Goal: Task Accomplishment & Management: Manage account settings

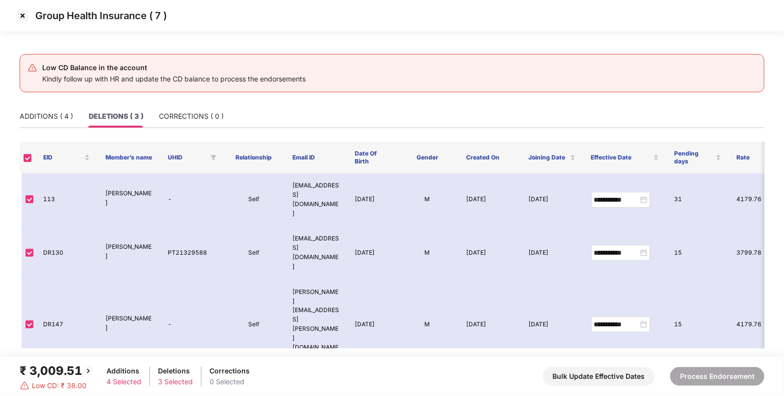
click at [20, 15] on img at bounding box center [23, 16] width 16 height 16
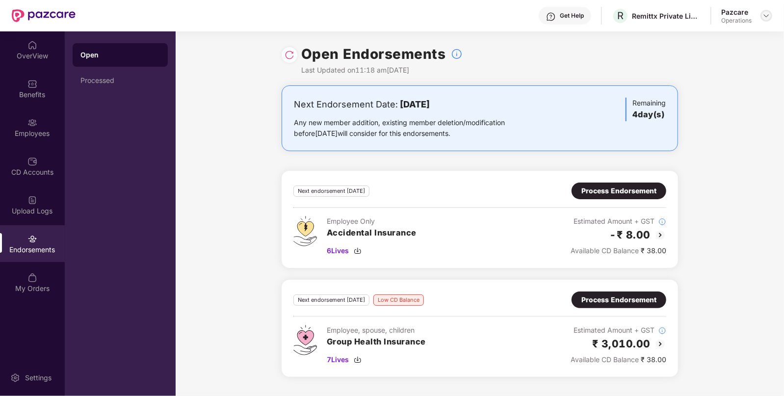
click at [763, 16] on img at bounding box center [767, 16] width 8 height 8
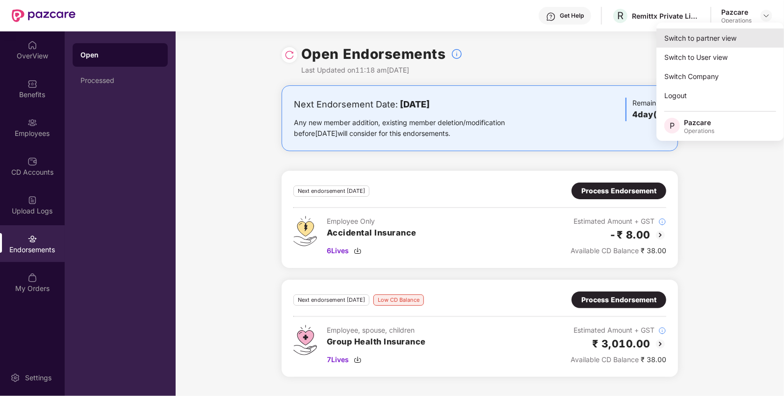
click at [711, 37] on div "Switch to partner view" at bounding box center [721, 37] width 128 height 19
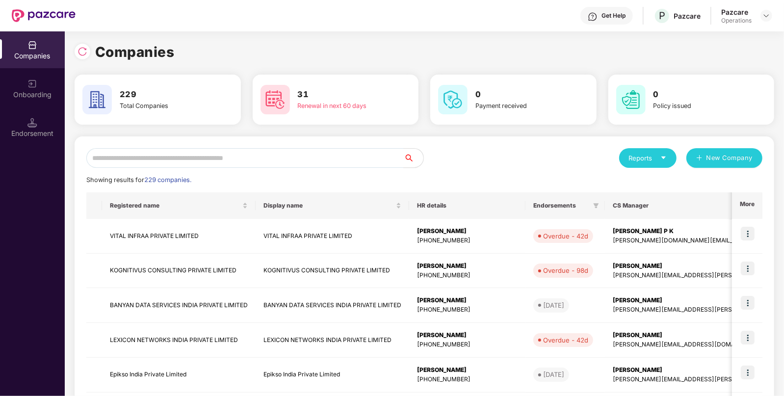
click at [25, 131] on div "Endorsement" at bounding box center [32, 134] width 65 height 10
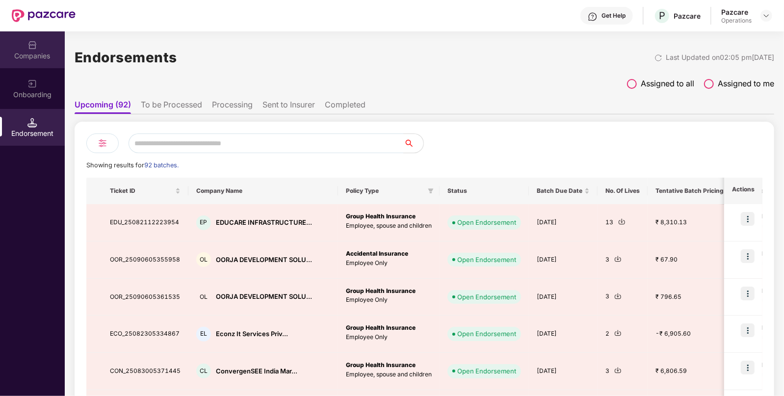
click at [37, 50] on div "Companies" at bounding box center [32, 49] width 65 height 37
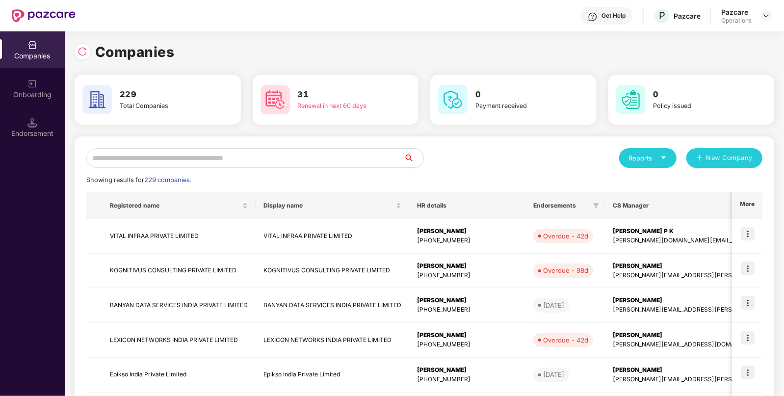
click at [157, 157] on input "text" at bounding box center [244, 158] width 317 height 20
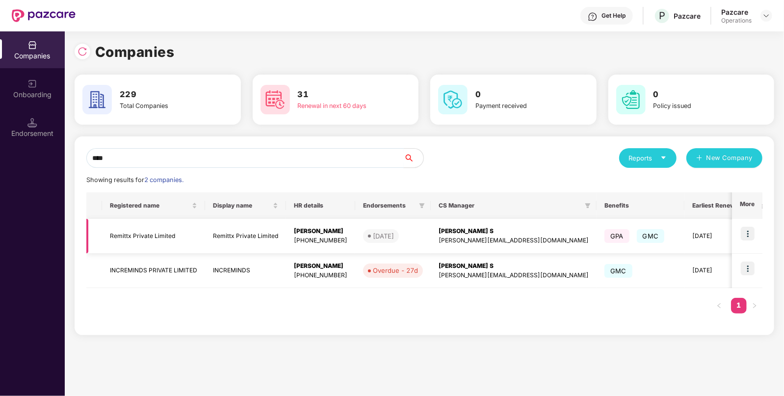
type input "****"
click at [152, 234] on td "Remittx Private Limited" at bounding box center [153, 236] width 103 height 35
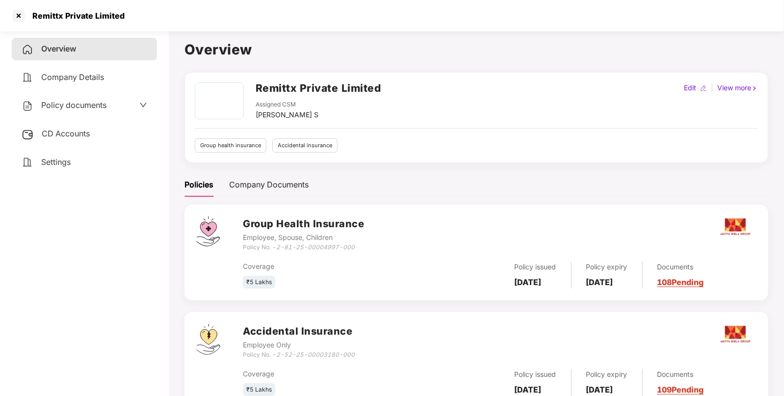
click at [92, 132] on div "CD Accounts" at bounding box center [84, 134] width 145 height 23
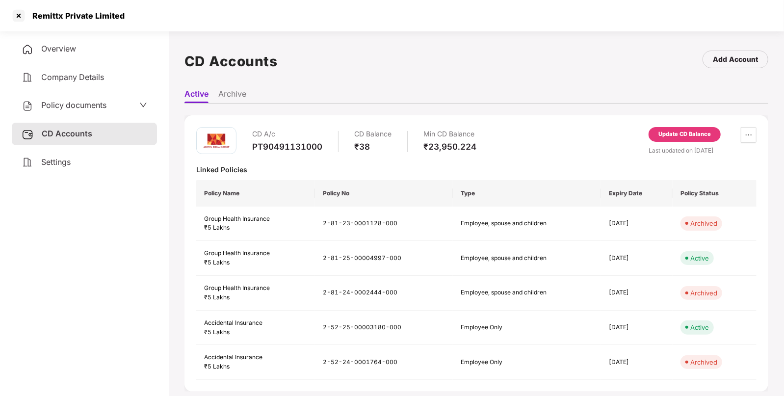
click at [672, 128] on div "Update CD Balance" at bounding box center [685, 134] width 72 height 15
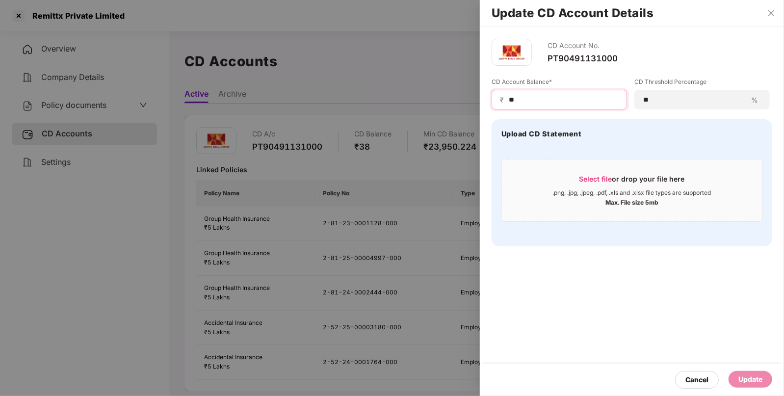
click at [521, 100] on input "**" at bounding box center [563, 100] width 111 height 10
type input "*"
type input "*****"
click at [741, 373] on div "Update" at bounding box center [751, 379] width 44 height 17
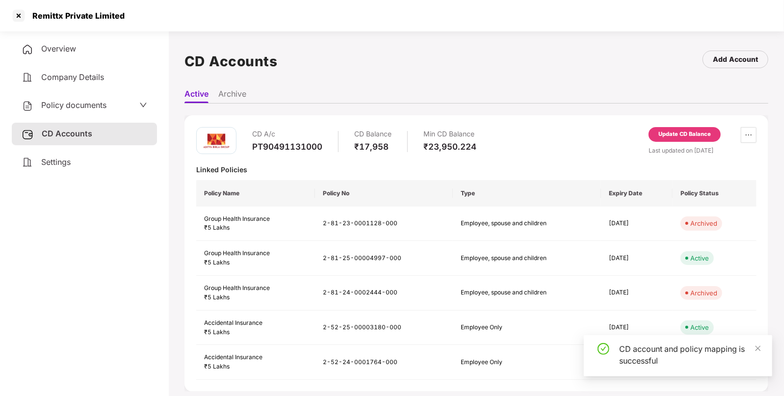
click at [45, 13] on div "Remittx Private Limited" at bounding box center [75, 16] width 98 height 10
copy div "Remittx Private Limited"
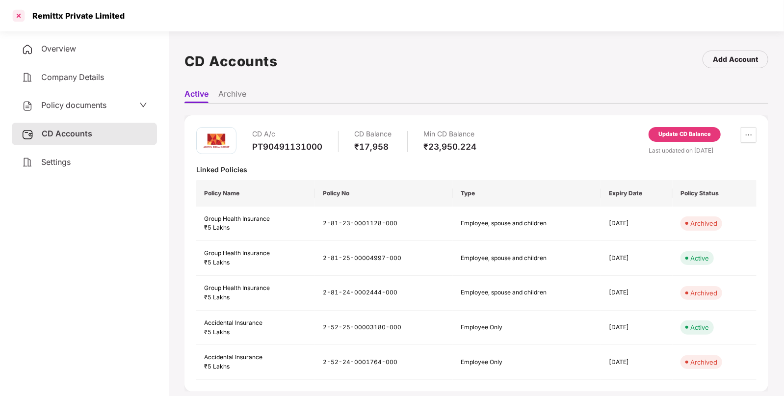
click at [15, 21] on div at bounding box center [19, 16] width 16 height 16
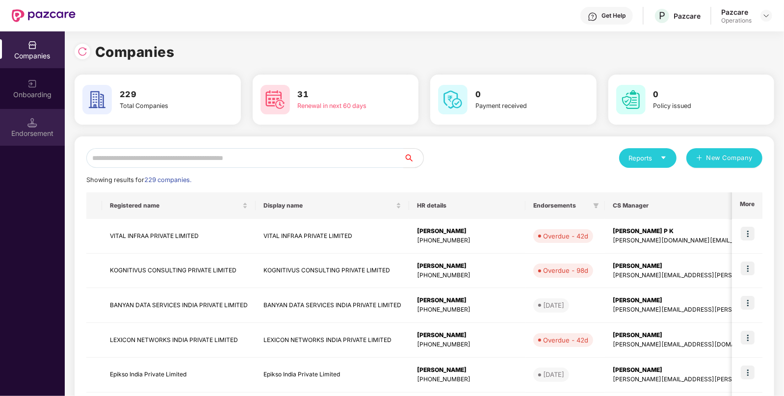
click at [39, 124] on div "Endorsement" at bounding box center [32, 127] width 65 height 37
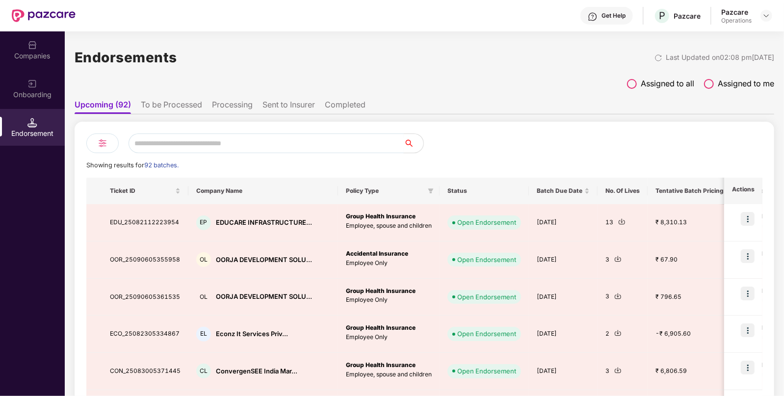
click at [189, 142] on input "text" at bounding box center [266, 143] width 275 height 20
paste input "**********"
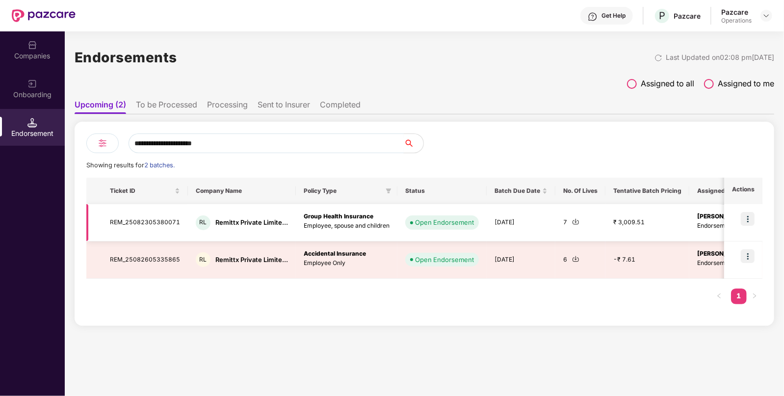
type input "**********"
click at [750, 220] on img at bounding box center [748, 219] width 14 height 14
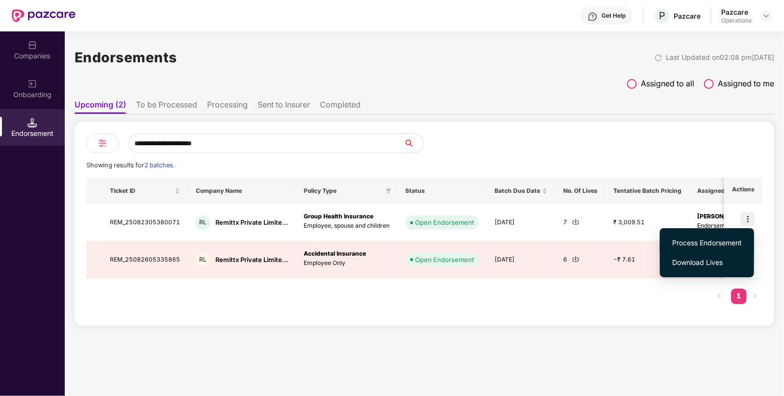
click at [712, 242] on span "Process Endorsement" at bounding box center [707, 242] width 70 height 11
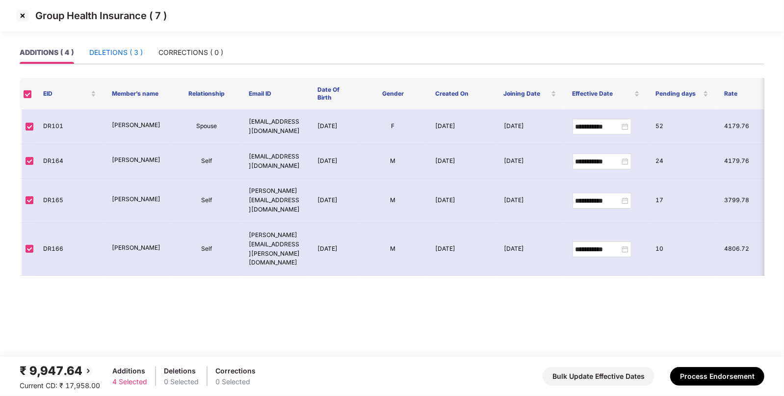
click at [113, 53] on div "DELETIONS ( 3 )" at bounding box center [115, 52] width 53 height 11
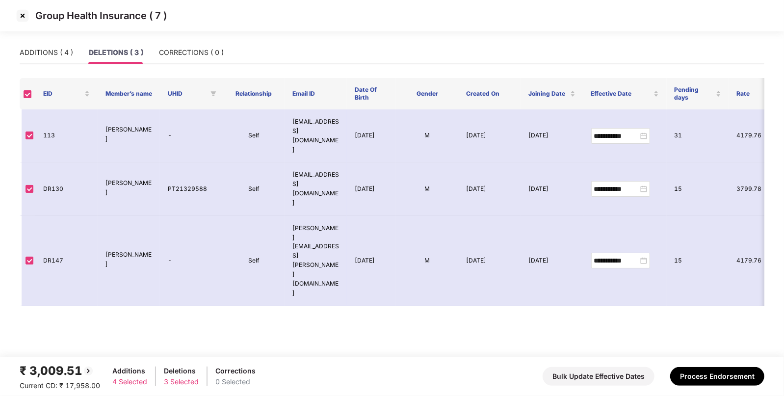
click at [703, 366] on div "₹ 3,009.51 Current CD: ₹ 17,958.00 Additions 4 Selected Deletions 3 Selected Co…" at bounding box center [392, 376] width 745 height 29
click at [701, 373] on button "Process Endorsement" at bounding box center [717, 376] width 94 height 19
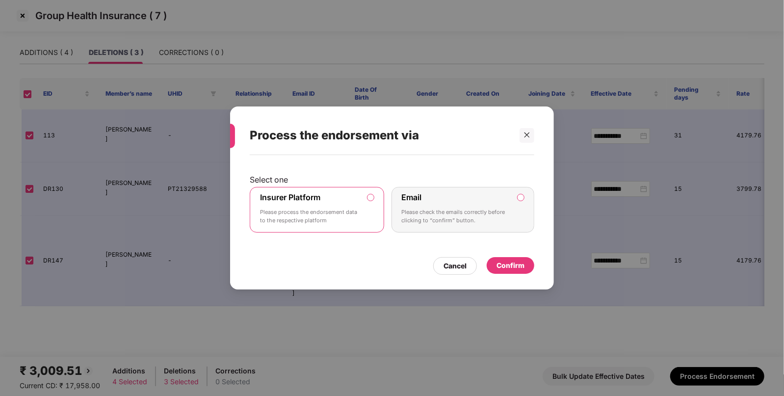
click at [511, 265] on div "Confirm" at bounding box center [511, 265] width 28 height 11
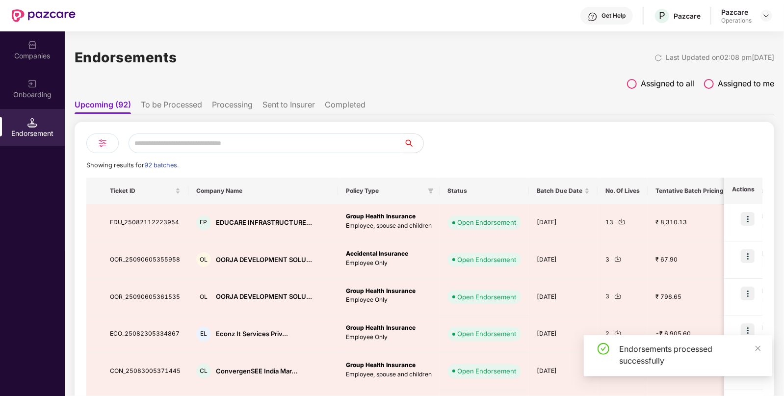
click at [158, 148] on input "text" at bounding box center [266, 143] width 275 height 20
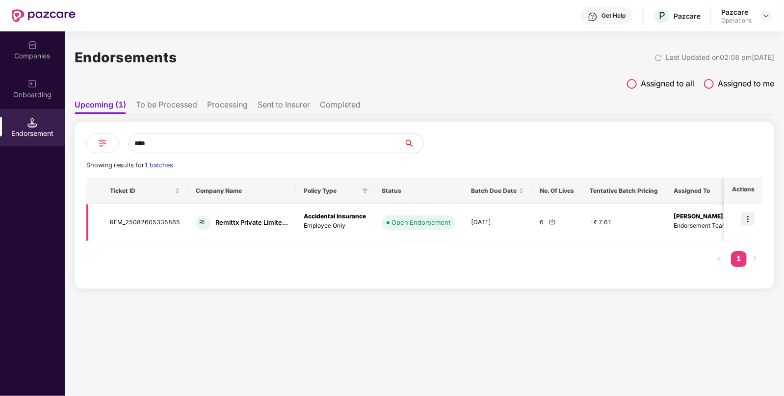
type input "****"
click at [748, 218] on img at bounding box center [748, 219] width 14 height 14
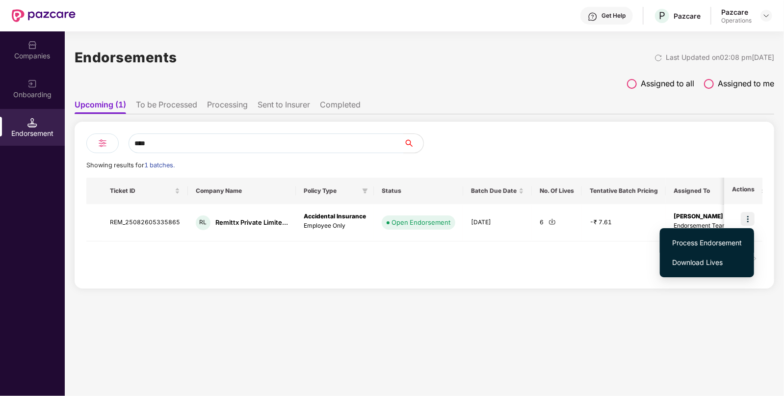
click at [717, 242] on span "Process Endorsement" at bounding box center [707, 242] width 70 height 11
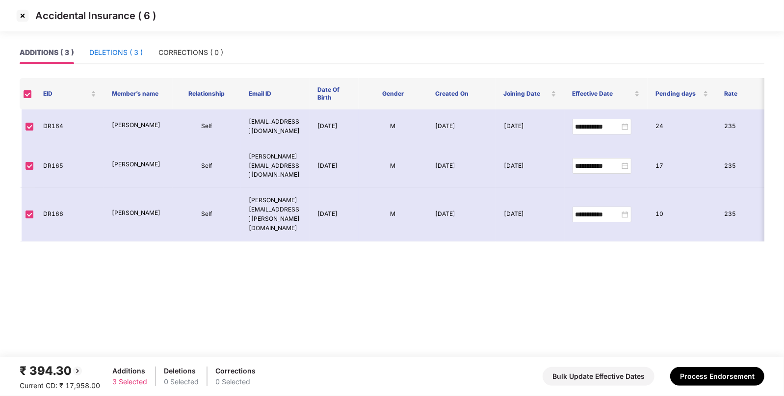
click at [94, 53] on div "DELETIONS ( 3 )" at bounding box center [115, 52] width 53 height 11
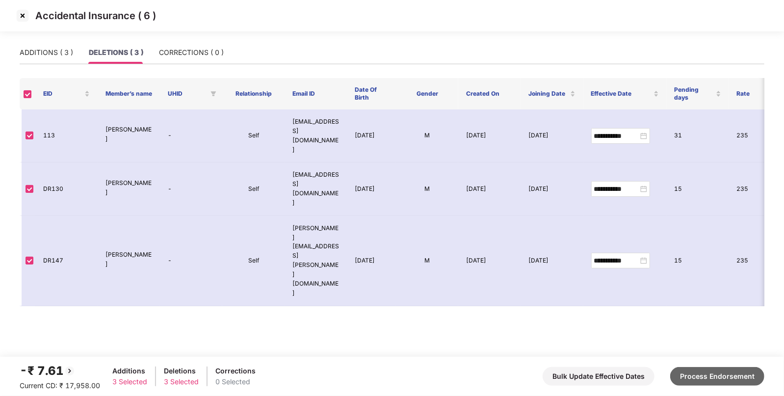
click at [709, 371] on button "Process Endorsement" at bounding box center [717, 376] width 94 height 19
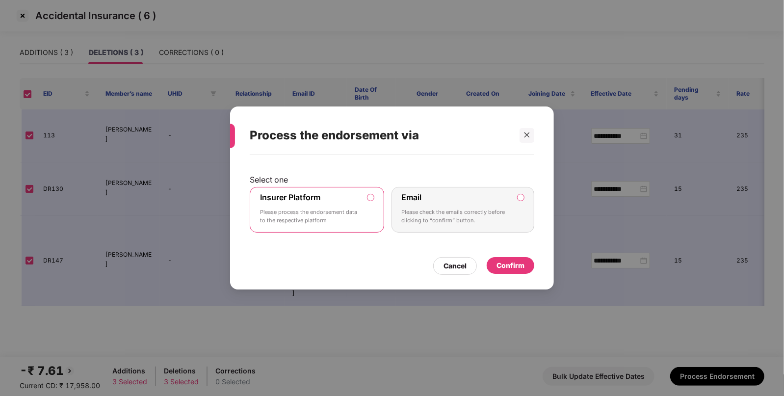
click at [504, 264] on div "Confirm" at bounding box center [511, 265] width 28 height 11
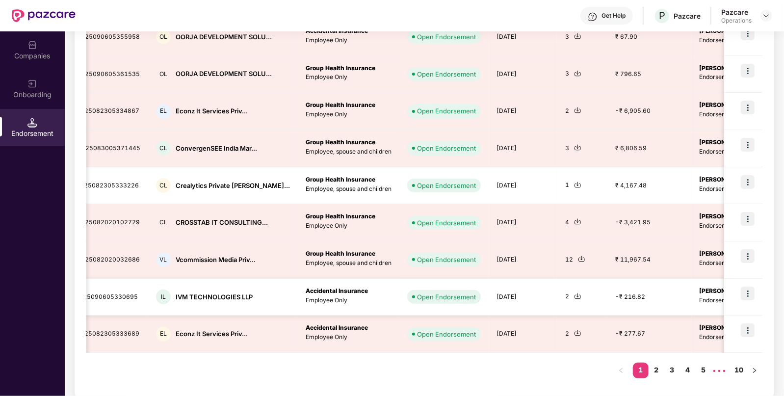
scroll to position [225, 0]
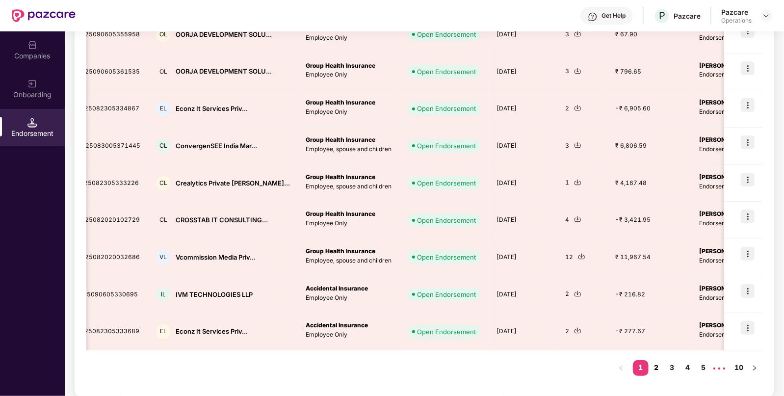
click at [656, 368] on link "2" at bounding box center [657, 367] width 16 height 15
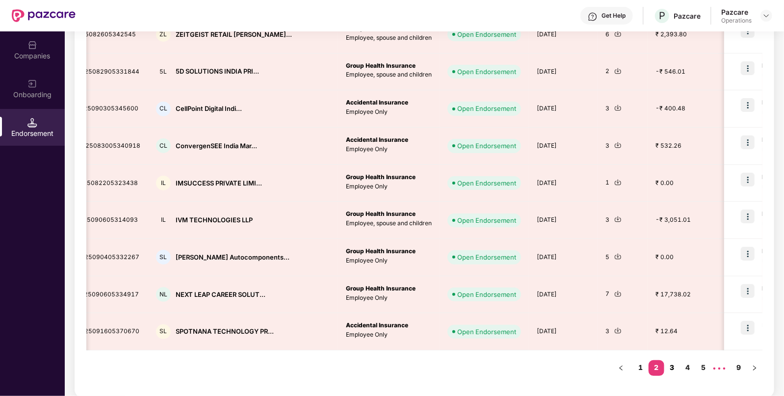
click at [676, 363] on link "3" at bounding box center [672, 367] width 16 height 15
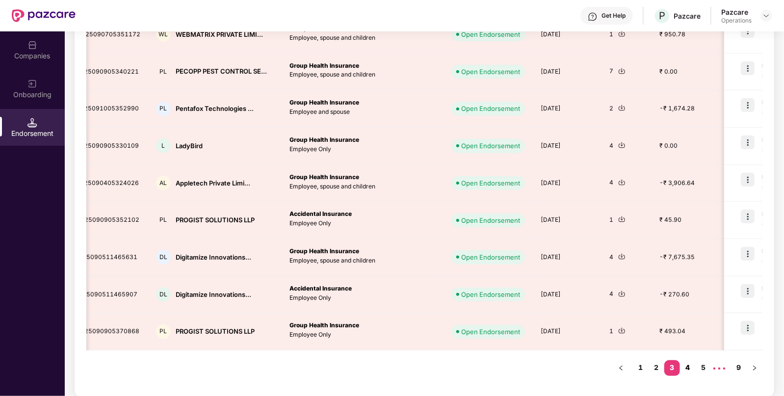
click at [683, 362] on link "4" at bounding box center [688, 367] width 16 height 15
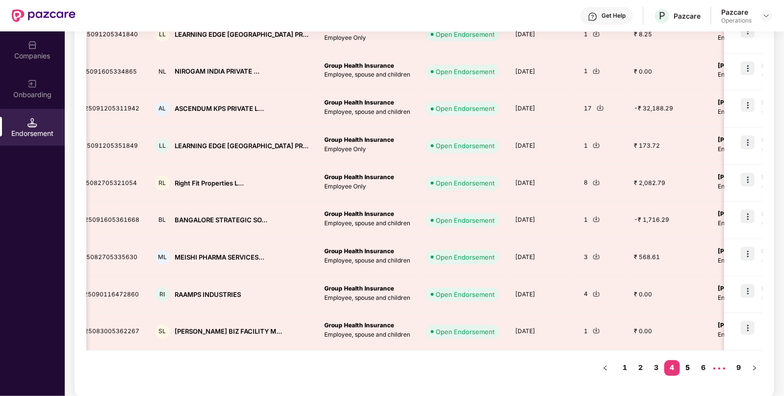
click at [689, 364] on link "5" at bounding box center [688, 367] width 16 height 15
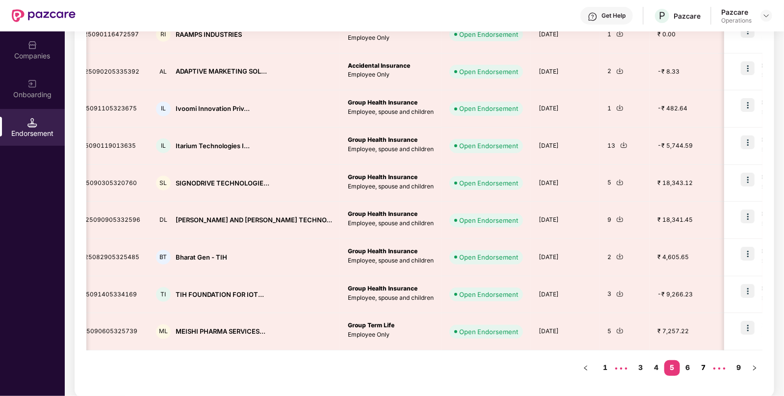
click at [702, 363] on link "7" at bounding box center [704, 367] width 16 height 15
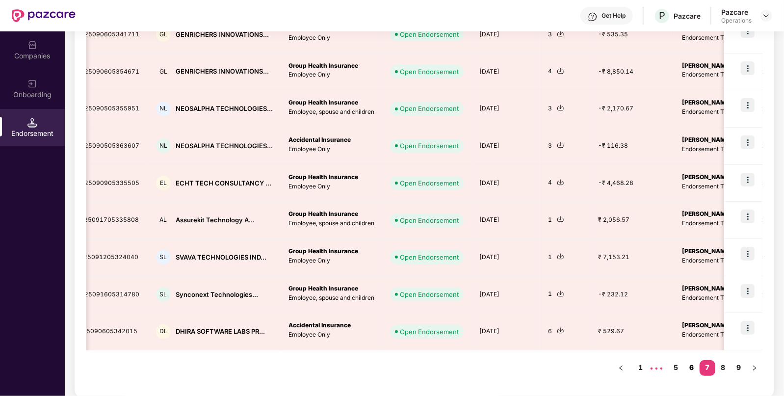
click at [692, 369] on link "6" at bounding box center [692, 367] width 16 height 15
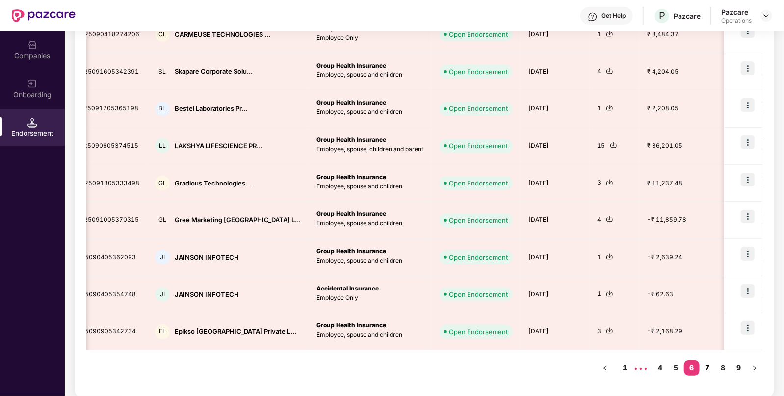
click at [705, 364] on link "7" at bounding box center [708, 367] width 16 height 15
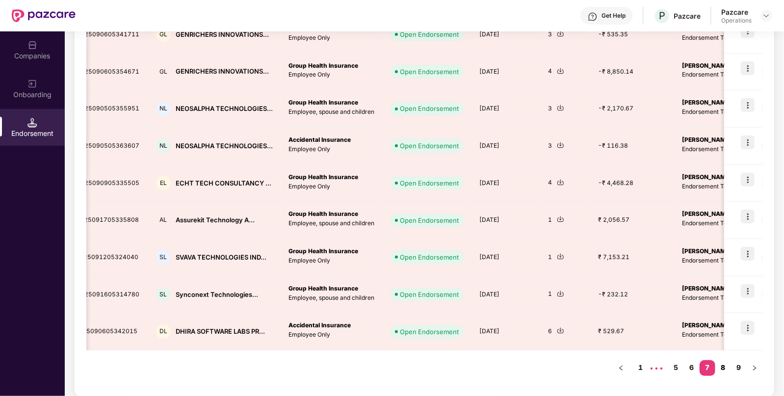
click at [721, 363] on link "8" at bounding box center [723, 367] width 16 height 15
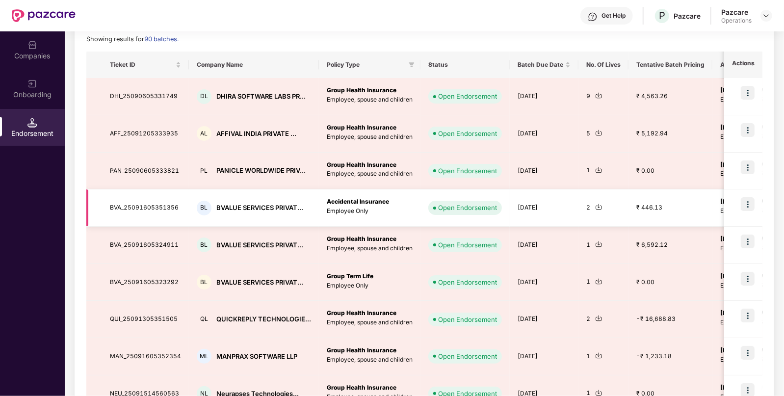
scroll to position [0, 0]
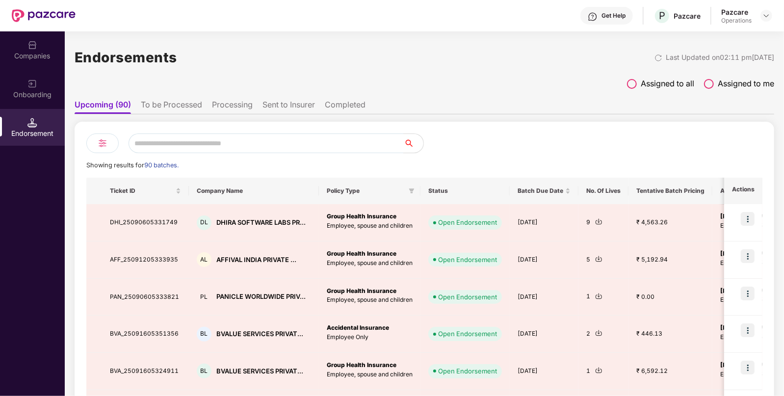
click at [162, 98] on ul "Upcoming (90) To be Processed Processing Sent to Insurer Completed" at bounding box center [425, 105] width 700 height 20
click at [158, 101] on li "To be Processed" at bounding box center [171, 107] width 61 height 14
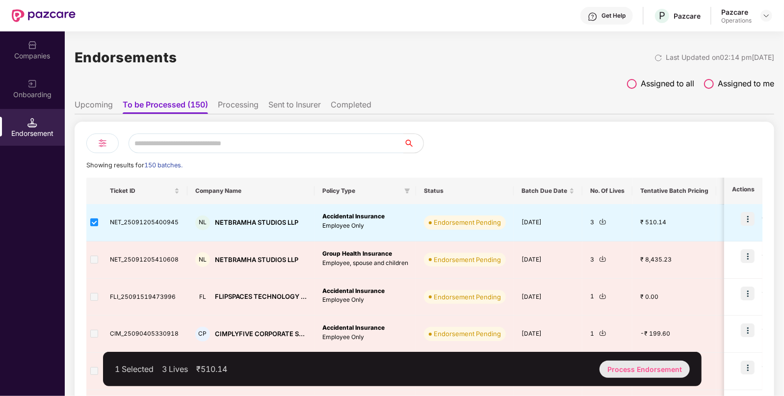
click at [631, 369] on div "Process Endorsement" at bounding box center [645, 369] width 90 height 17
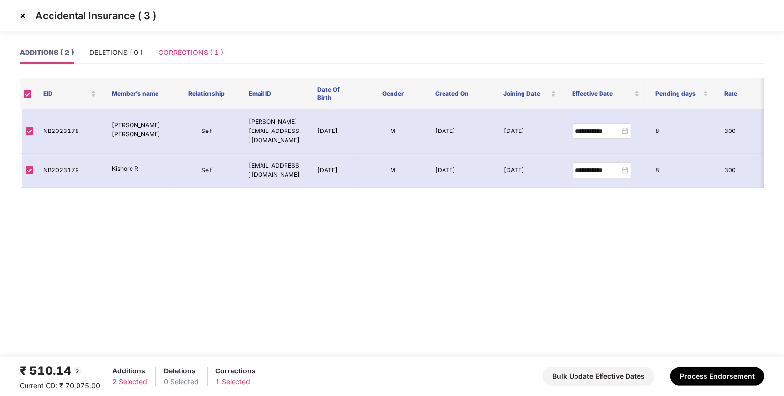
click at [189, 58] on div "CORRECTIONS ( 1 )" at bounding box center [190, 52] width 65 height 23
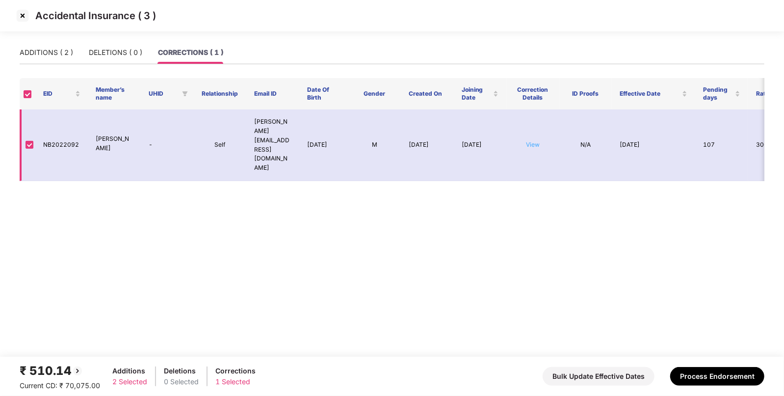
click at [529, 141] on link "View" at bounding box center [533, 144] width 14 height 7
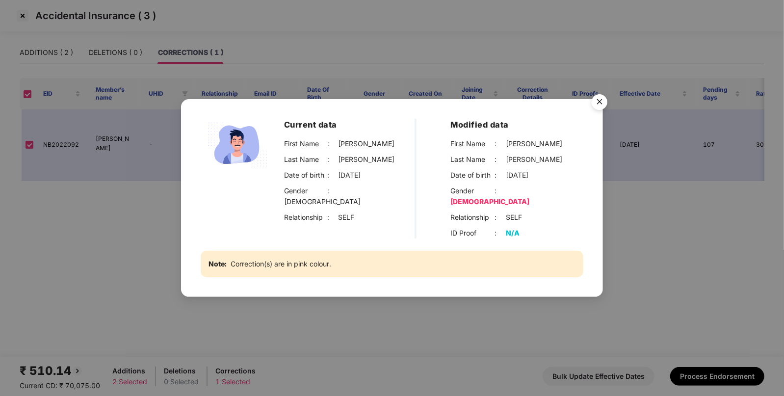
click at [603, 110] on img "Close" at bounding box center [599, 103] width 27 height 27
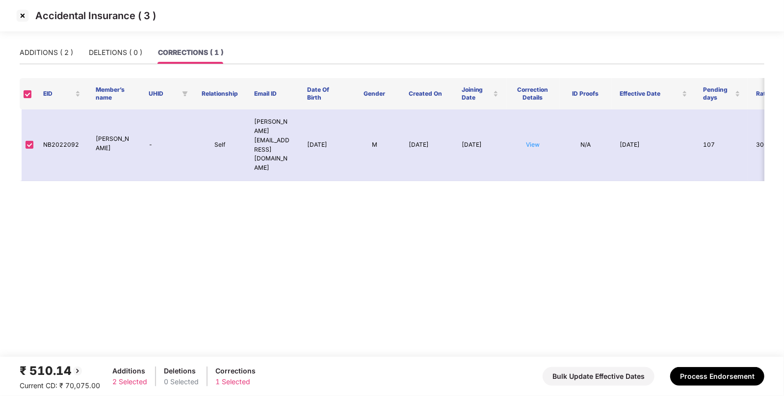
click at [25, 18] on img at bounding box center [23, 16] width 16 height 16
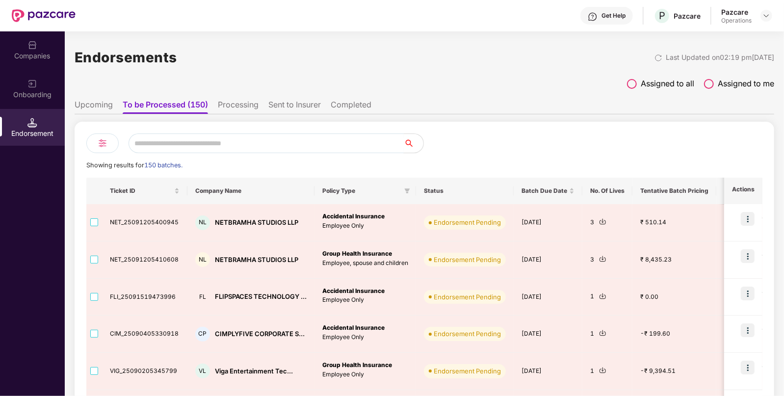
scroll to position [0, 0]
click at [100, 100] on li "Upcoming" at bounding box center [94, 107] width 38 height 14
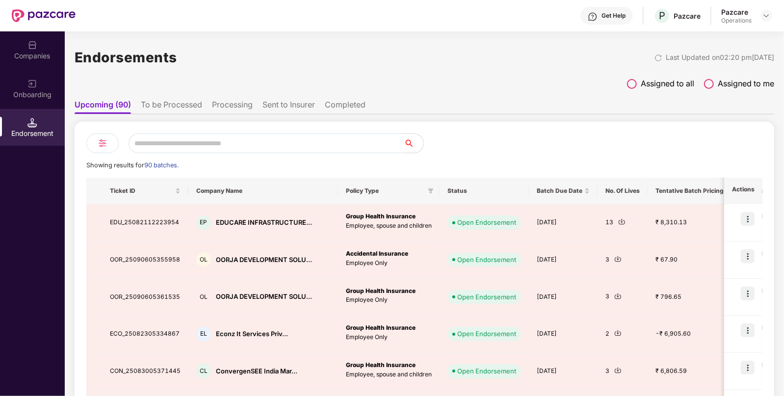
click at [177, 106] on li "To be Processed" at bounding box center [171, 107] width 61 height 14
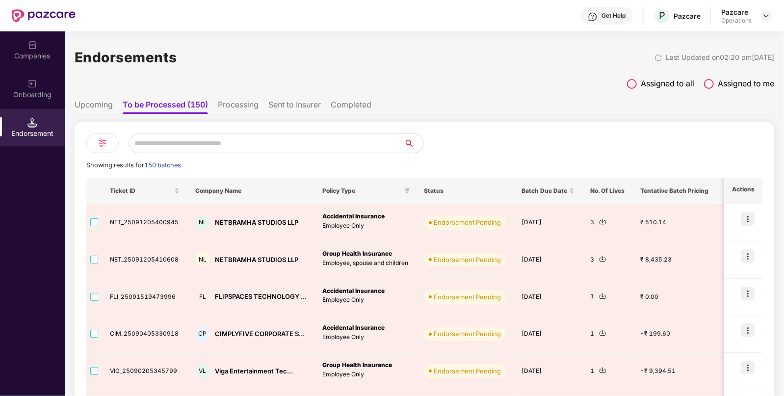
click at [37, 59] on div "Companies" at bounding box center [32, 56] width 65 height 10
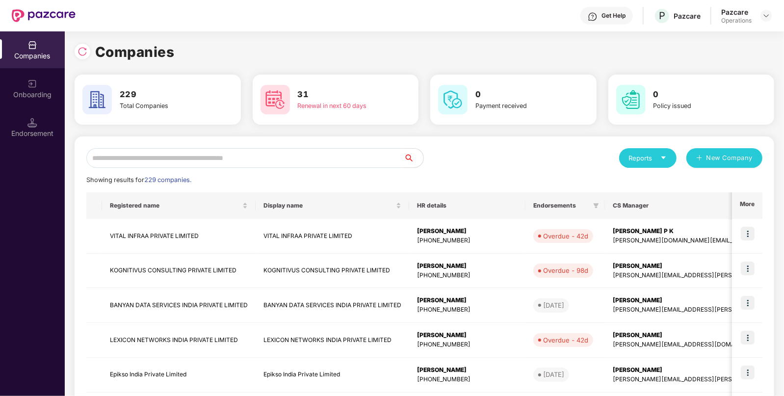
click at [178, 160] on input "text" at bounding box center [244, 158] width 317 height 20
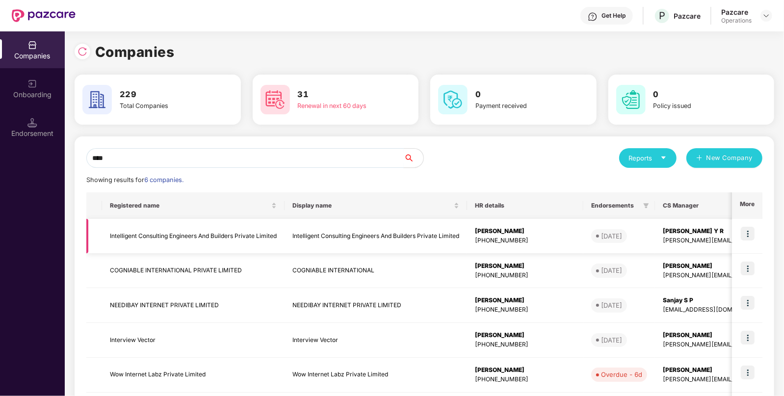
type input "****"
click at [158, 232] on td "Intelligent Consulting Engineers And Builders Private Limited" at bounding box center [193, 236] width 183 height 35
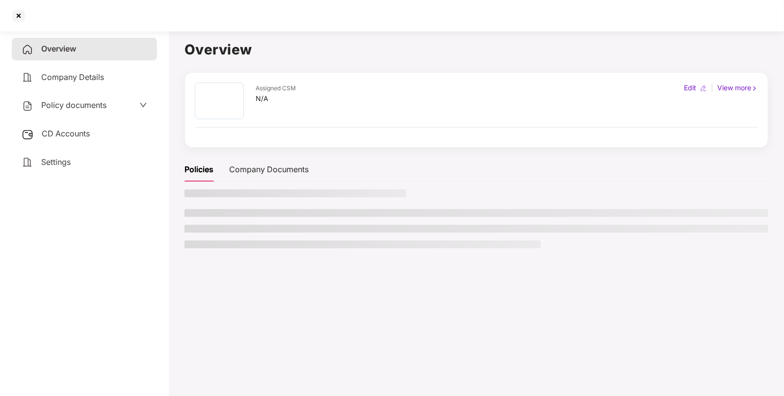
scroll to position [0, 0]
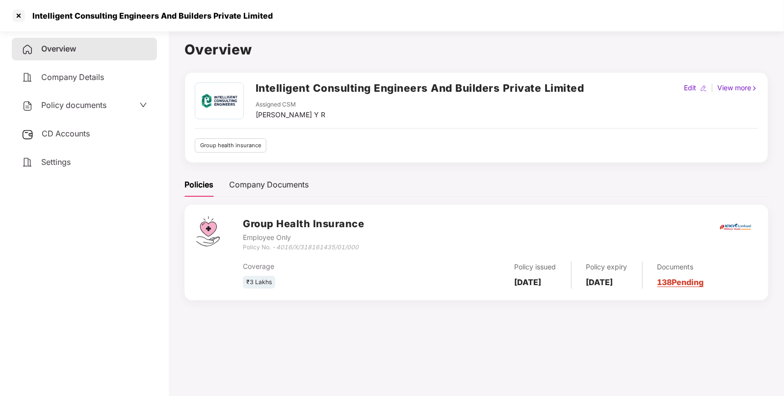
click at [54, 132] on span "CD Accounts" at bounding box center [66, 134] width 48 height 10
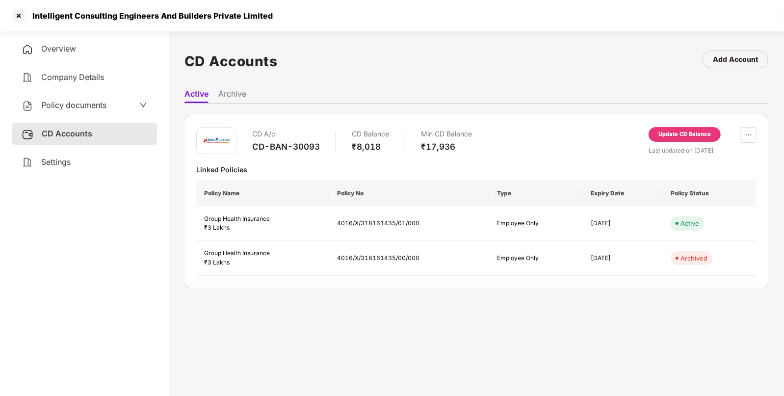
click at [61, 102] on span "Policy documents" at bounding box center [73, 105] width 65 height 10
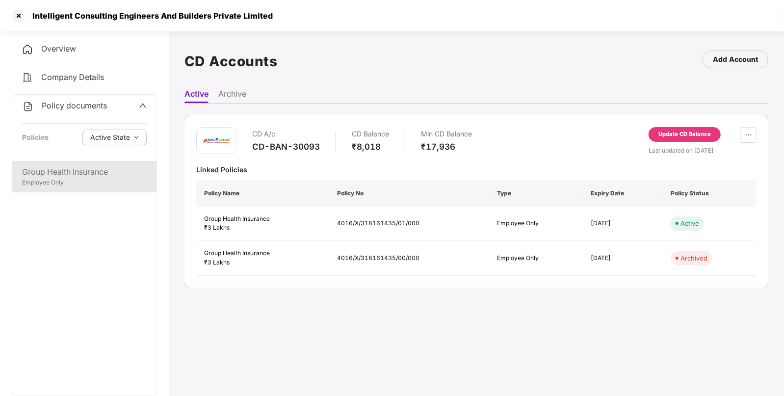
click at [111, 169] on div "Group Health Insurance" at bounding box center [84, 172] width 125 height 12
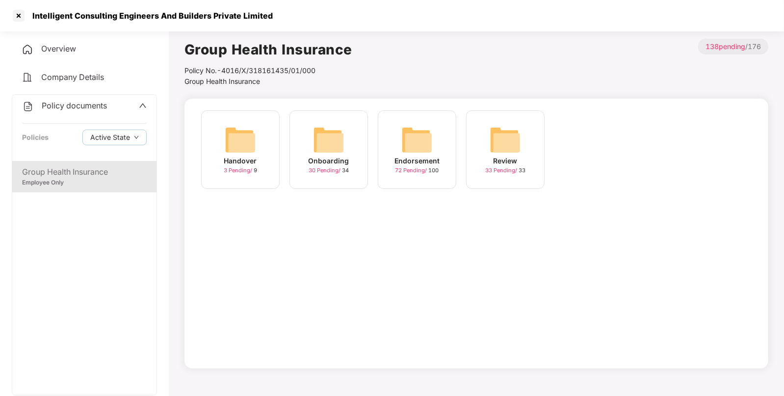
click at [421, 145] on img at bounding box center [416, 139] width 31 height 31
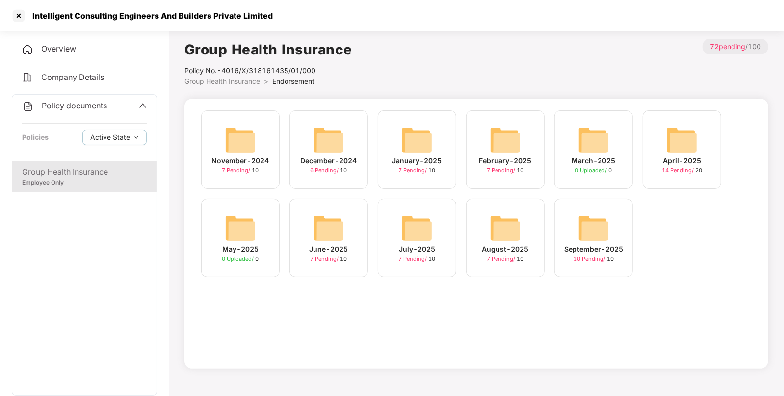
click at [601, 221] on img at bounding box center [593, 227] width 31 height 31
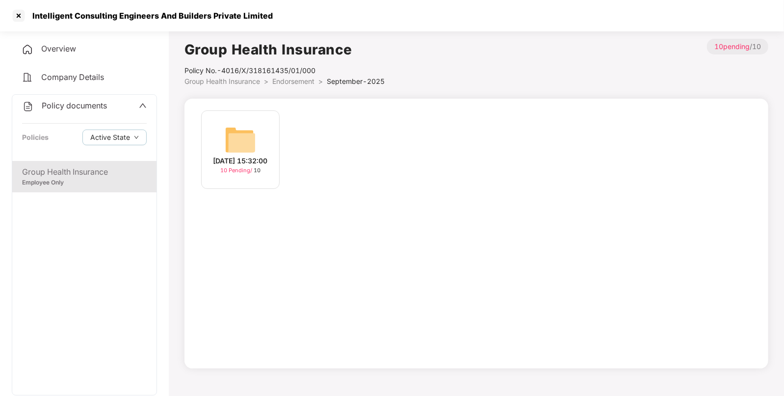
click at [230, 135] on img at bounding box center [240, 139] width 31 height 31
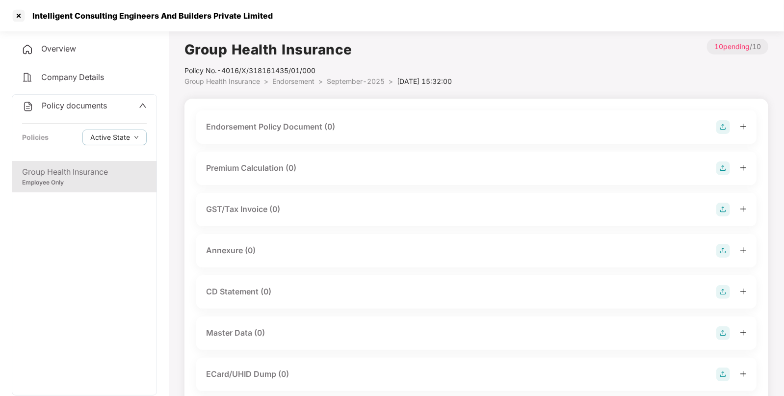
click at [717, 124] on img at bounding box center [723, 127] width 14 height 14
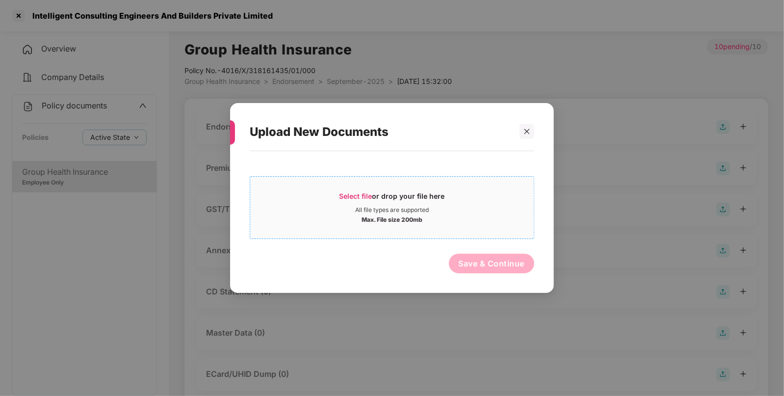
click at [351, 187] on span "Select file or drop your file here All file types are supported Max. File size …" at bounding box center [392, 207] width 284 height 47
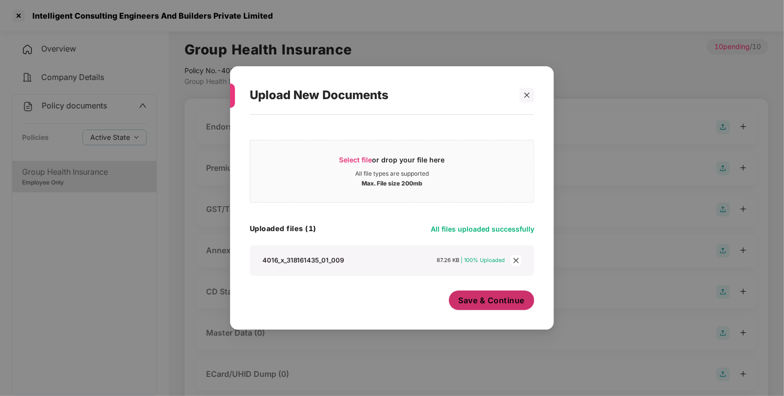
click at [489, 307] on button "Save & Continue" at bounding box center [492, 300] width 86 height 20
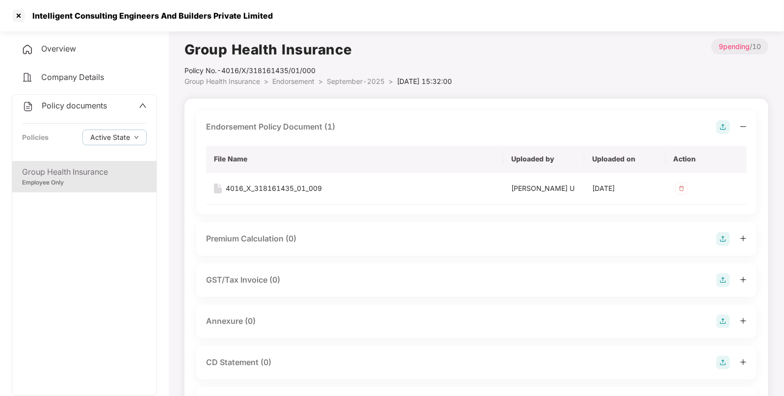
scroll to position [104, 0]
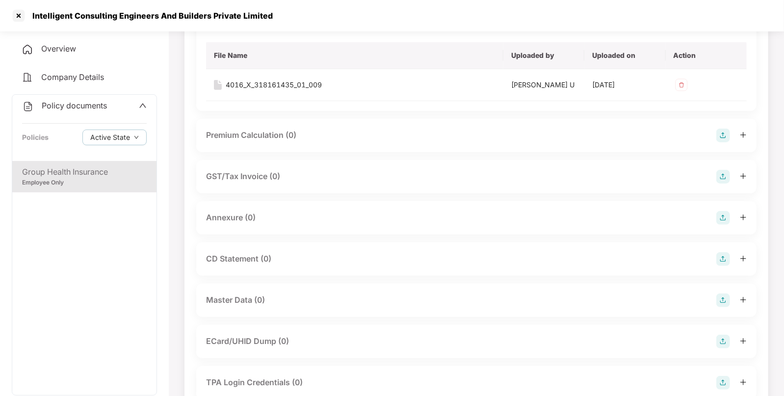
click at [724, 213] on img at bounding box center [723, 218] width 14 height 14
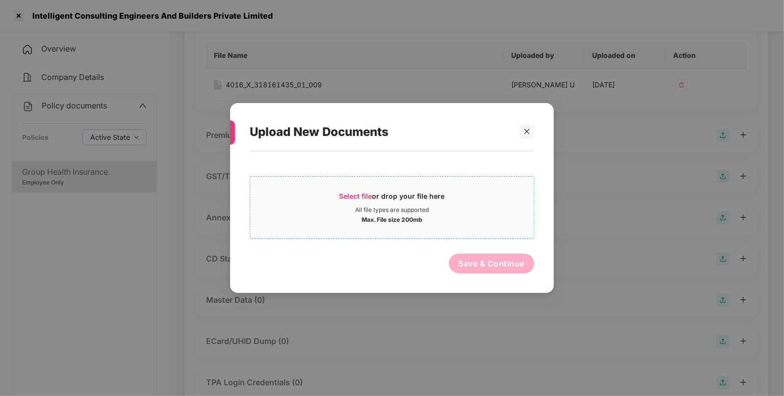
click at [344, 195] on span "Select file" at bounding box center [356, 196] width 33 height 8
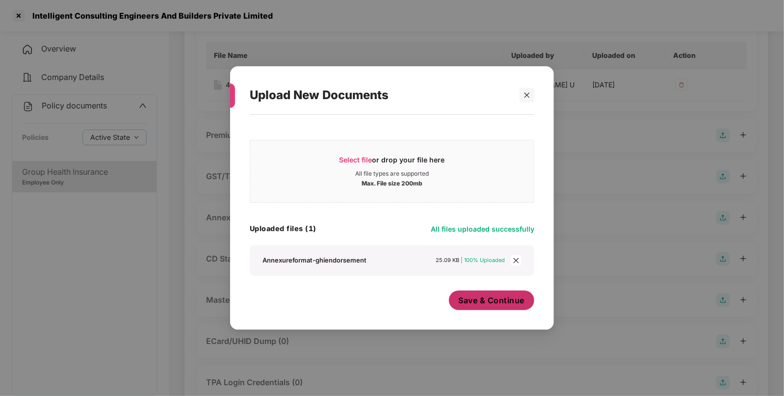
click at [494, 302] on span "Save & Continue" at bounding box center [492, 300] width 66 height 11
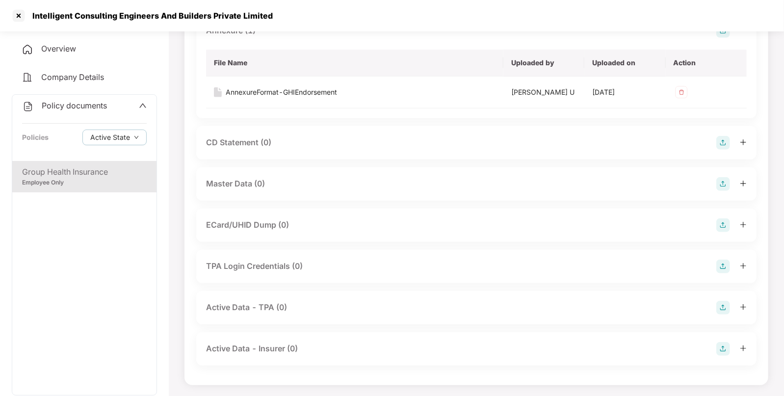
scroll to position [290, 0]
click at [725, 184] on img at bounding box center [723, 185] width 14 height 14
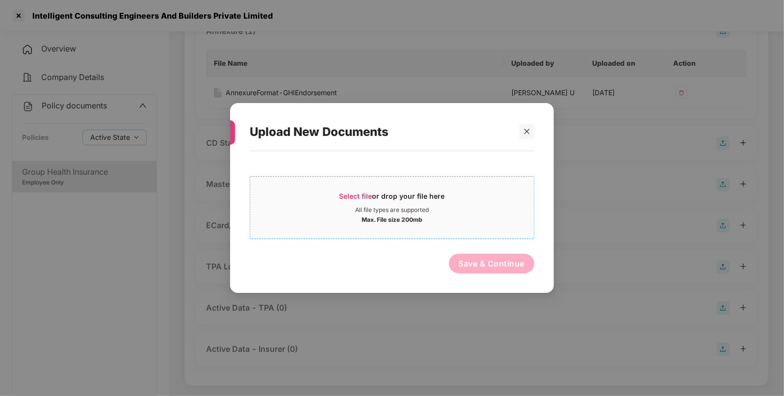
click at [341, 199] on span "Select file" at bounding box center [356, 196] width 33 height 8
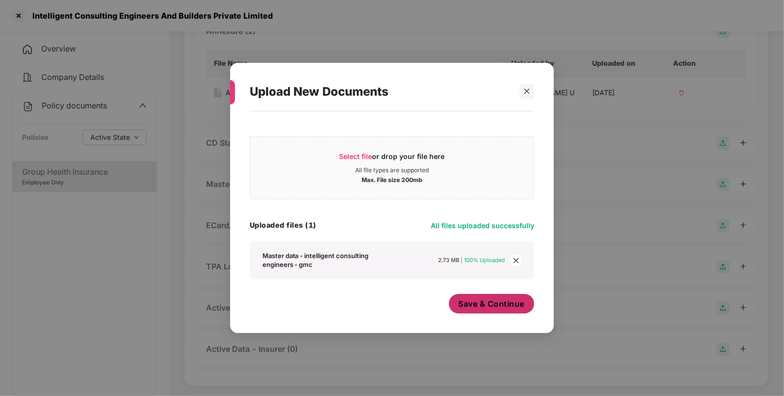
click at [472, 298] on button "Save & Continue" at bounding box center [492, 304] width 86 height 20
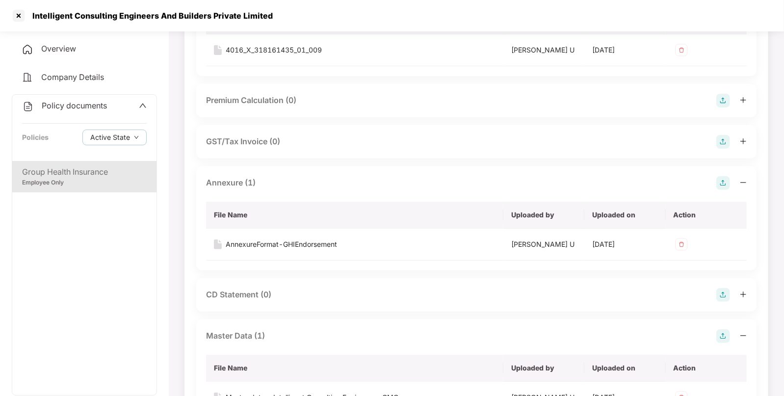
scroll to position [143, 0]
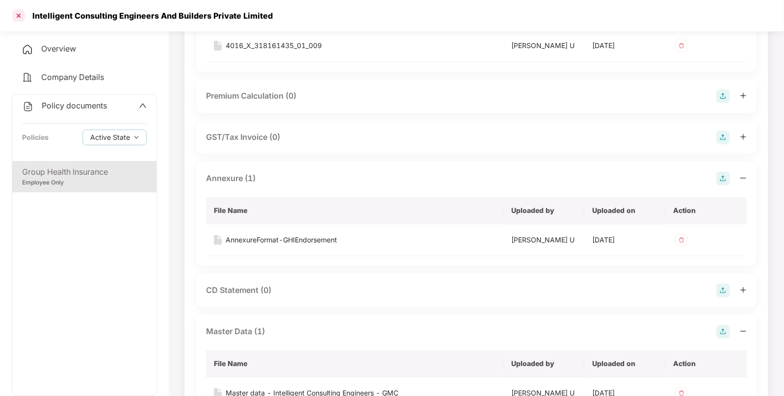
click at [11, 11] on div at bounding box center [19, 16] width 16 height 16
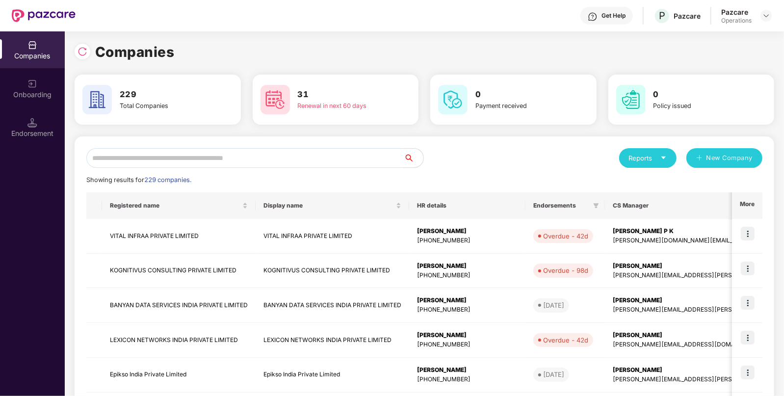
scroll to position [0, 0]
click at [136, 159] on input "text" at bounding box center [244, 158] width 317 height 20
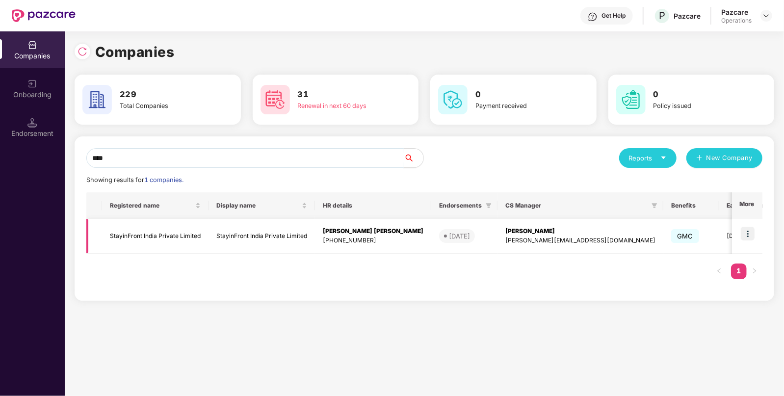
type input "****"
click at [148, 235] on td "StayinFront India Private Limited" at bounding box center [155, 236] width 106 height 35
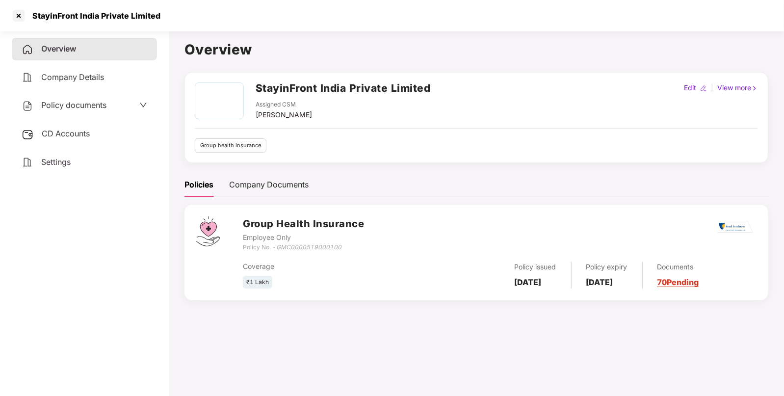
click at [76, 100] on div "Policy documents" at bounding box center [64, 105] width 85 height 13
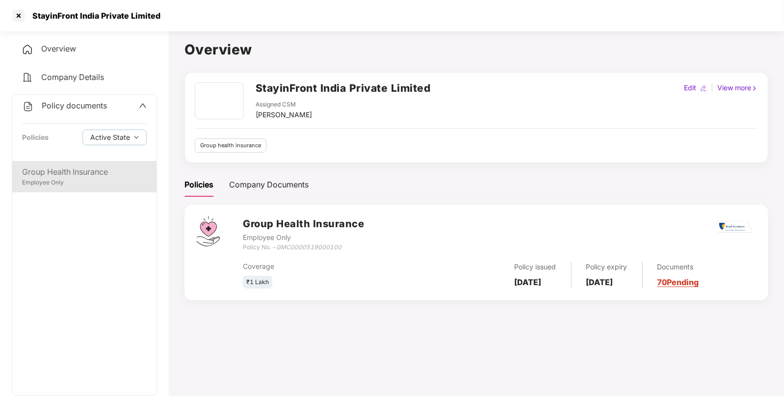
click at [65, 169] on div "Group Health Insurance" at bounding box center [84, 172] width 125 height 12
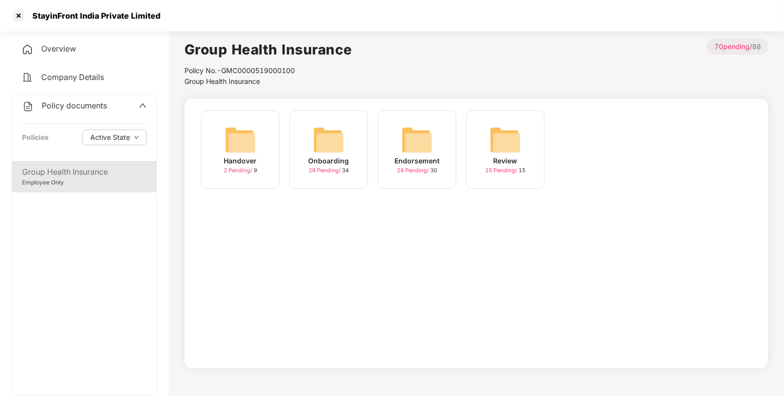
click at [393, 131] on div "Endorsement 24 Pending / 30" at bounding box center [417, 149] width 79 height 79
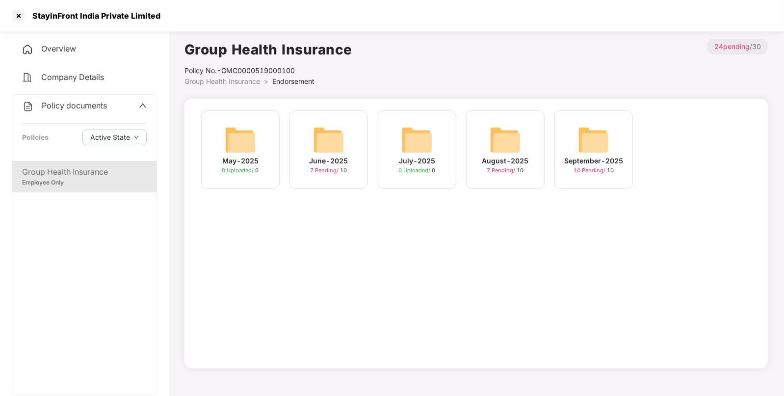
click at [586, 123] on div "September-2025 10 Pending / 10" at bounding box center [593, 149] width 79 height 79
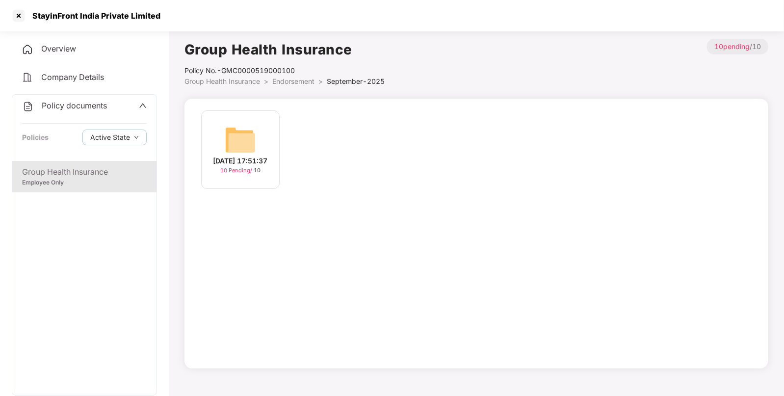
click at [243, 130] on img at bounding box center [240, 139] width 31 height 31
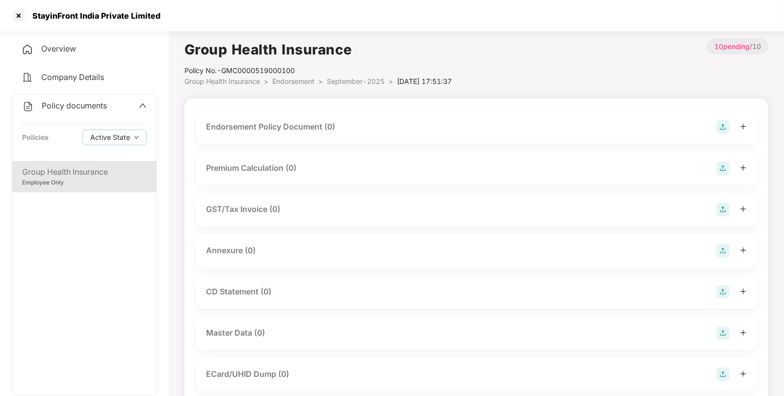
click at [721, 123] on img at bounding box center [723, 127] width 14 height 14
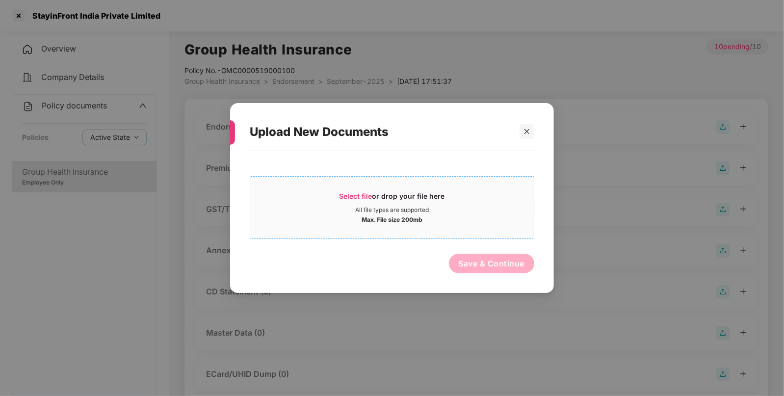
click at [355, 195] on span "Select file" at bounding box center [356, 196] width 33 height 8
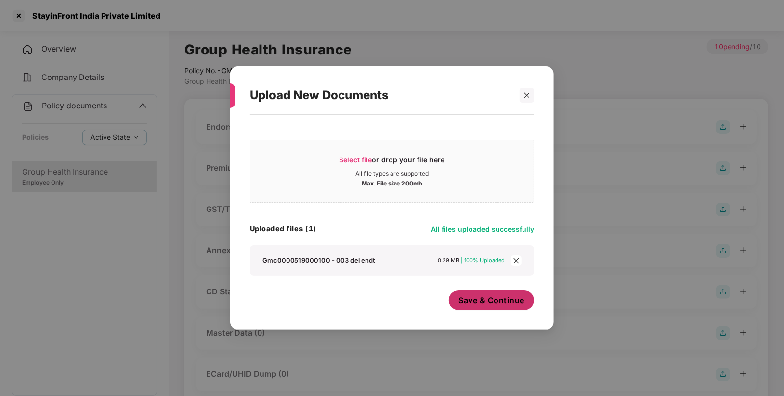
click at [488, 307] on button "Save & Continue" at bounding box center [492, 300] width 86 height 20
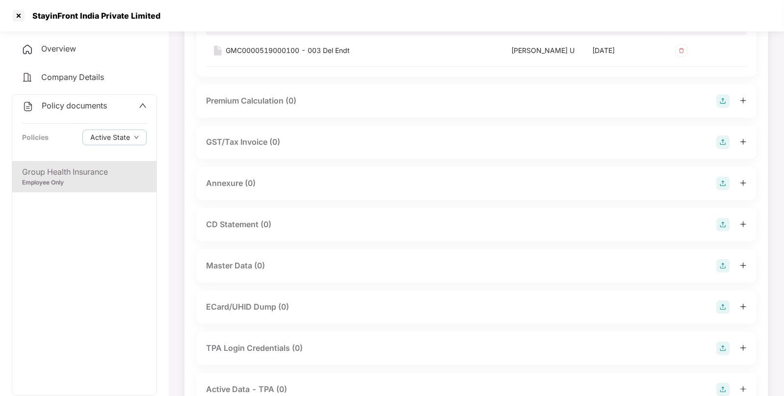
scroll to position [138, 0]
click at [727, 177] on img at bounding box center [723, 183] width 14 height 14
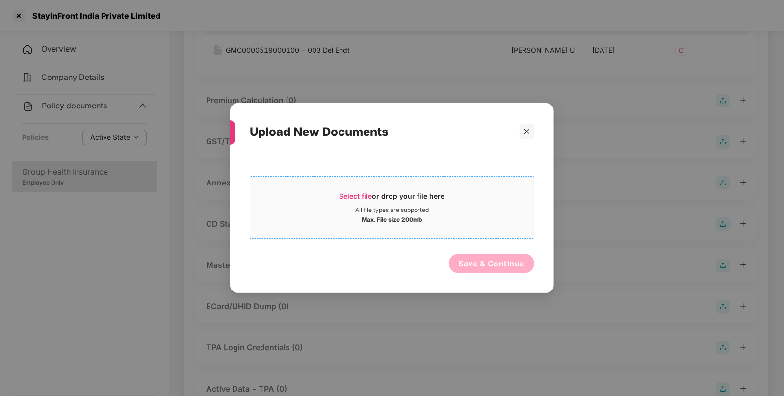
click at [357, 192] on span "Select file" at bounding box center [356, 196] width 33 height 8
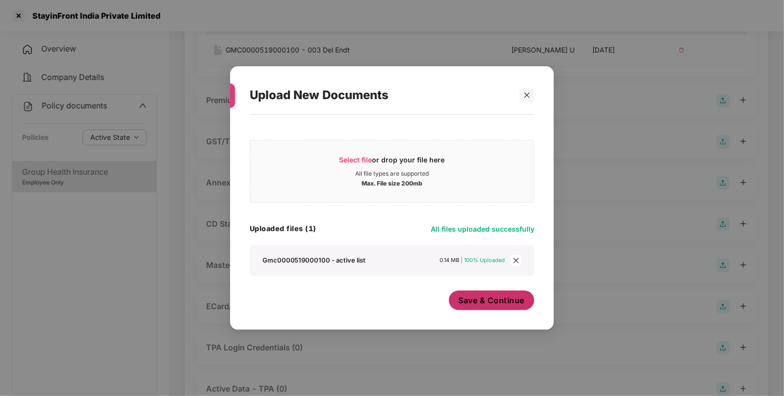
click at [483, 297] on span "Save & Continue" at bounding box center [492, 300] width 66 height 11
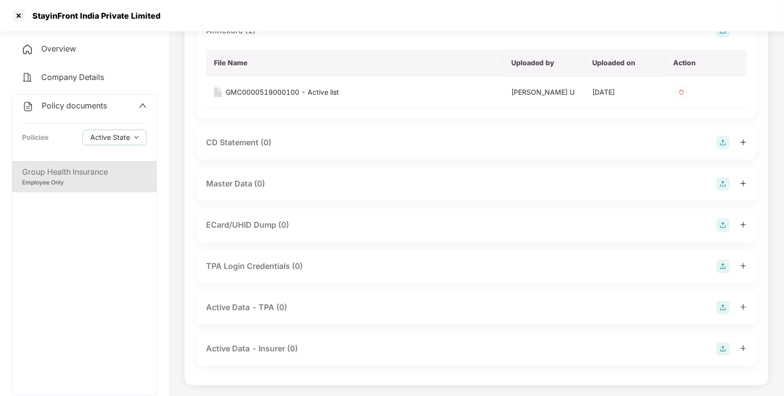
scroll to position [290, 0]
click at [724, 179] on img at bounding box center [723, 185] width 14 height 14
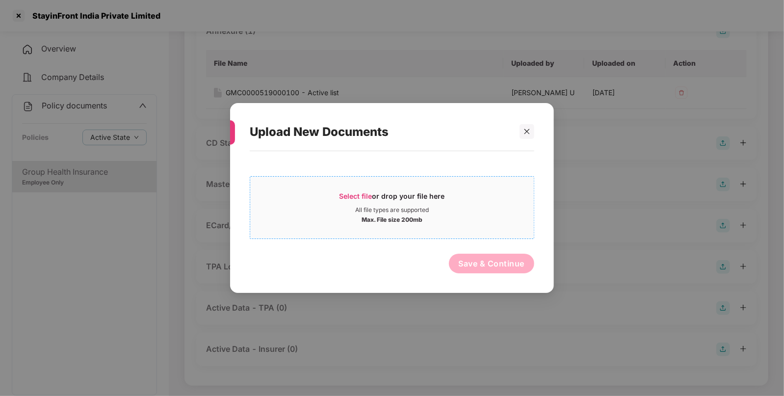
click at [362, 190] on span "Select file or drop your file here All file types are supported Max. File size …" at bounding box center [392, 207] width 284 height 47
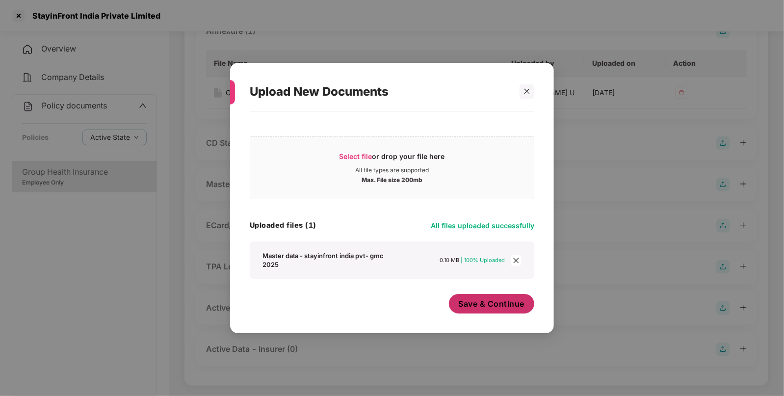
click at [498, 302] on span "Save & Continue" at bounding box center [492, 303] width 66 height 11
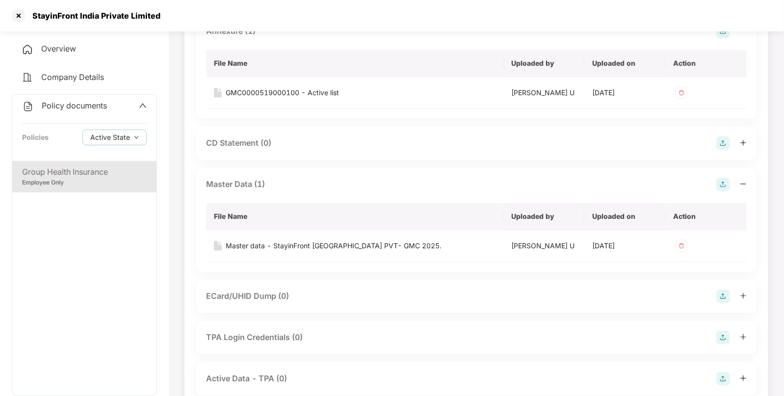
click at [79, 110] on span "Policy documents" at bounding box center [74, 106] width 65 height 10
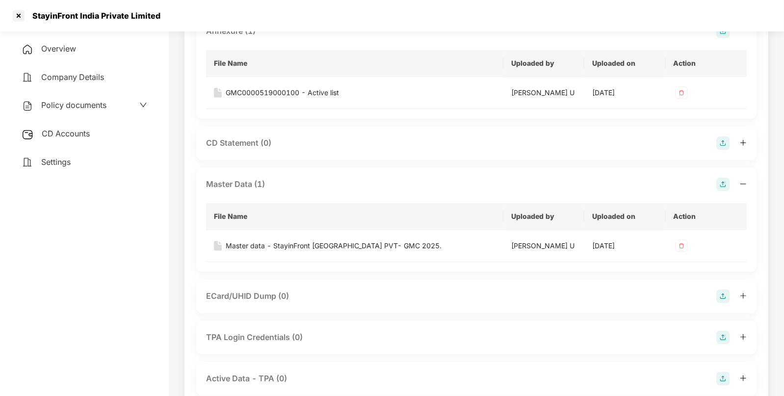
click at [71, 132] on span "CD Accounts" at bounding box center [66, 134] width 48 height 10
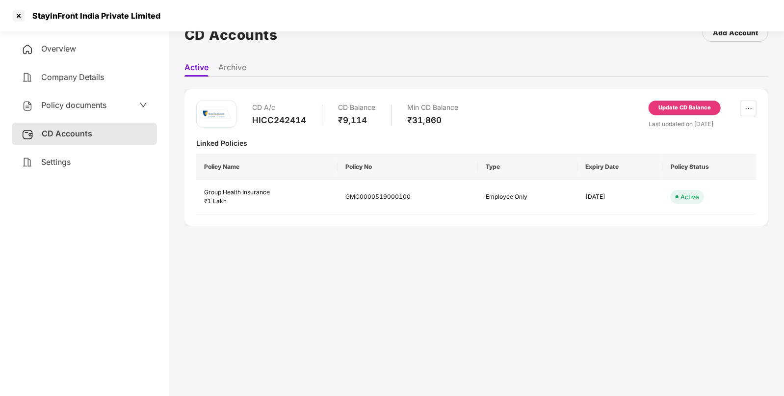
click at [682, 105] on div "Update CD Balance" at bounding box center [685, 108] width 53 height 9
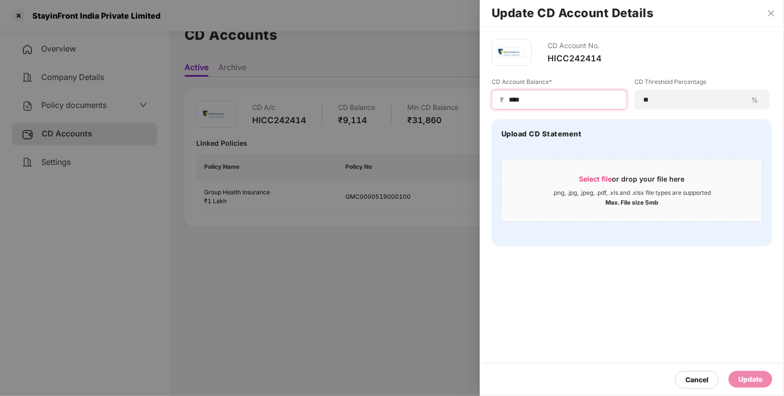
click at [543, 95] on input "****" at bounding box center [563, 100] width 111 height 10
type input "*****"
click at [745, 383] on div "Update" at bounding box center [751, 379] width 24 height 11
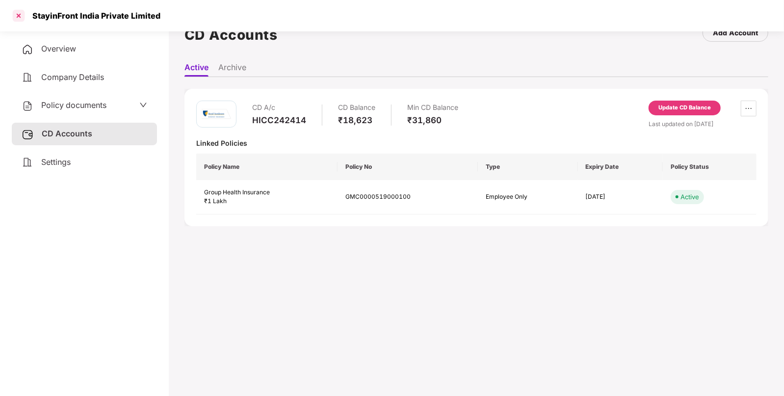
click at [17, 9] on div at bounding box center [19, 16] width 16 height 16
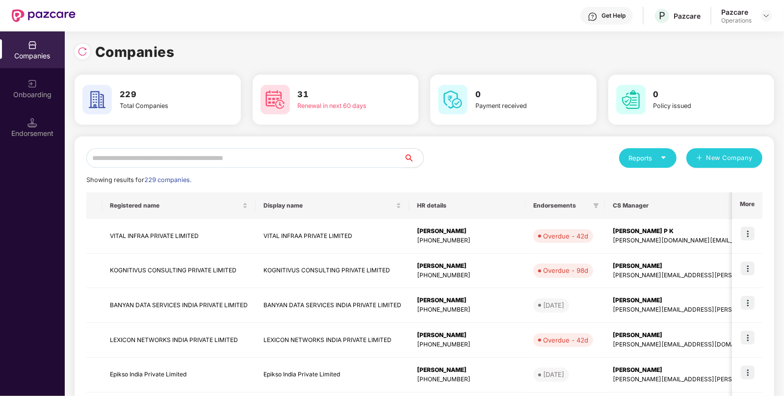
scroll to position [0, 0]
click at [275, 157] on input "text" at bounding box center [244, 158] width 317 height 20
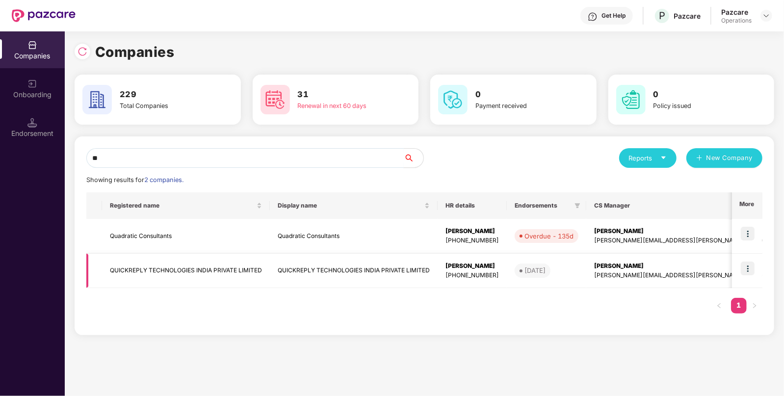
type input "**"
click at [144, 263] on td "QUICKREPLY TECHNOLOGIES INDIA PRIVATE LIMITED" at bounding box center [186, 271] width 168 height 35
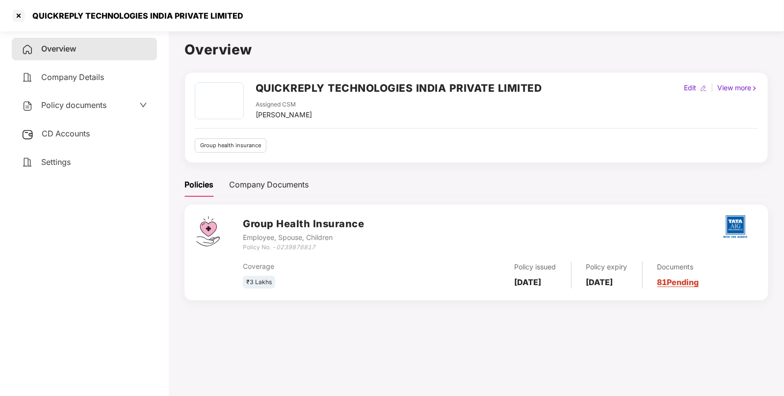
click at [60, 132] on span "CD Accounts" at bounding box center [66, 134] width 48 height 10
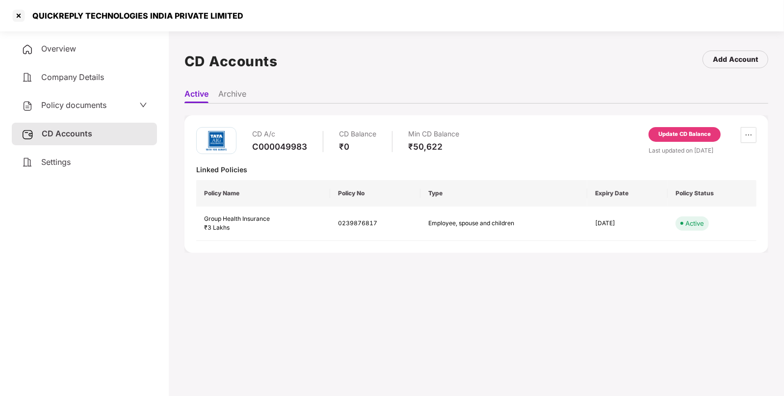
click at [681, 130] on div "Update CD Balance" at bounding box center [685, 134] width 53 height 9
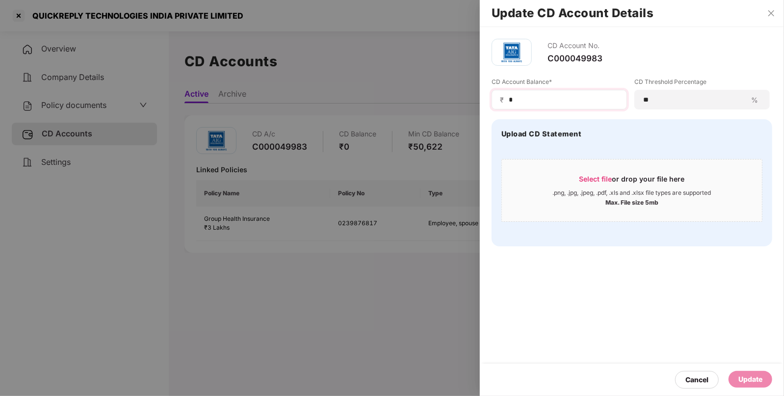
click at [539, 91] on div "₹ *" at bounding box center [559, 100] width 135 height 20
click at [533, 103] on input "*" at bounding box center [563, 100] width 111 height 10
type input "*****"
click at [761, 376] on div "Update" at bounding box center [751, 379] width 24 height 11
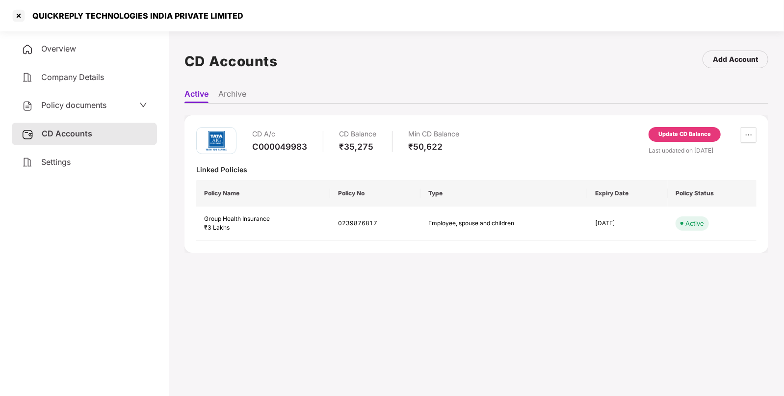
click at [72, 105] on span "Policy documents" at bounding box center [73, 105] width 65 height 10
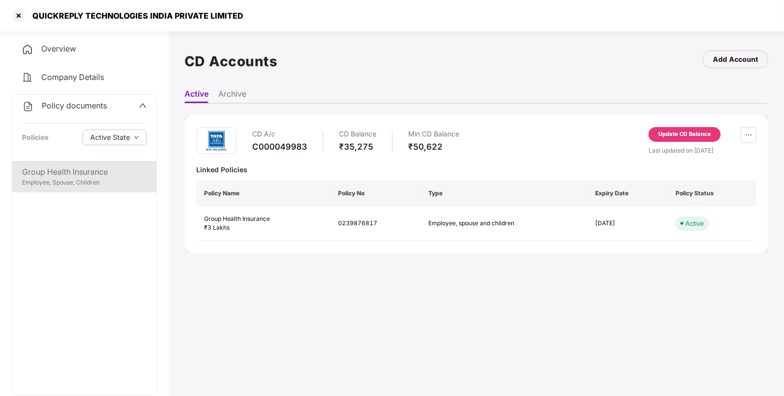
click at [59, 174] on div "Group Health Insurance" at bounding box center [84, 172] width 125 height 12
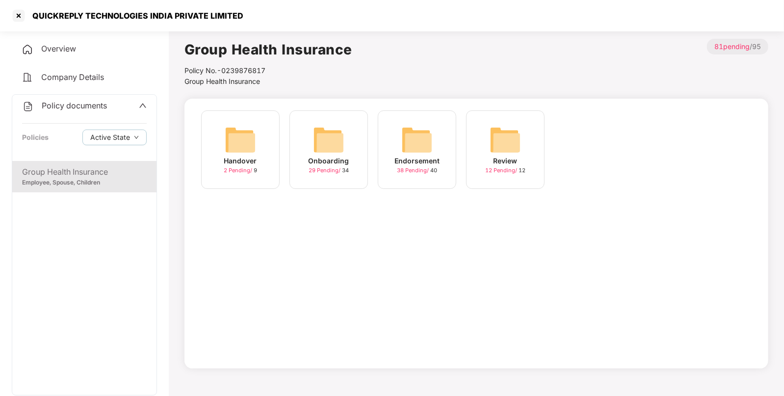
click at [439, 139] on div "Endorsement 38 Pending / 40" at bounding box center [417, 149] width 79 height 79
click at [503, 134] on img at bounding box center [505, 139] width 31 height 31
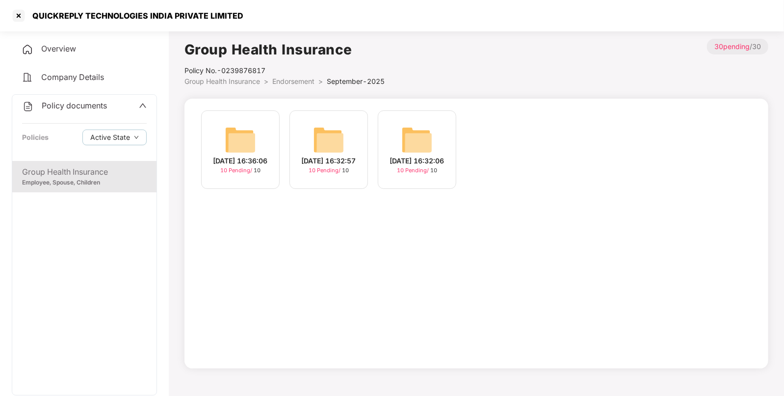
click at [235, 137] on img at bounding box center [240, 139] width 31 height 31
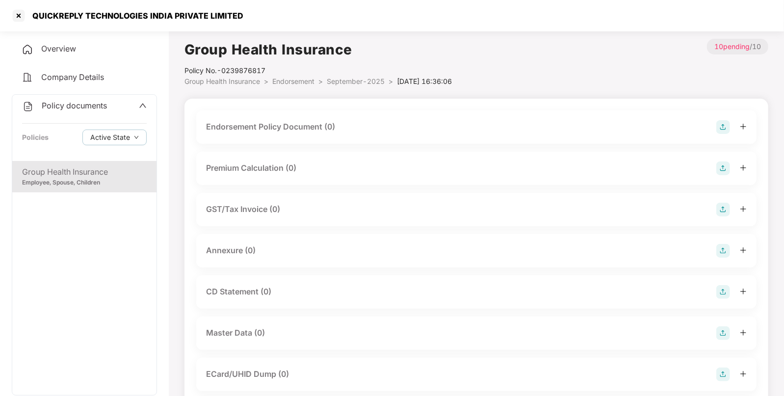
click at [720, 120] on img at bounding box center [723, 127] width 14 height 14
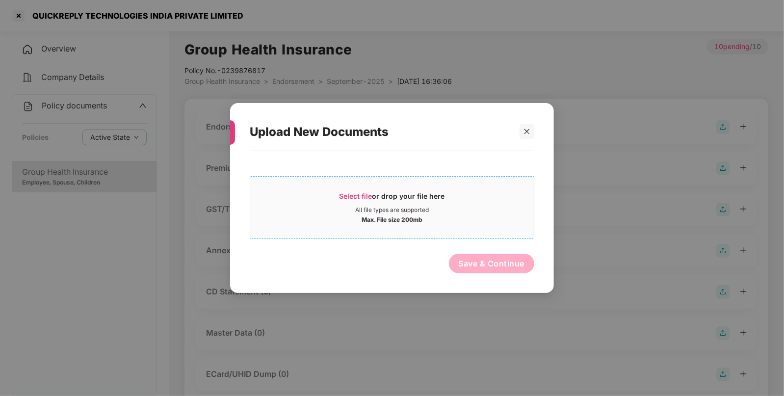
click at [348, 196] on span "Select file" at bounding box center [356, 196] width 33 height 8
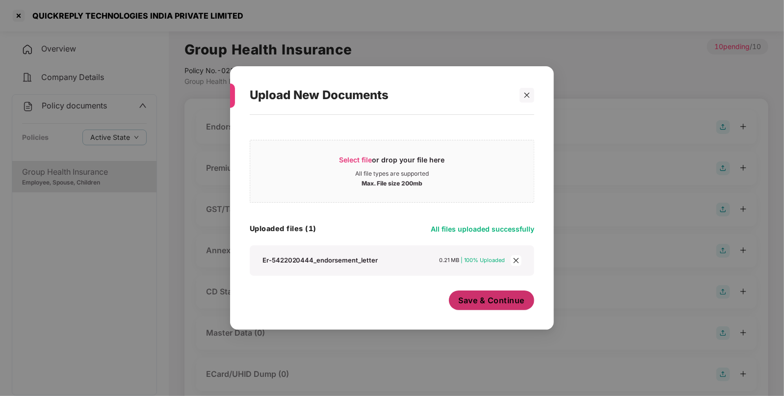
click at [476, 301] on span "Save & Continue" at bounding box center [492, 300] width 66 height 11
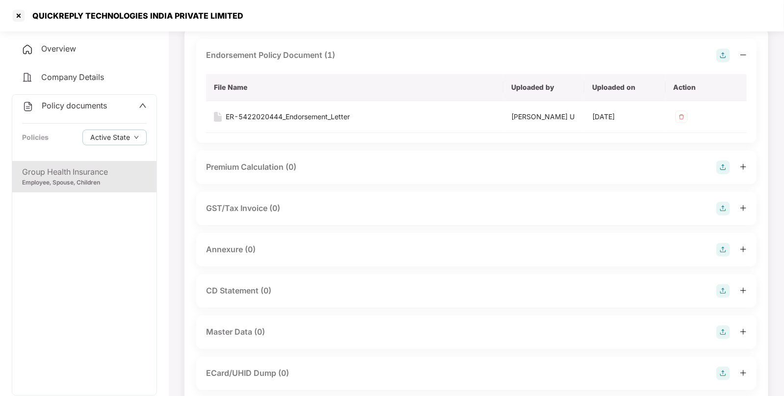
scroll to position [73, 0]
click at [722, 245] on img at bounding box center [723, 248] width 14 height 14
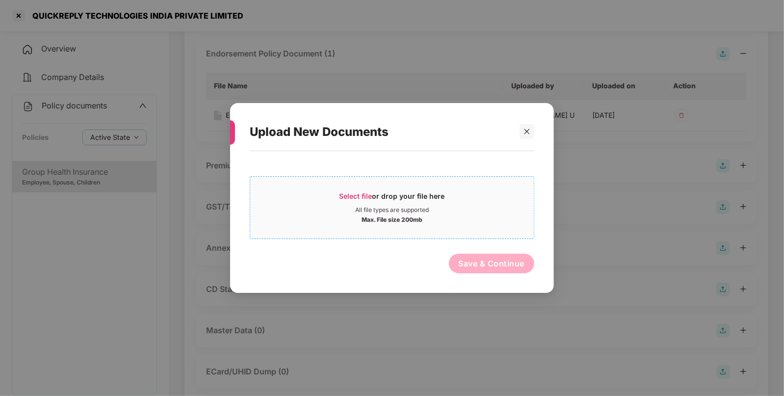
click at [361, 196] on span "Select file" at bounding box center [356, 196] width 33 height 8
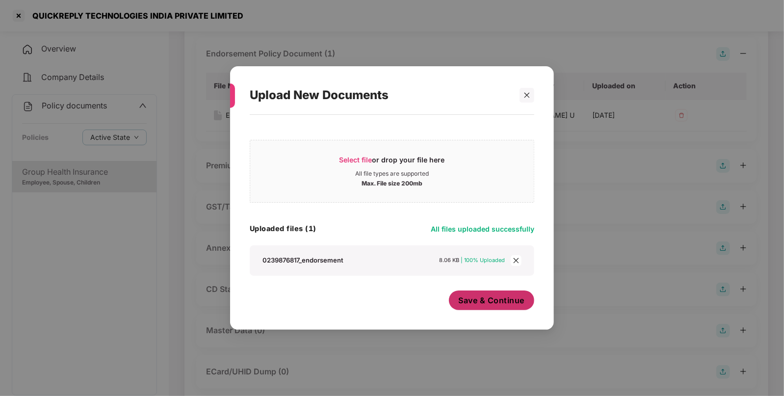
click at [464, 299] on span "Save & Continue" at bounding box center [492, 300] width 66 height 11
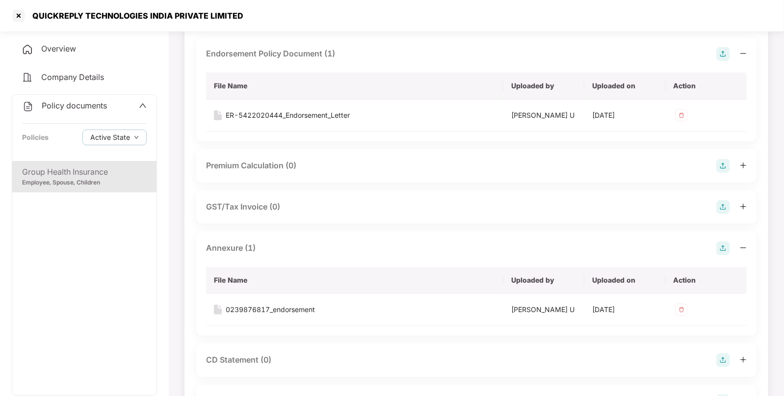
scroll to position [0, 0]
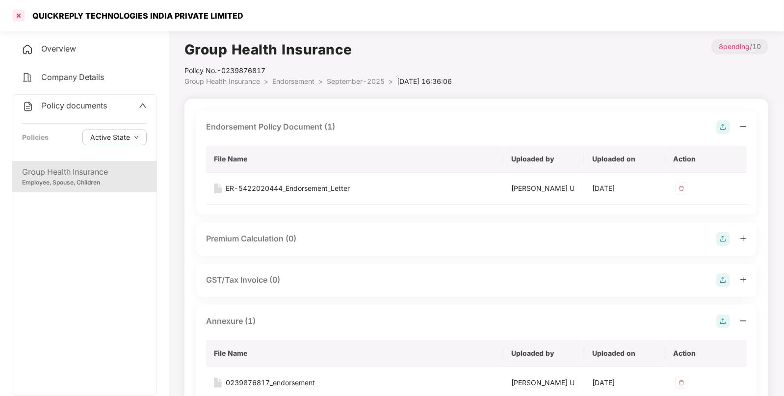
click at [20, 16] on div at bounding box center [19, 16] width 16 height 16
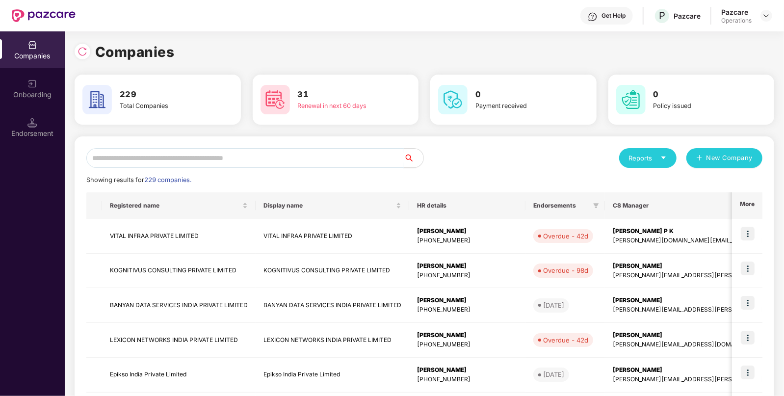
click at [135, 156] on input "text" at bounding box center [244, 158] width 317 height 20
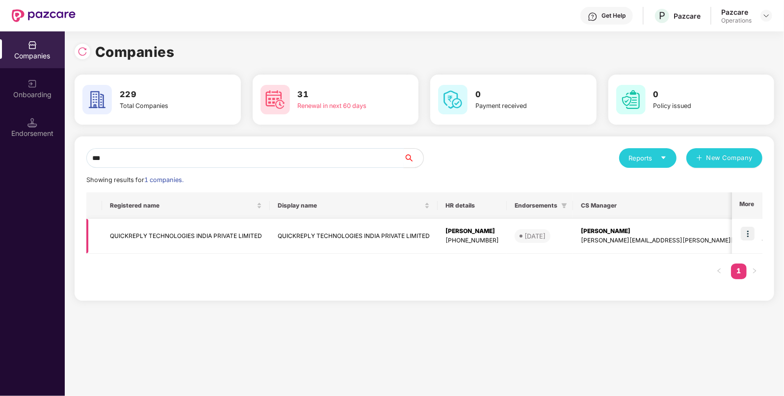
type input "***"
click at [164, 233] on td "QUICKREPLY TECHNOLOGIES INDIA PRIVATE LIMITED" at bounding box center [186, 236] width 168 height 35
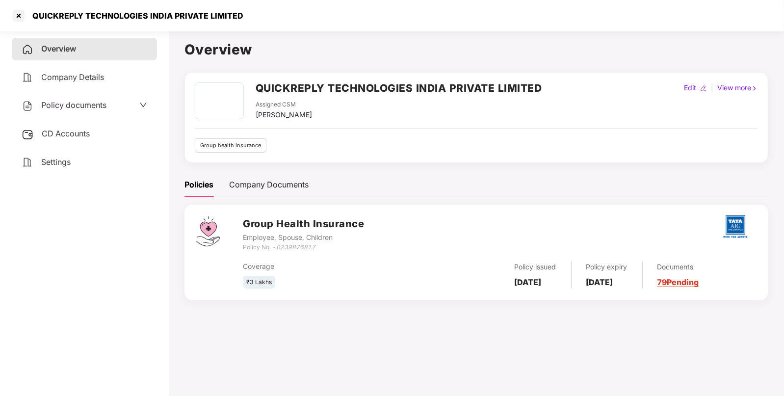
click at [70, 102] on span "Policy documents" at bounding box center [73, 105] width 65 height 10
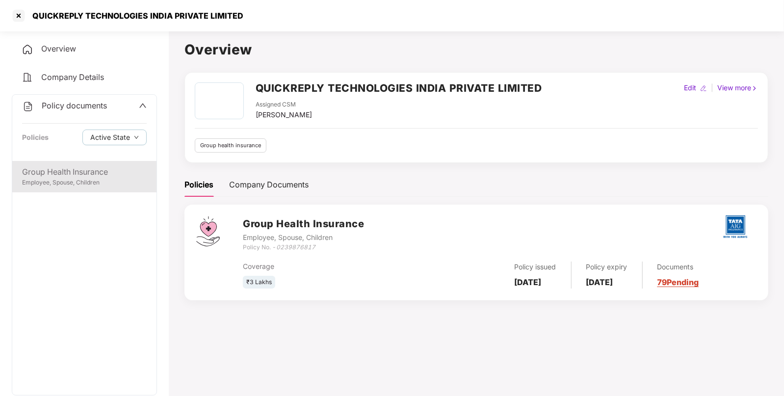
click at [73, 174] on div "Group Health Insurance" at bounding box center [84, 172] width 125 height 12
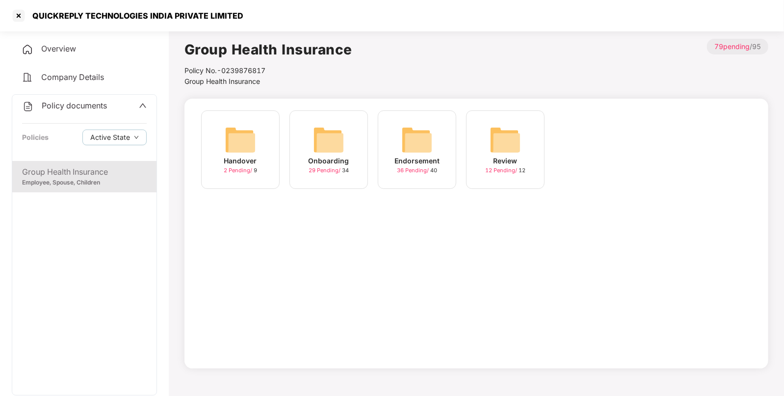
click at [399, 132] on div "Endorsement 36 Pending / 40" at bounding box center [417, 149] width 79 height 79
click at [500, 142] on img at bounding box center [505, 139] width 31 height 31
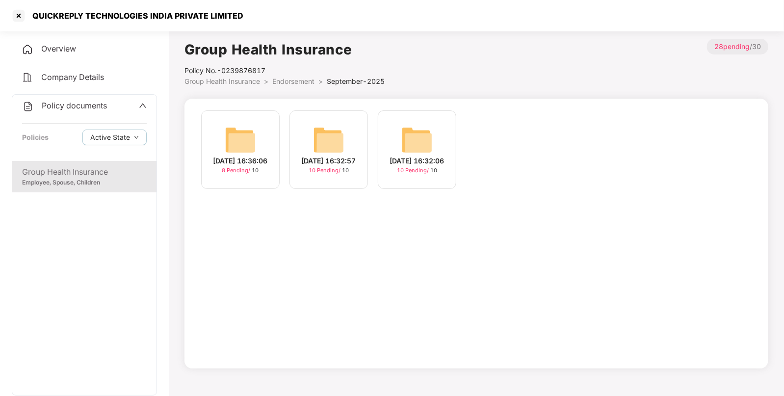
click at [328, 137] on img at bounding box center [328, 139] width 31 height 31
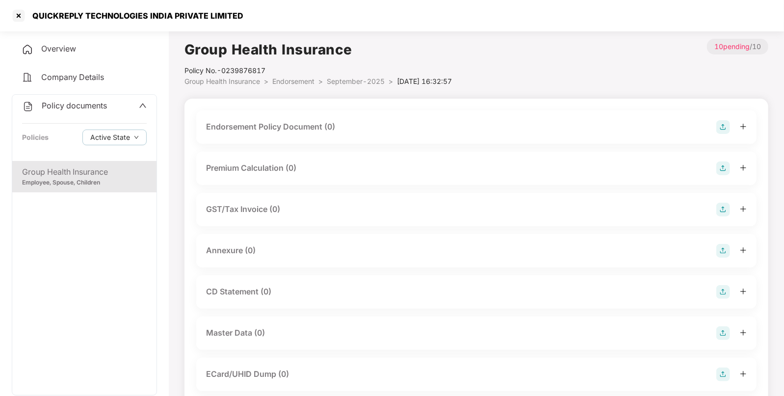
click at [722, 124] on img at bounding box center [723, 127] width 14 height 14
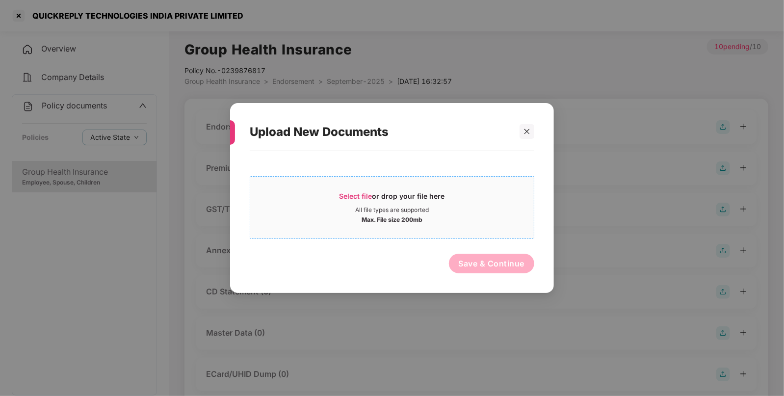
click at [346, 198] on span "Select file" at bounding box center [356, 196] width 33 height 8
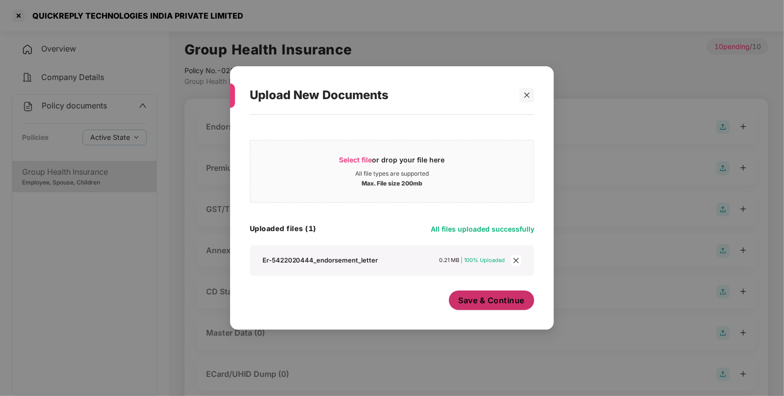
click at [494, 307] on button "Save & Continue" at bounding box center [492, 300] width 86 height 20
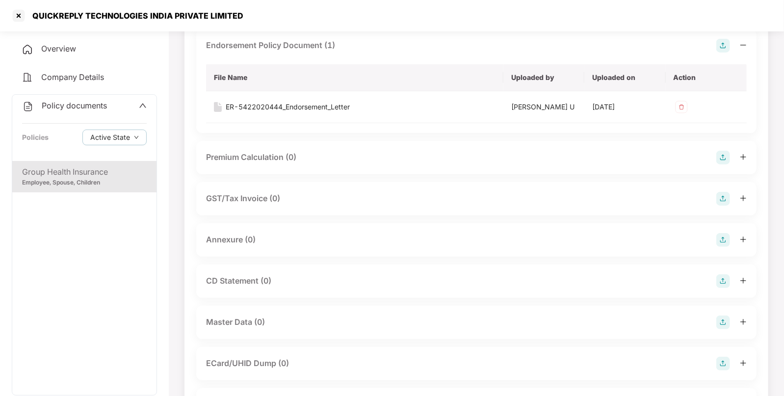
scroll to position [83, 0]
click at [719, 233] on img at bounding box center [723, 239] width 14 height 14
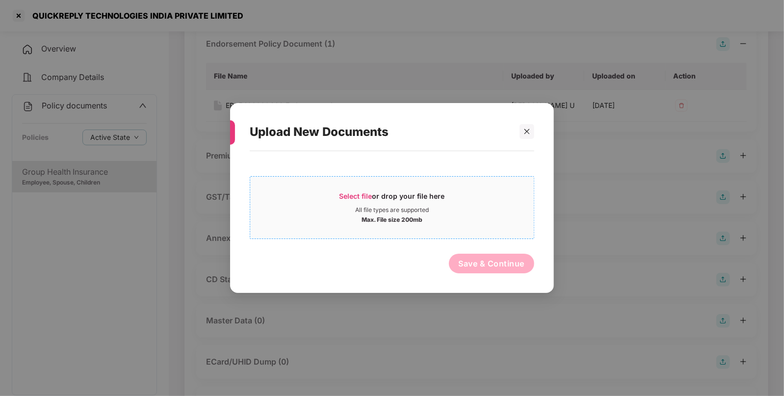
click at [366, 198] on span "Select file" at bounding box center [356, 196] width 33 height 8
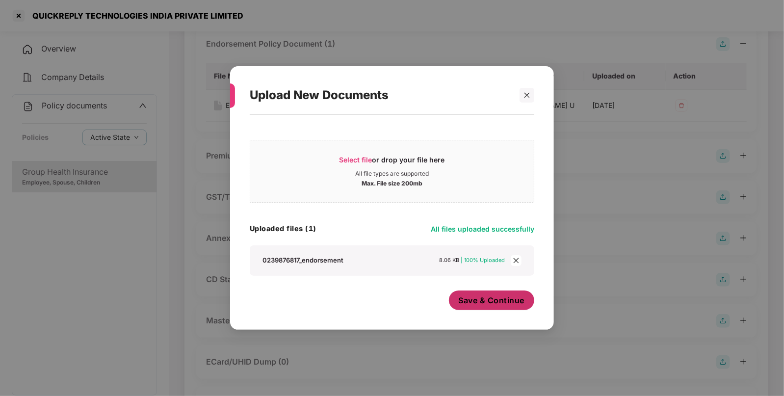
click at [501, 307] on button "Save & Continue" at bounding box center [492, 300] width 86 height 20
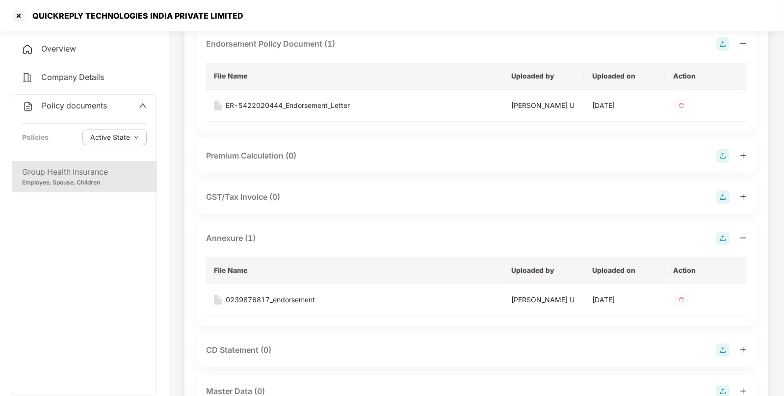
scroll to position [0, 0]
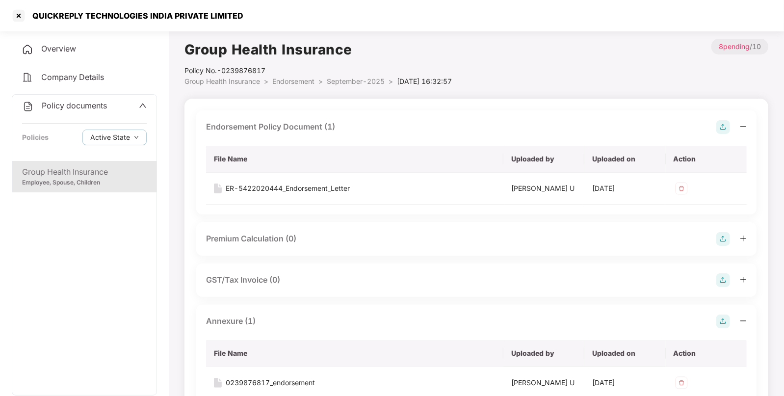
click at [343, 74] on div "Policy No.- 0239876817" at bounding box center [318, 70] width 267 height 11
click at [341, 81] on span "September-2025" at bounding box center [356, 81] width 58 height 8
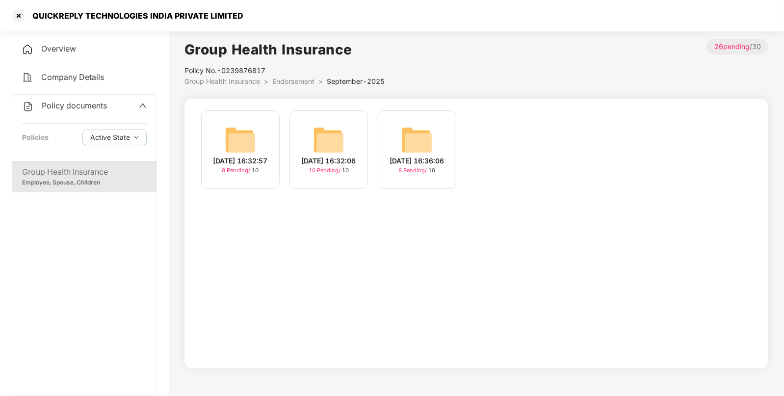
click at [331, 137] on img at bounding box center [328, 139] width 31 height 31
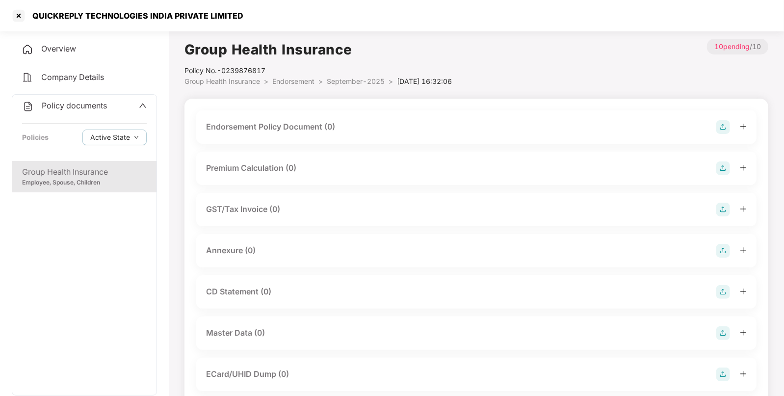
click at [723, 120] on img at bounding box center [723, 127] width 14 height 14
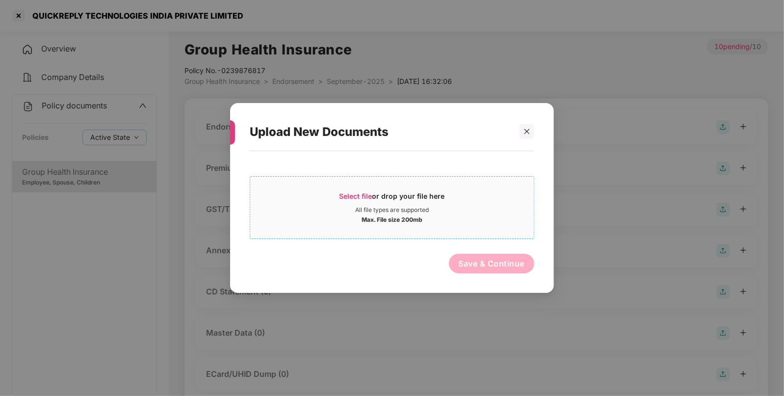
click at [349, 198] on span "Select file" at bounding box center [356, 196] width 33 height 8
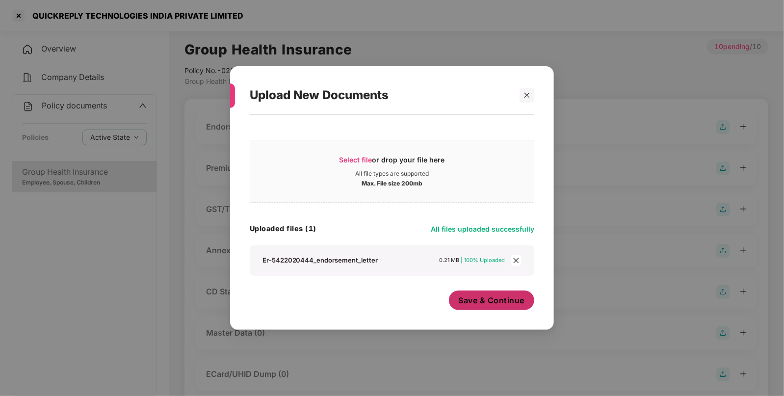
click at [499, 300] on span "Save & Continue" at bounding box center [492, 300] width 66 height 11
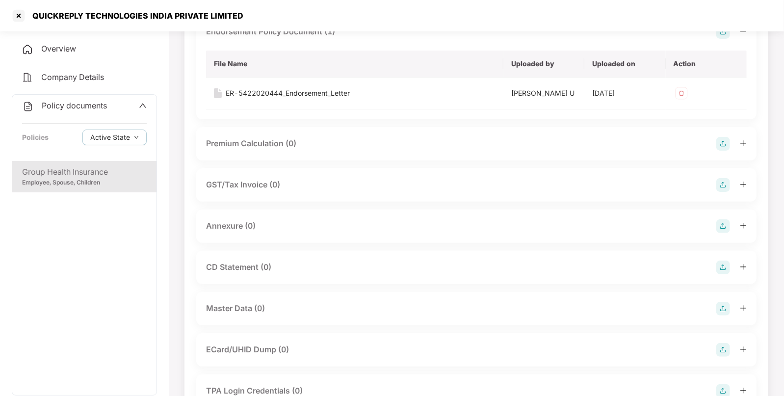
scroll to position [101, 0]
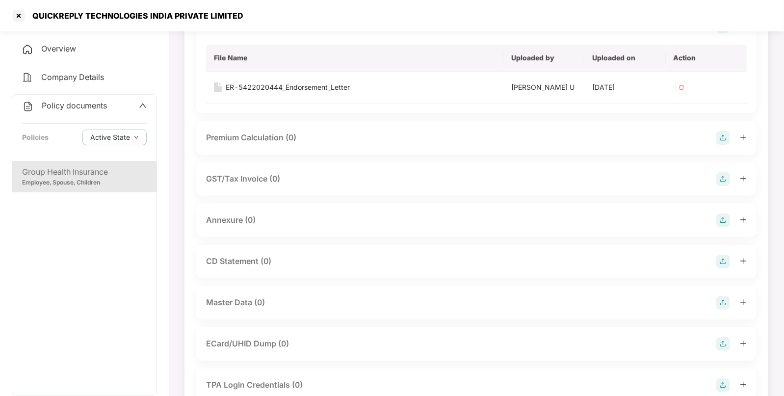
click at [719, 214] on img at bounding box center [723, 220] width 14 height 14
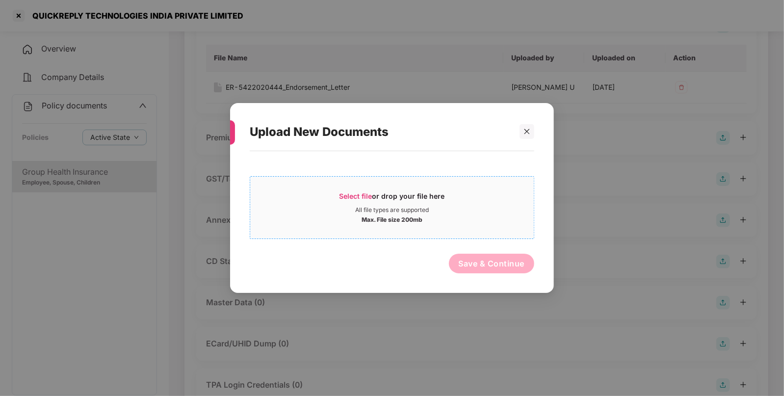
click at [351, 194] on span "Select file" at bounding box center [356, 196] width 33 height 8
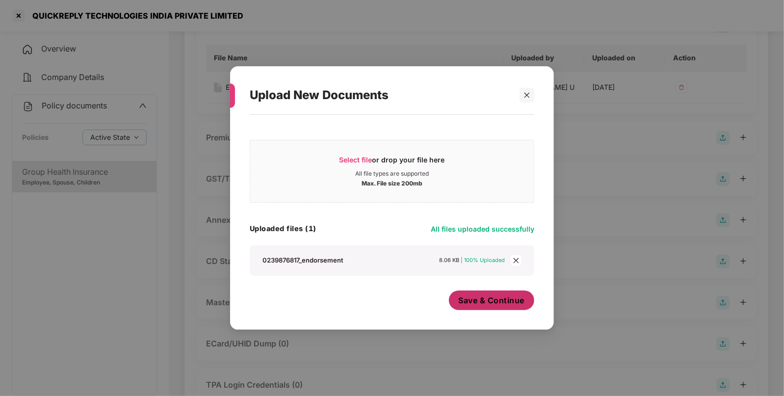
click at [479, 299] on span "Save & Continue" at bounding box center [492, 300] width 66 height 11
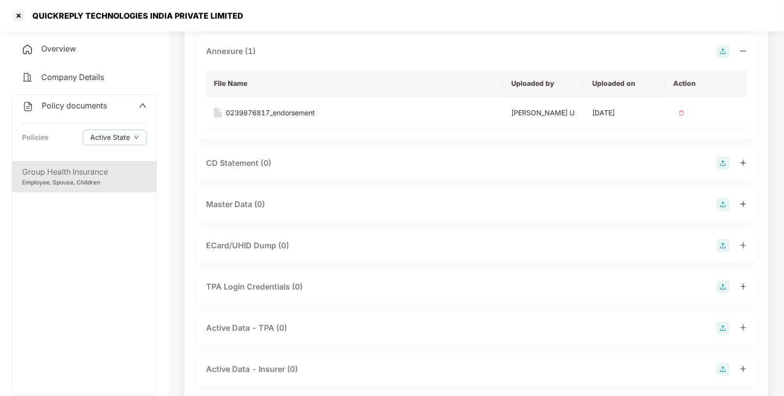
scroll to position [270, 0]
click at [721, 200] on img at bounding box center [723, 204] width 14 height 14
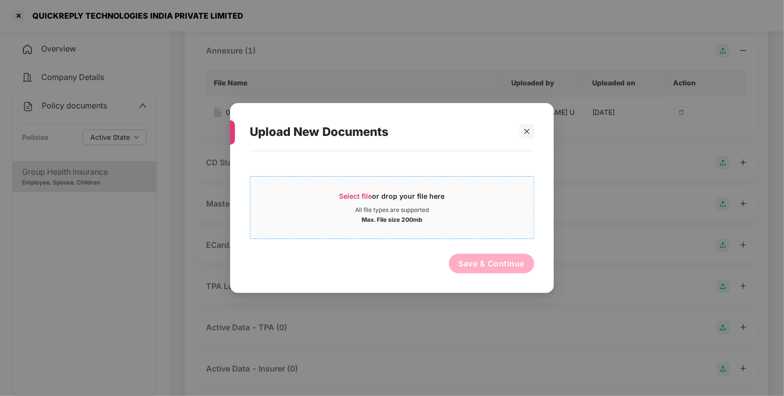
click at [347, 193] on span "Select file" at bounding box center [356, 196] width 33 height 8
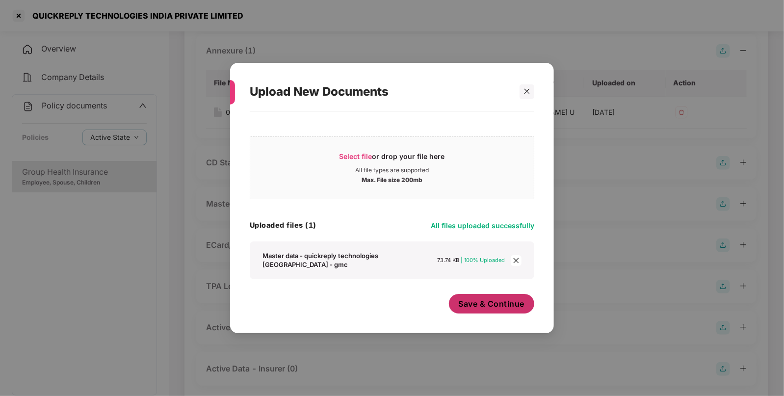
click at [469, 309] on span "Save & Continue" at bounding box center [492, 303] width 66 height 11
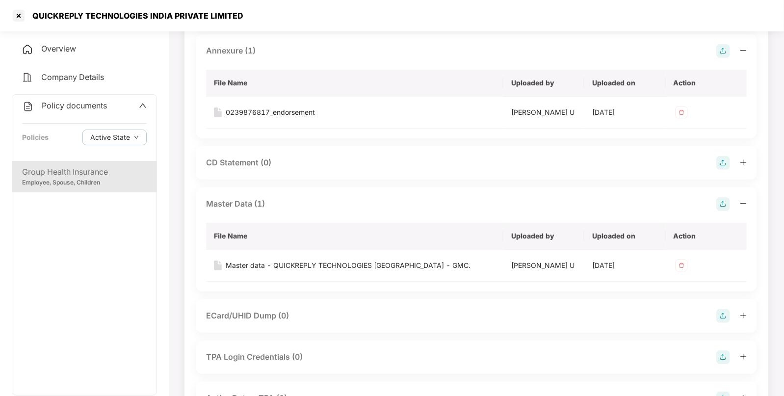
scroll to position [314, 0]
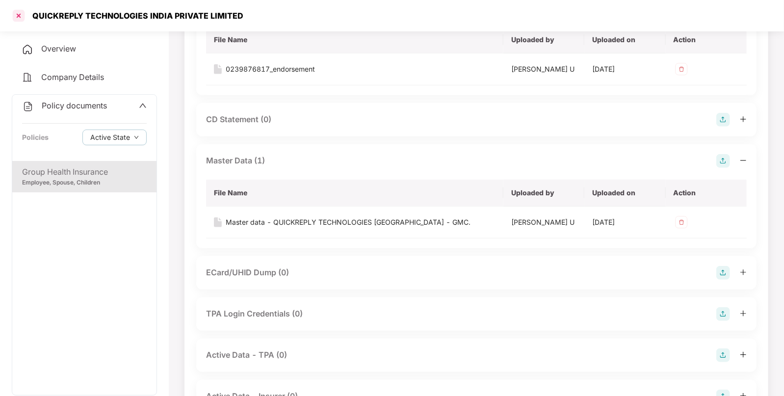
click at [19, 22] on div at bounding box center [19, 16] width 16 height 16
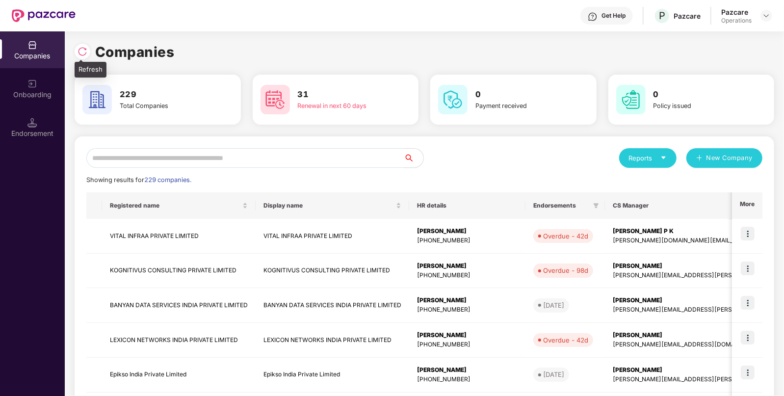
click at [78, 51] on img at bounding box center [83, 52] width 10 height 10
click at [342, 158] on input "text" at bounding box center [244, 158] width 317 height 20
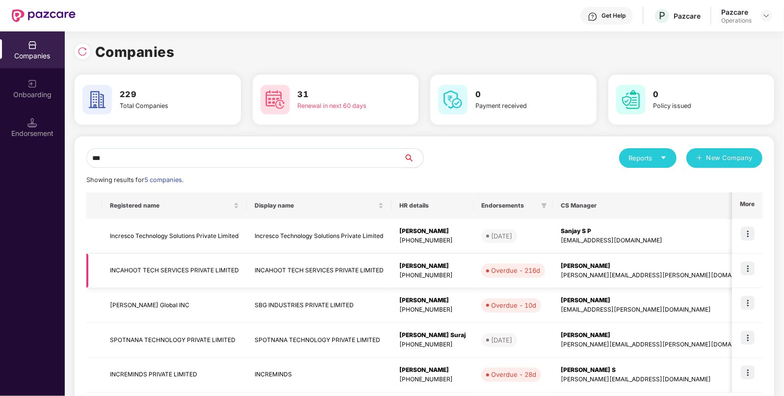
type input "***"
click at [137, 264] on td "INCAHOOT TECH SERVICES PRIVATE LIMITED" at bounding box center [174, 271] width 145 height 35
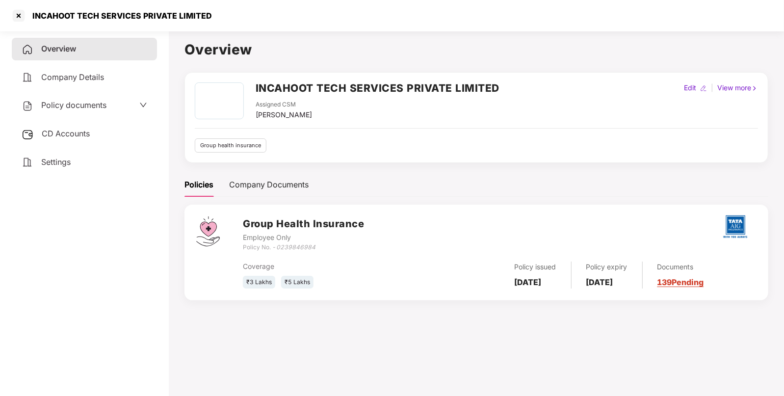
click at [68, 137] on span "CD Accounts" at bounding box center [66, 134] width 48 height 10
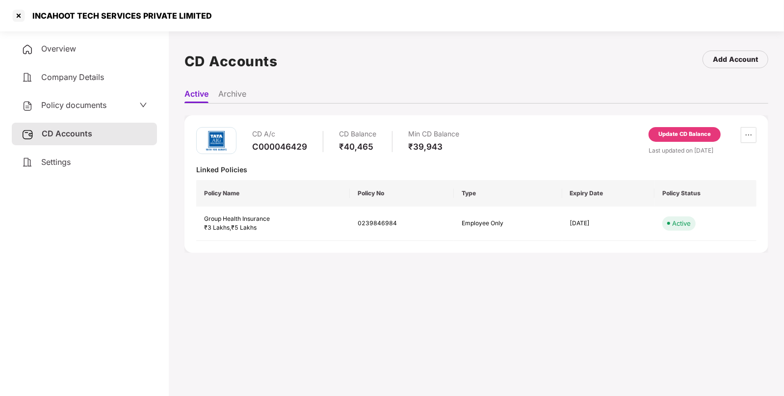
click at [696, 127] on div "Update CD Balance" at bounding box center [685, 134] width 72 height 15
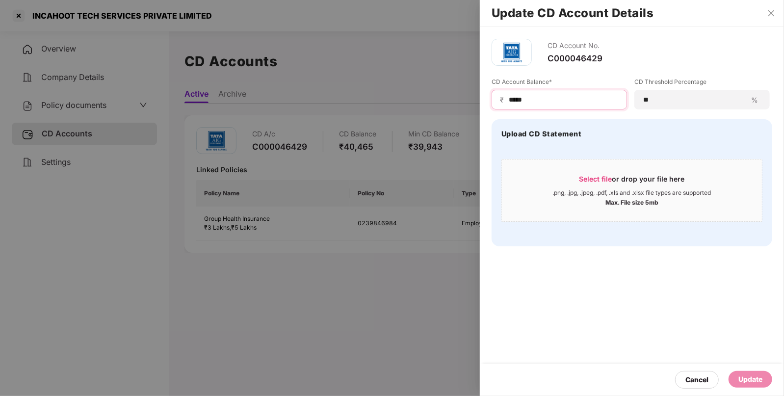
click at [546, 99] on input "*****" at bounding box center [563, 100] width 111 height 10
type input "****"
click at [756, 375] on div "Update" at bounding box center [751, 379] width 24 height 11
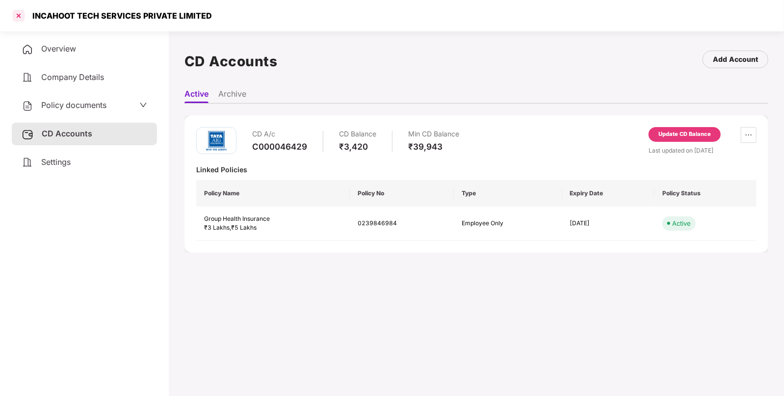
click at [19, 14] on div at bounding box center [19, 16] width 16 height 16
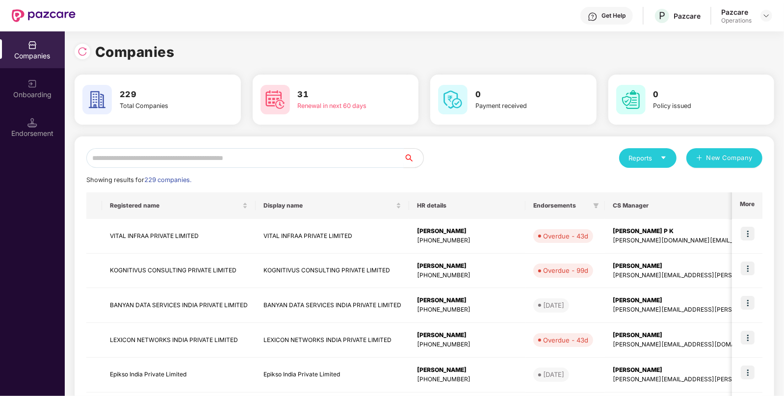
click at [184, 157] on input "text" at bounding box center [244, 158] width 317 height 20
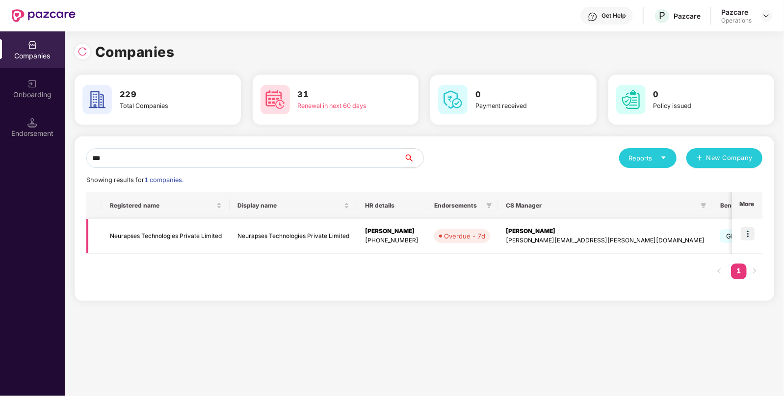
type input "***"
click at [140, 238] on td "Neurapses Technologies Private Limited" at bounding box center [166, 236] width 128 height 35
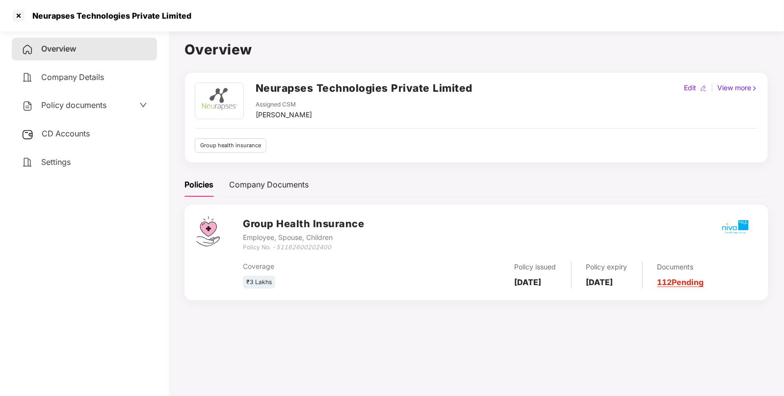
click at [67, 108] on span "Policy documents" at bounding box center [73, 105] width 65 height 10
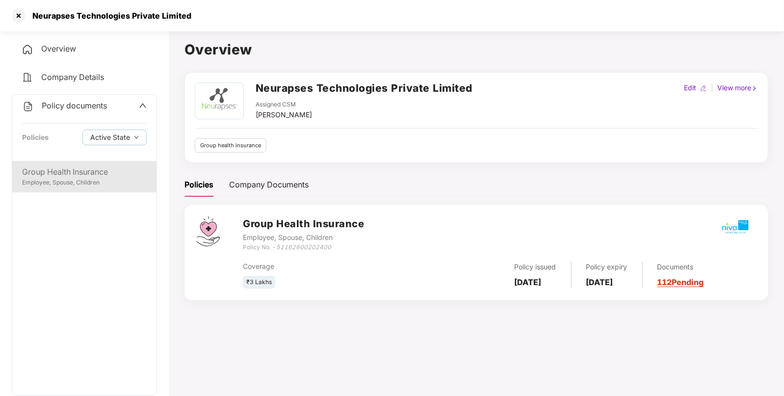
click at [72, 171] on div "Group Health Insurance" at bounding box center [84, 172] width 125 height 12
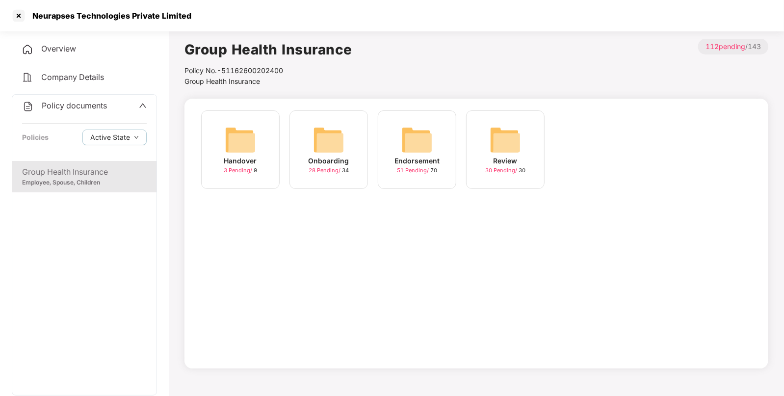
click at [419, 152] on img at bounding box center [416, 139] width 31 height 31
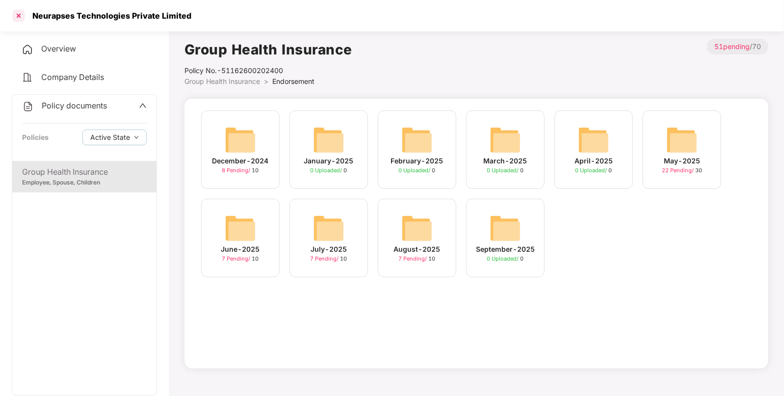
click at [19, 15] on div at bounding box center [19, 16] width 16 height 16
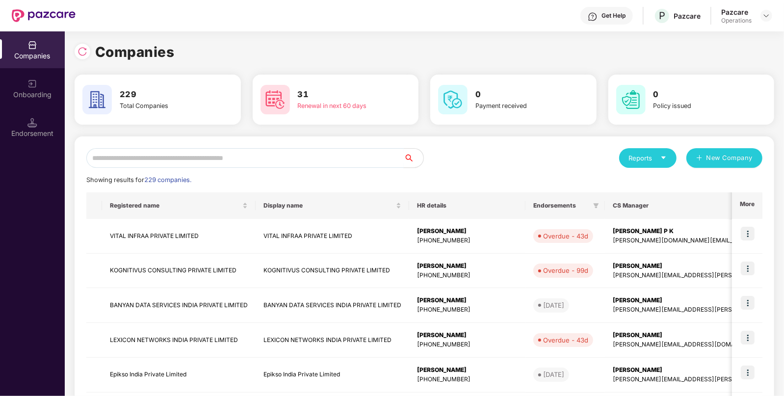
click at [252, 152] on input "text" at bounding box center [244, 158] width 317 height 20
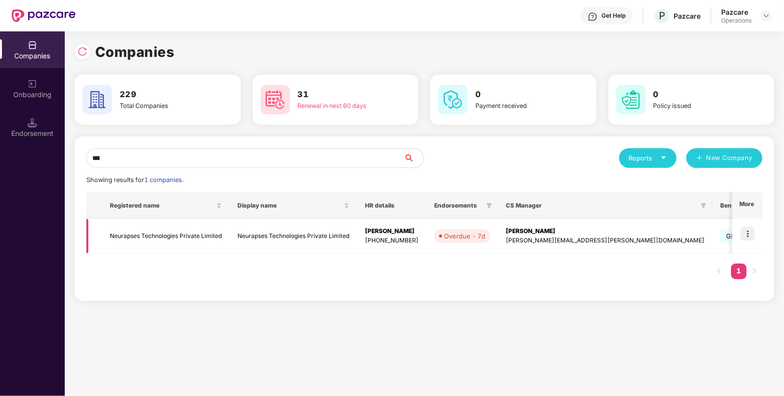
type input "***"
click at [744, 229] on img at bounding box center [748, 234] width 14 height 14
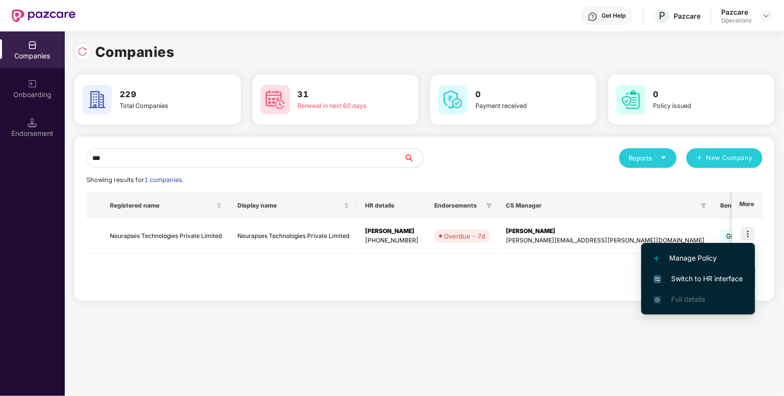
click at [680, 277] on span "Switch to HR interface" at bounding box center [698, 278] width 89 height 11
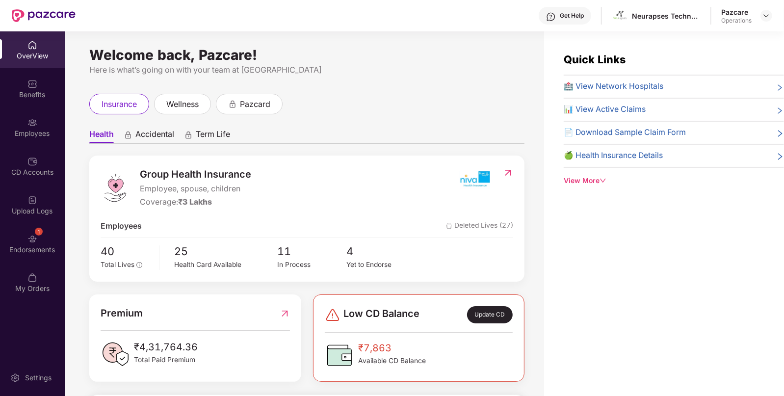
click at [26, 238] on div "1 Endorsements" at bounding box center [32, 243] width 65 height 37
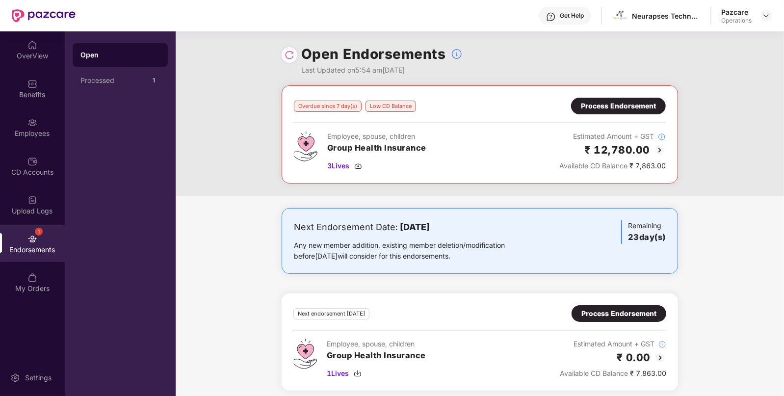
click at [662, 145] on img at bounding box center [660, 150] width 12 height 12
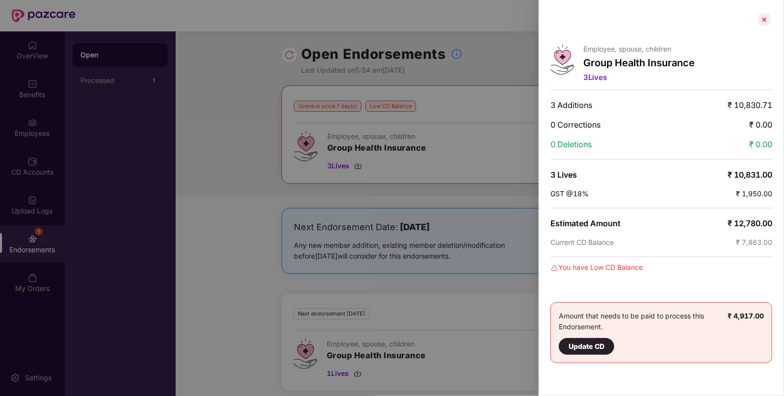
click at [765, 17] on div at bounding box center [765, 20] width 16 height 16
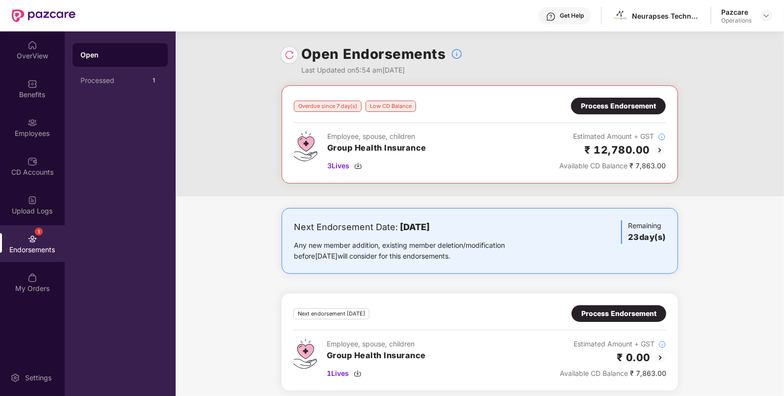
scroll to position [5, 0]
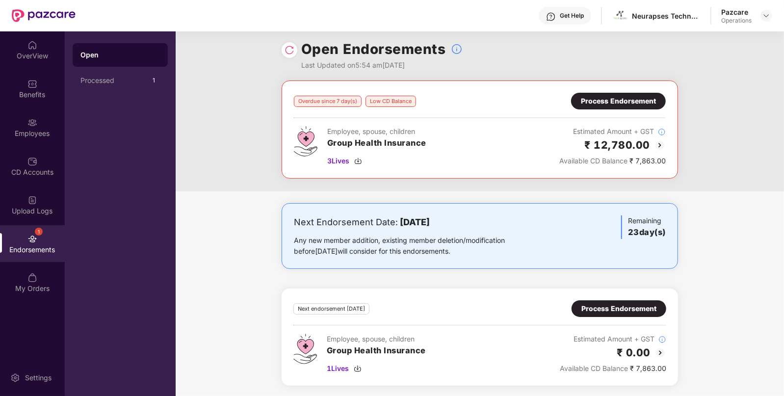
click at [660, 348] on img at bounding box center [661, 353] width 12 height 12
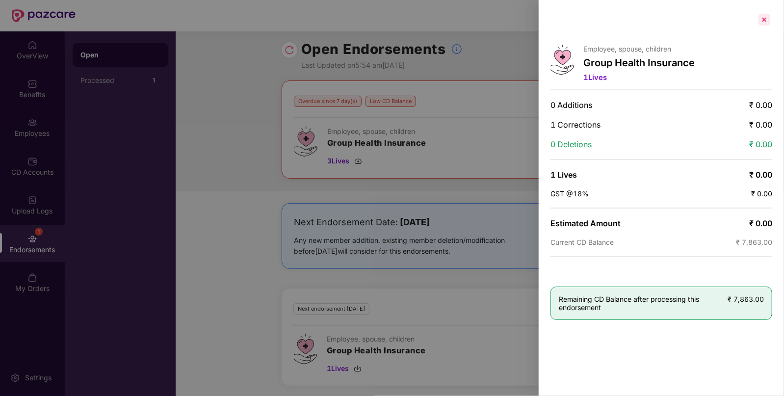
click at [759, 20] on div at bounding box center [765, 20] width 16 height 16
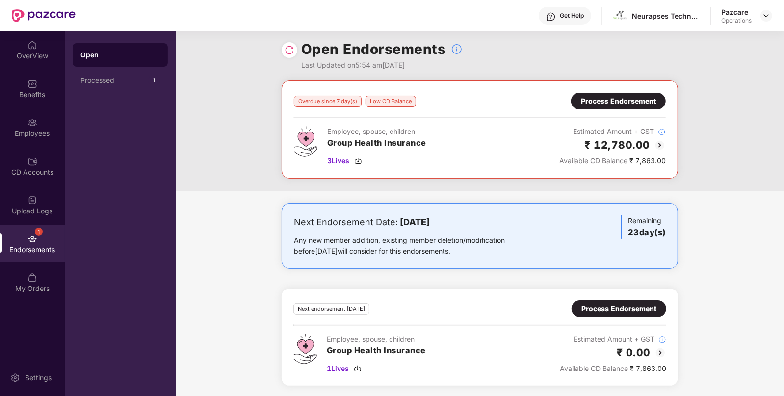
click at [615, 304] on div "Process Endorsement" at bounding box center [618, 308] width 75 height 11
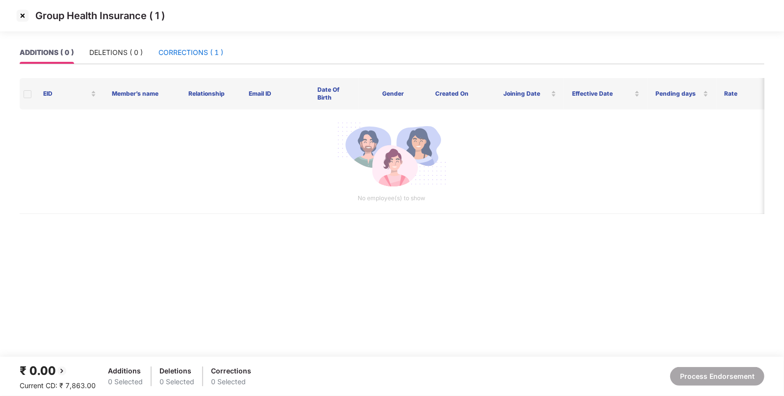
click at [185, 52] on div "CORRECTIONS ( 1 )" at bounding box center [190, 52] width 65 height 11
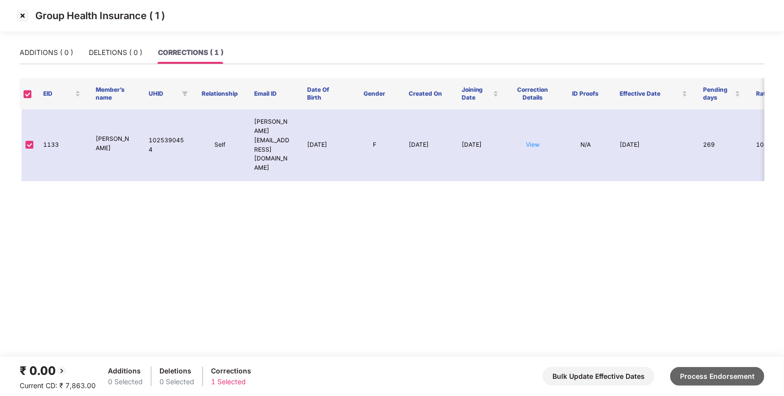
click at [725, 376] on button "Process Endorsement" at bounding box center [717, 376] width 94 height 19
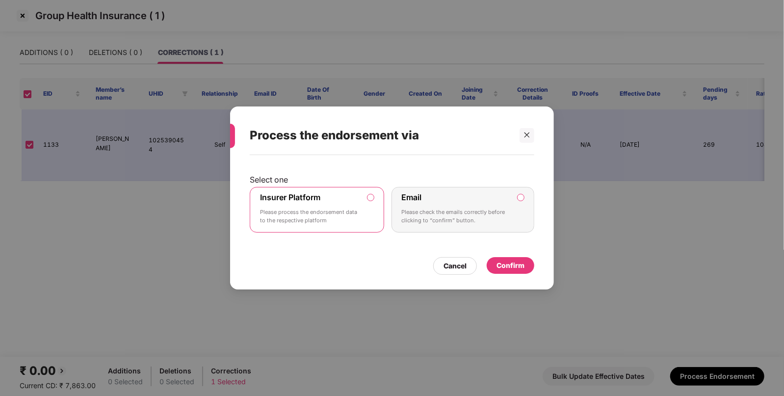
click at [512, 265] on div "Confirm" at bounding box center [511, 265] width 28 height 11
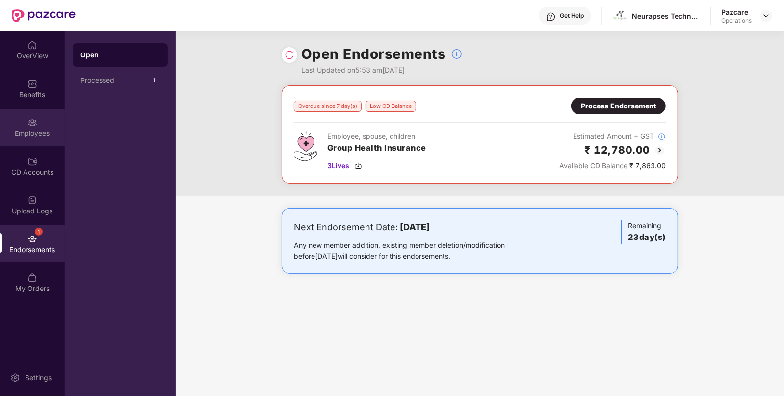
click at [16, 130] on div "Employees" at bounding box center [32, 134] width 65 height 10
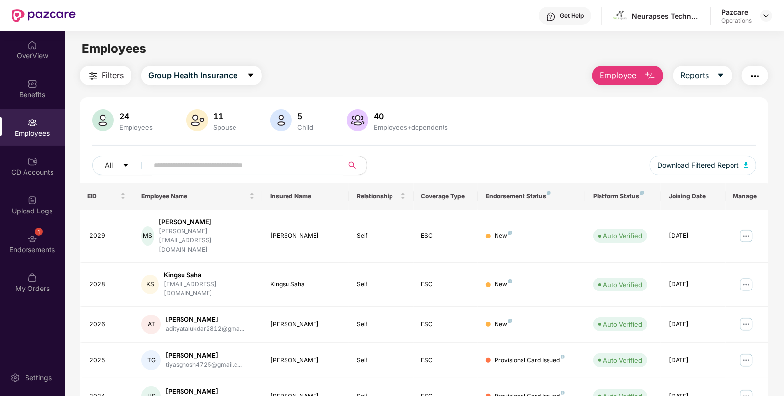
click at [755, 76] on img "button" at bounding box center [755, 76] width 12 height 12
click at [104, 79] on span "Filters" at bounding box center [113, 75] width 22 height 12
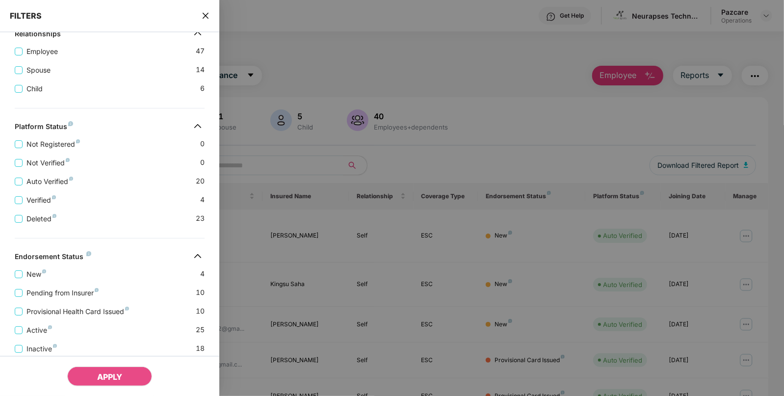
scroll to position [225, 0]
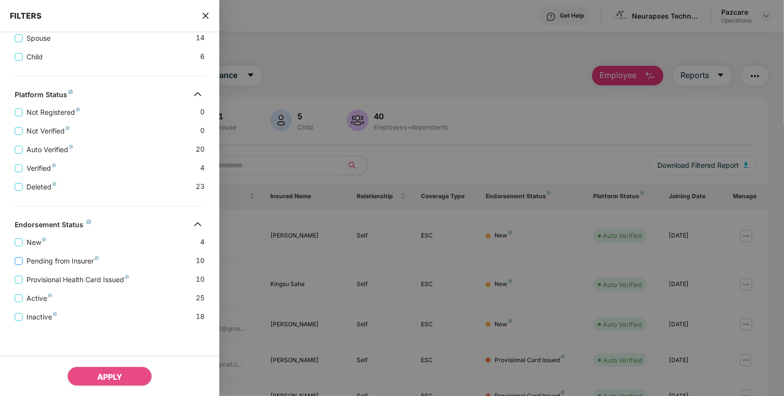
click at [83, 261] on span "Pending from Insurer" at bounding box center [63, 261] width 80 height 11
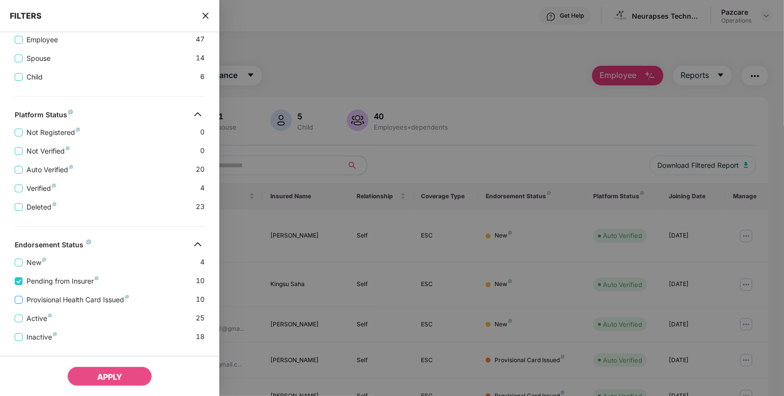
click at [68, 297] on span "Provisional Health Card Issued" at bounding box center [78, 299] width 110 height 11
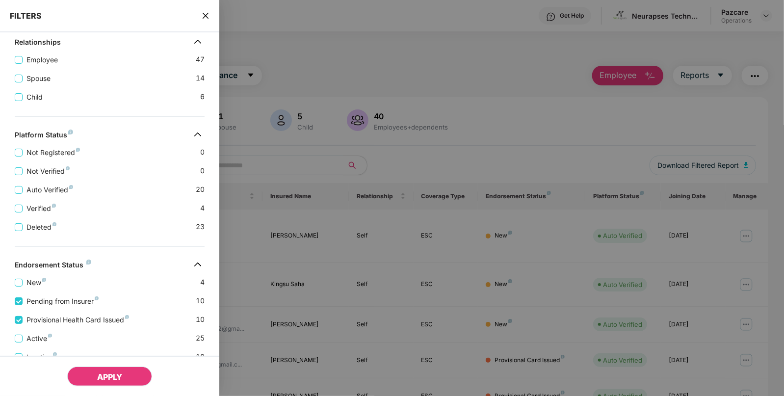
click at [86, 374] on button "APPLY" at bounding box center [109, 377] width 85 height 20
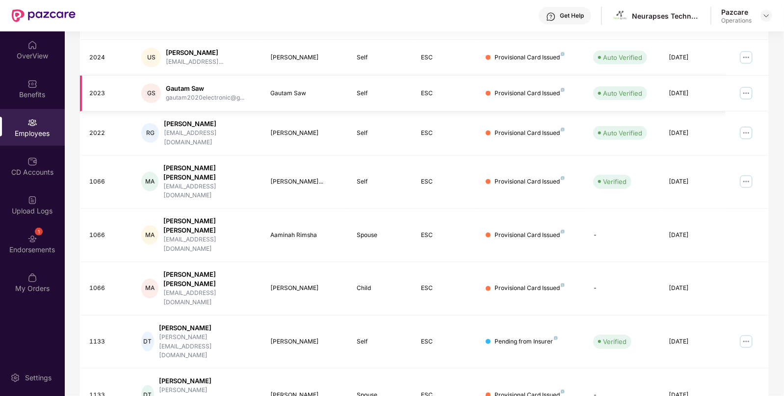
scroll to position [0, 0]
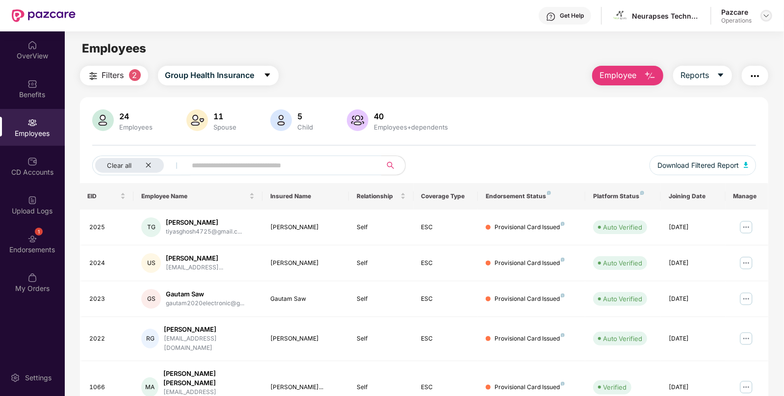
click at [765, 16] on img at bounding box center [767, 16] width 8 height 8
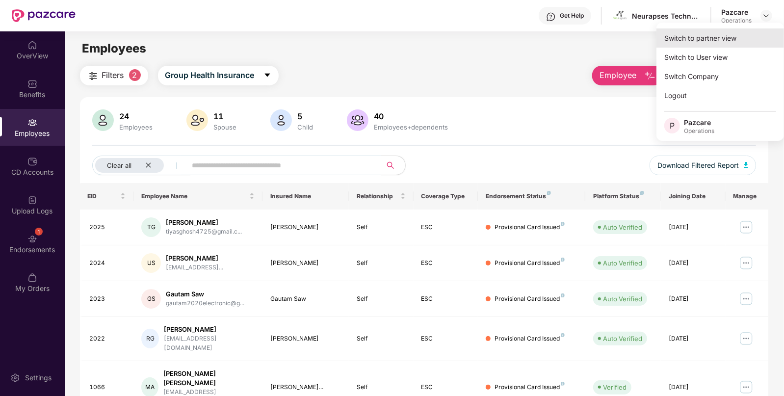
click at [685, 37] on div "Switch to partner view" at bounding box center [721, 37] width 128 height 19
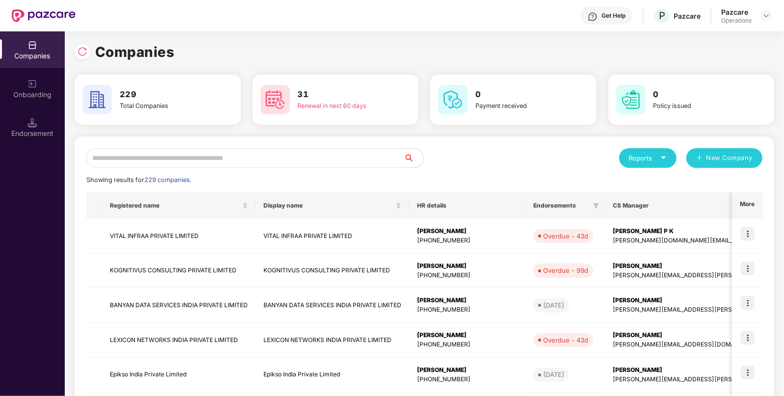
click at [230, 159] on input "text" at bounding box center [244, 158] width 317 height 20
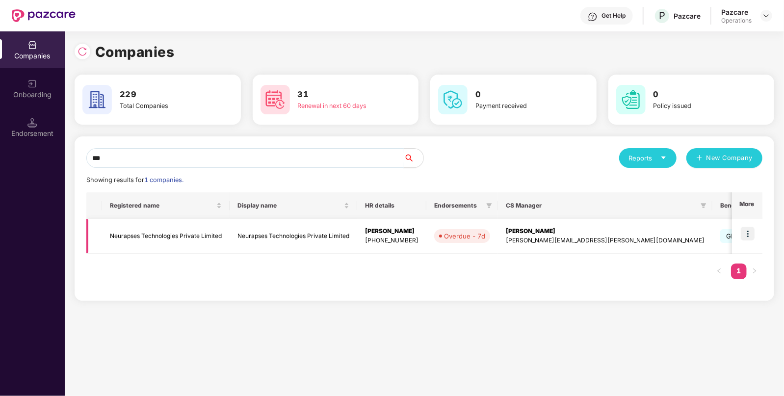
type input "***"
click at [136, 237] on td "Neurapses Technologies Private Limited" at bounding box center [166, 236] width 128 height 35
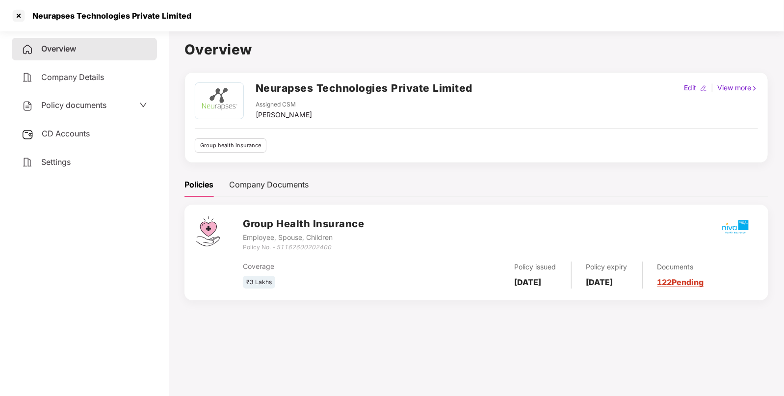
click at [79, 109] on span "Policy documents" at bounding box center [73, 105] width 65 height 10
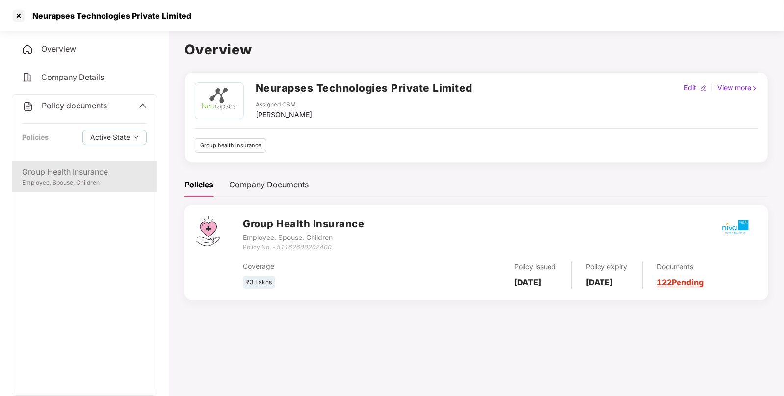
click at [53, 167] on div "Group Health Insurance" at bounding box center [84, 172] width 125 height 12
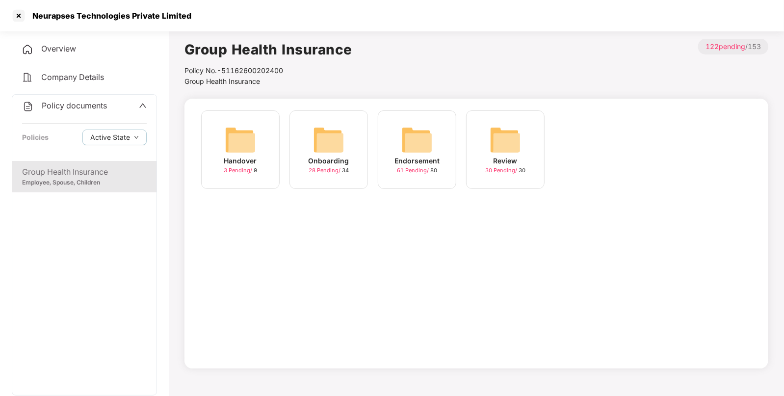
click at [417, 150] on img at bounding box center [416, 139] width 31 height 31
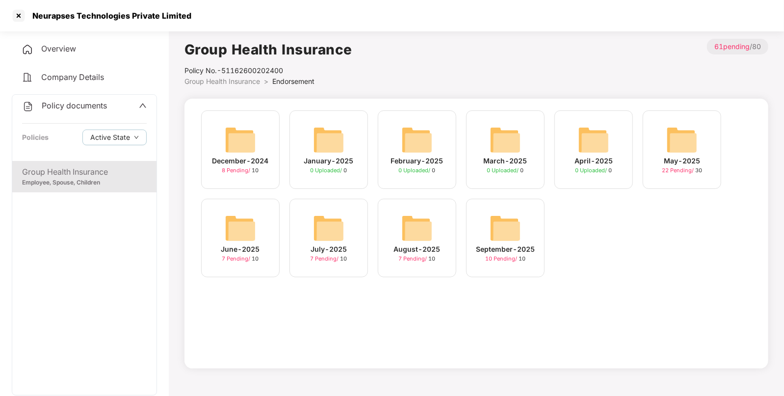
click at [495, 233] on img at bounding box center [505, 227] width 31 height 31
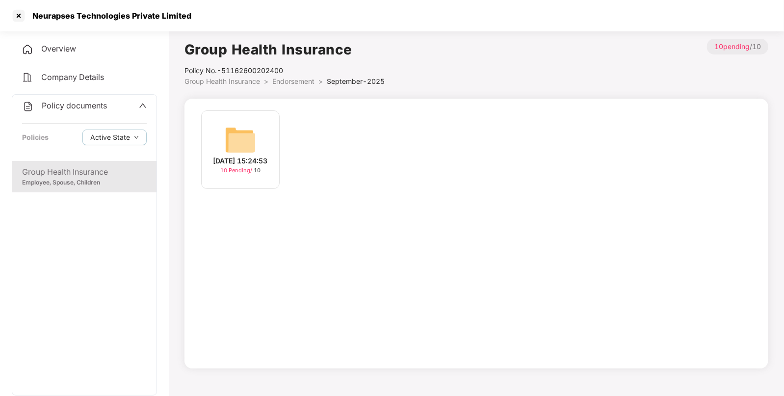
click at [229, 135] on img at bounding box center [240, 139] width 31 height 31
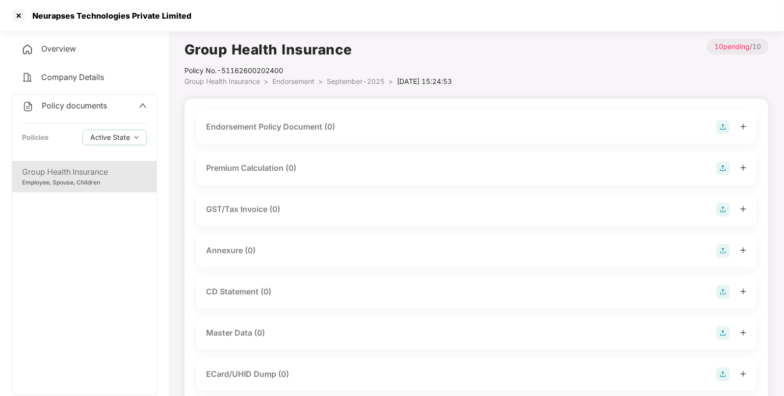
click at [726, 123] on img at bounding box center [723, 127] width 14 height 14
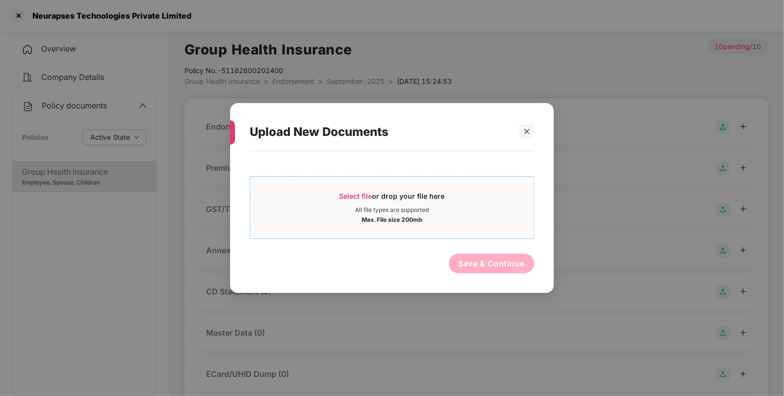
click at [356, 200] on div "Select file or drop your file here" at bounding box center [393, 198] width 106 height 15
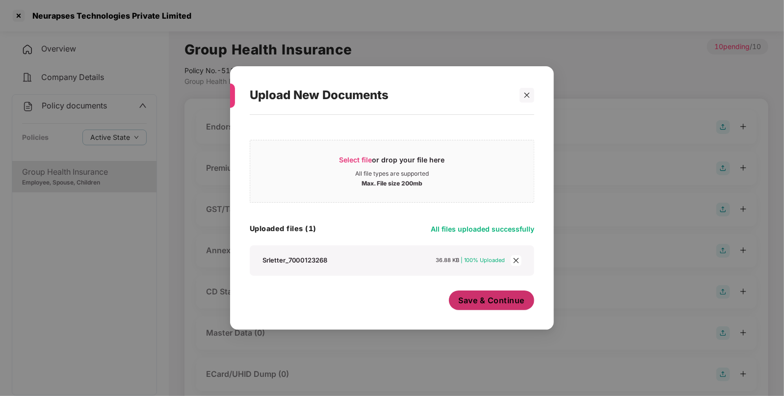
click at [473, 304] on span "Save & Continue" at bounding box center [492, 300] width 66 height 11
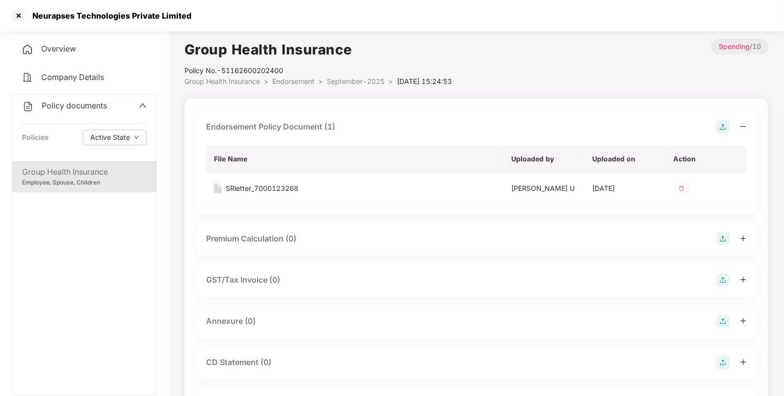
scroll to position [68, 0]
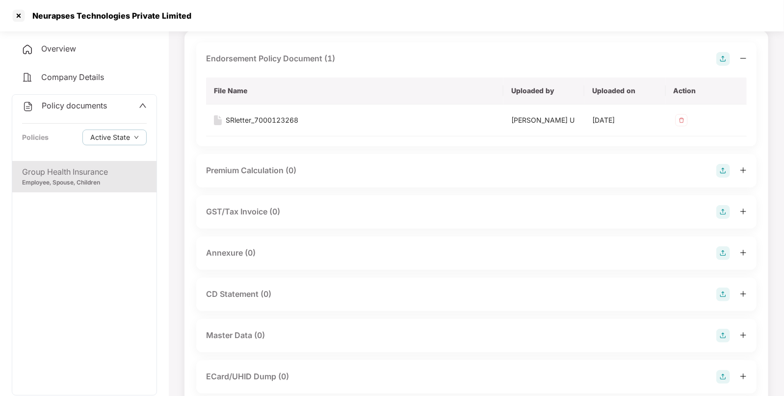
click at [721, 252] on img at bounding box center [723, 253] width 14 height 14
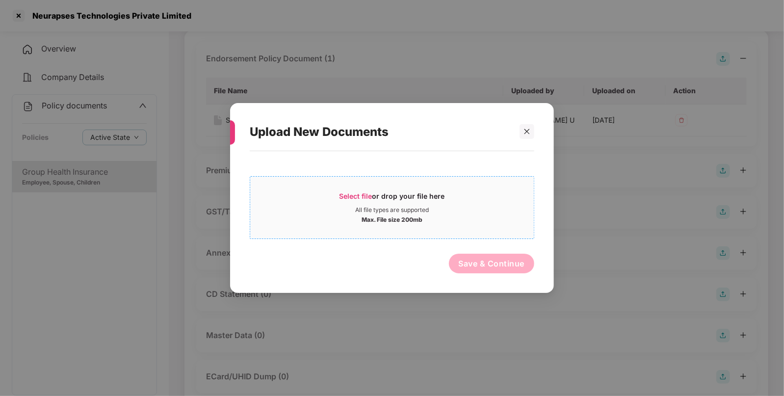
click at [363, 195] on span "Select file" at bounding box center [356, 196] width 33 height 8
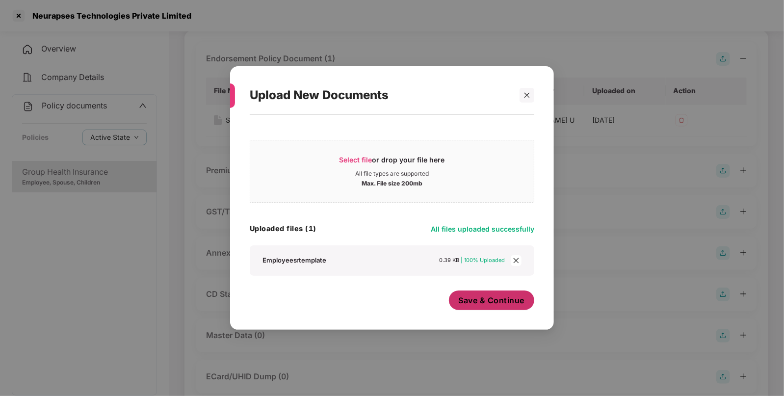
click at [475, 300] on span "Save & Continue" at bounding box center [492, 300] width 66 height 11
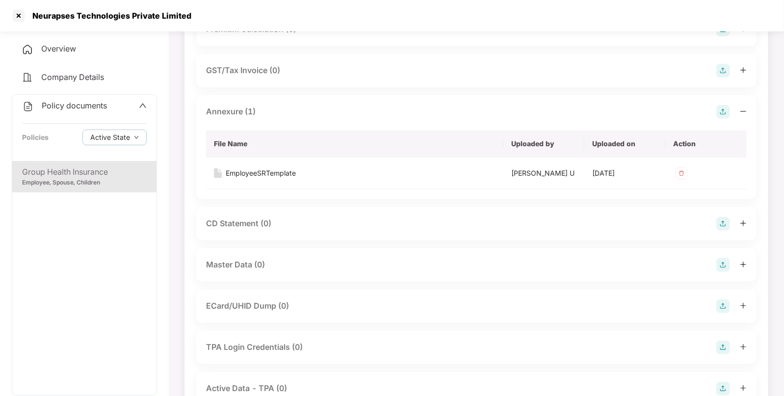
scroll to position [211, 0]
click at [723, 263] on img at bounding box center [723, 264] width 14 height 14
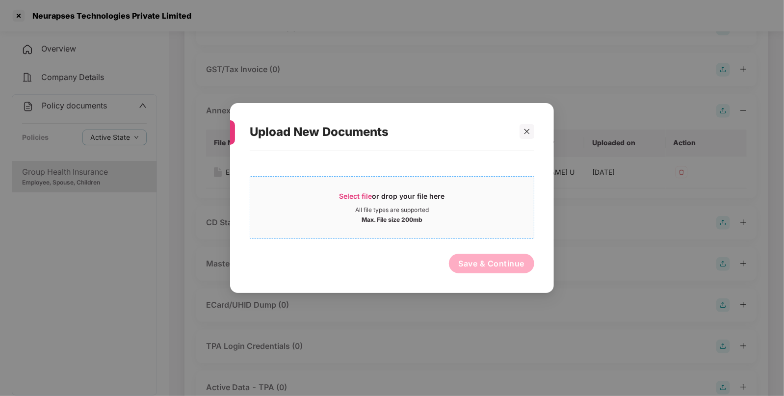
click at [348, 200] on div "Select file or drop your file here" at bounding box center [393, 198] width 106 height 15
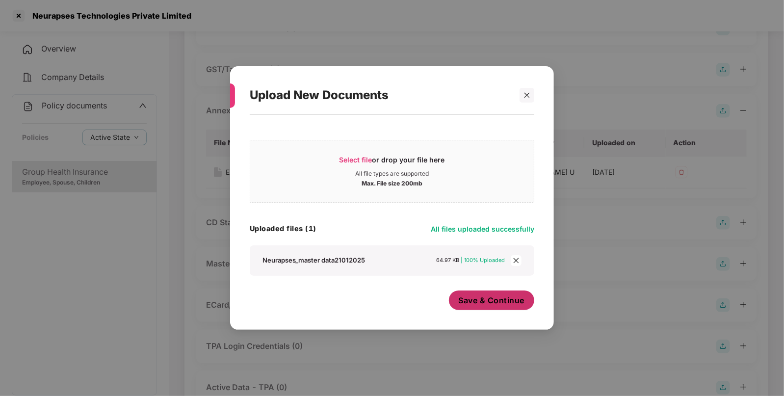
click at [464, 300] on span "Save & Continue" at bounding box center [492, 300] width 66 height 11
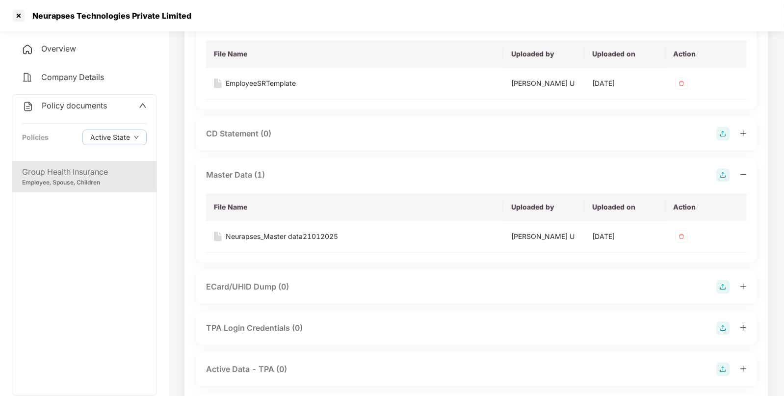
scroll to position [300, 0]
click at [22, 21] on div at bounding box center [19, 16] width 16 height 16
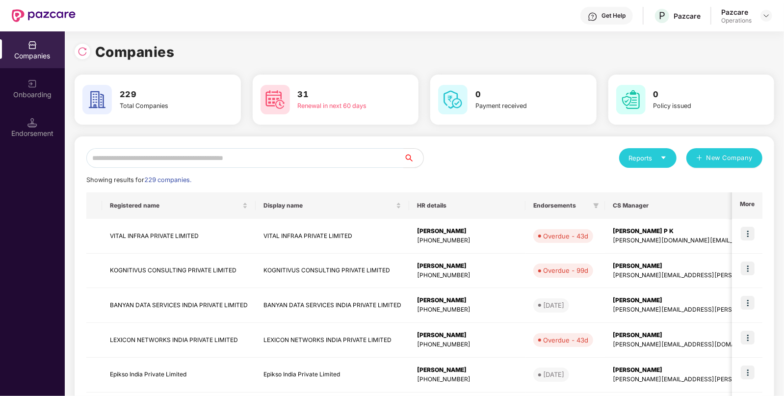
scroll to position [0, 0]
click at [231, 161] on input "text" at bounding box center [244, 158] width 317 height 20
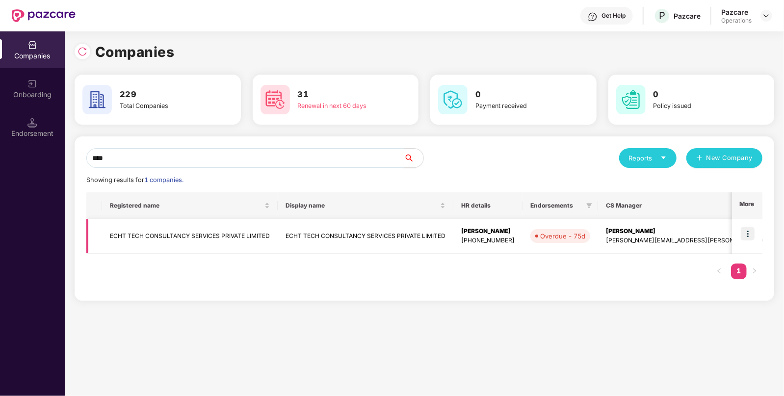
type input "****"
click at [159, 226] on td "ECHT TECH CONSULTANCY SERVICES PRIVATE LIMITED" at bounding box center [190, 236] width 176 height 35
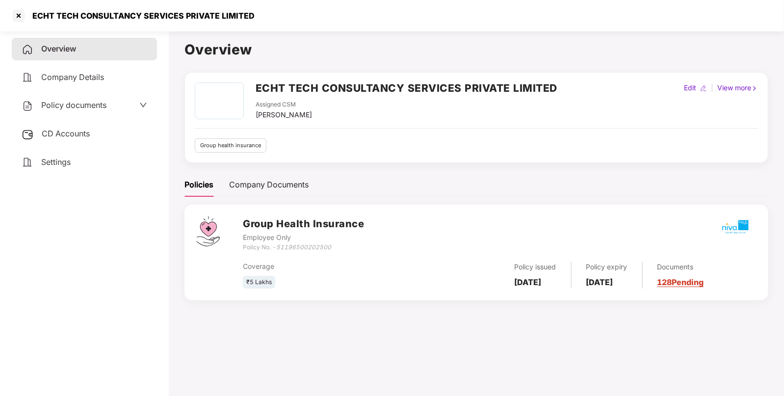
click at [82, 135] on span "CD Accounts" at bounding box center [66, 134] width 48 height 10
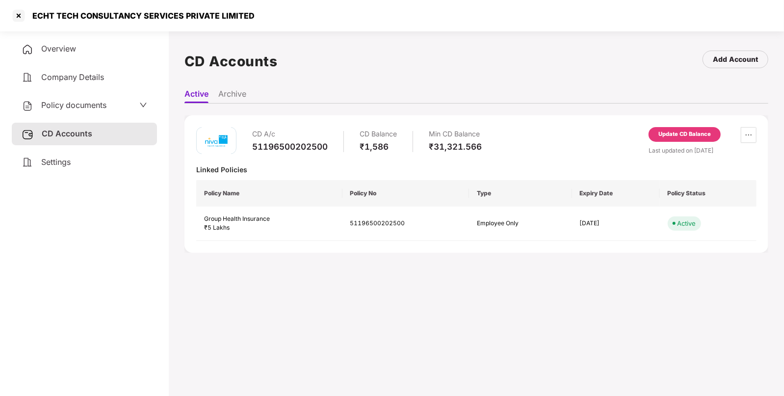
click at [655, 135] on div "Update CD Balance" at bounding box center [685, 134] width 72 height 15
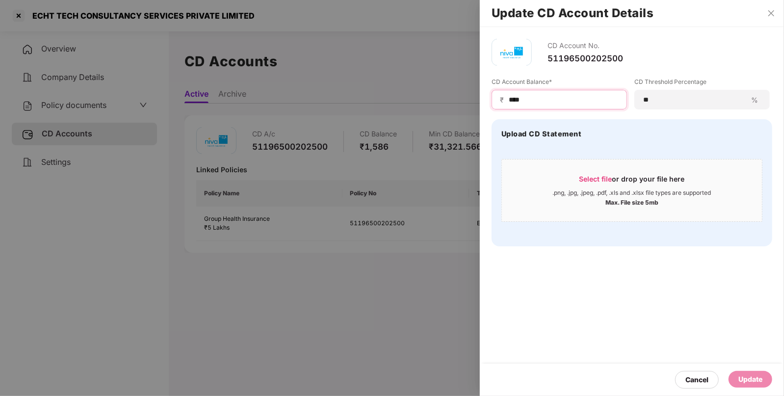
click at [527, 97] on input "****" at bounding box center [563, 100] width 111 height 10
type input "****"
click at [751, 378] on div "Update" at bounding box center [751, 379] width 24 height 11
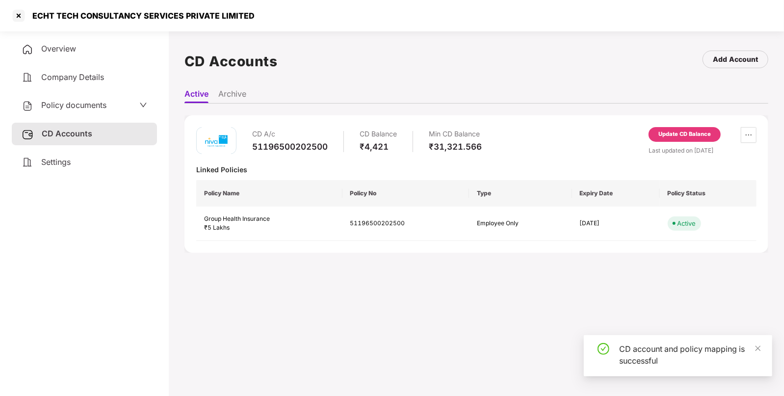
click at [106, 104] on span "Policy documents" at bounding box center [73, 105] width 65 height 10
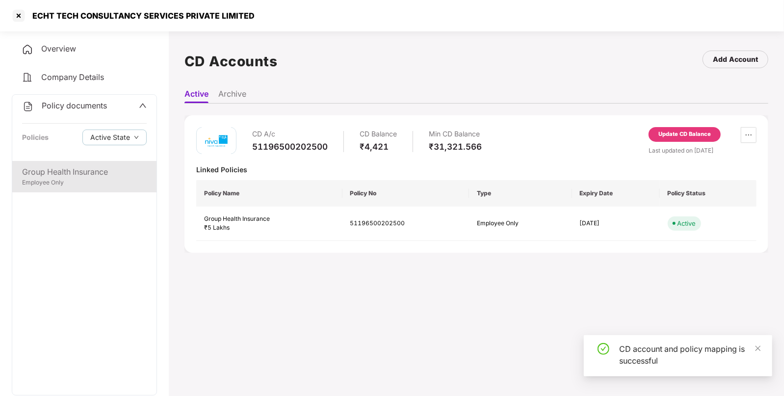
click at [58, 182] on div "Employee Only" at bounding box center [84, 182] width 125 height 9
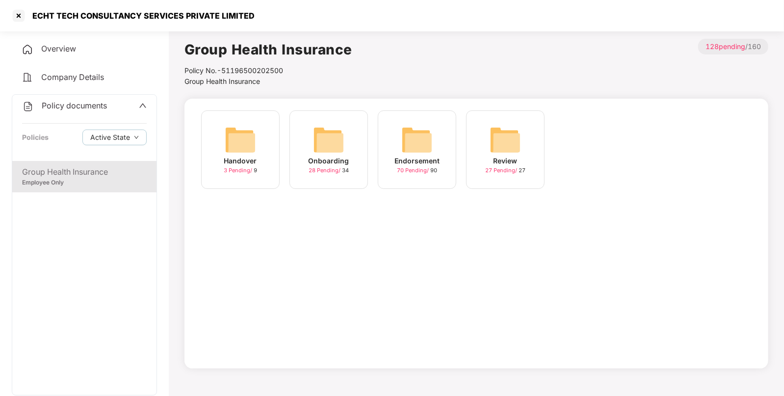
click at [402, 153] on img at bounding box center [416, 139] width 31 height 31
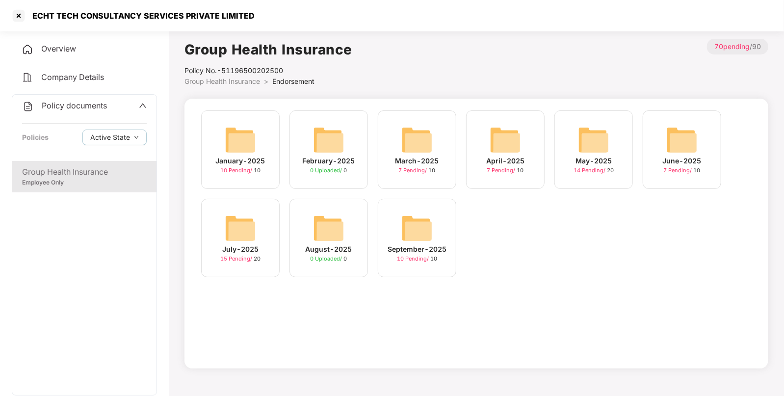
click at [423, 227] on img at bounding box center [416, 227] width 31 height 31
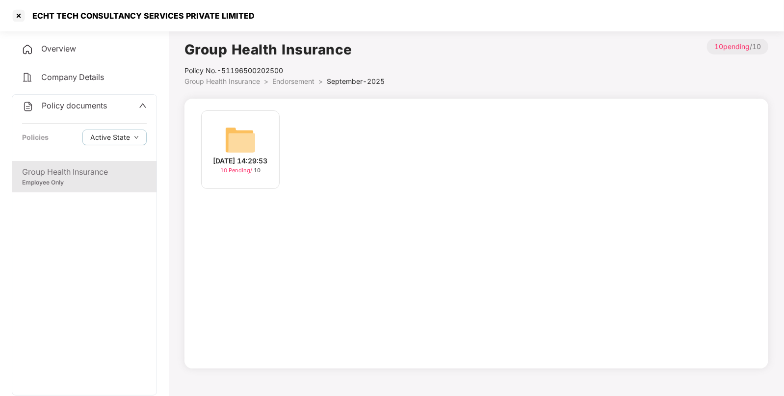
click at [258, 136] on div "13-Sep-2025 14:29:53 10 Pending / 10" at bounding box center [240, 149] width 79 height 79
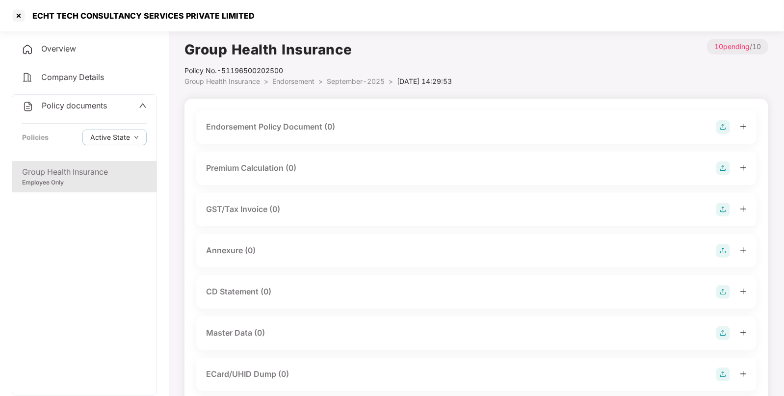
click at [723, 126] on img at bounding box center [723, 127] width 14 height 14
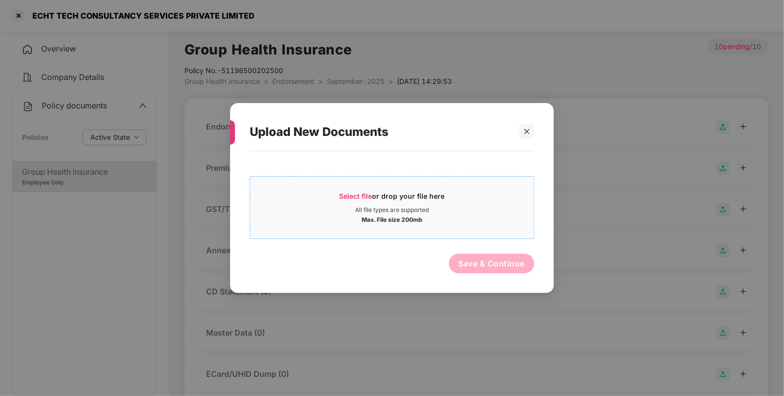
click at [346, 199] on span "Select file" at bounding box center [356, 196] width 33 height 8
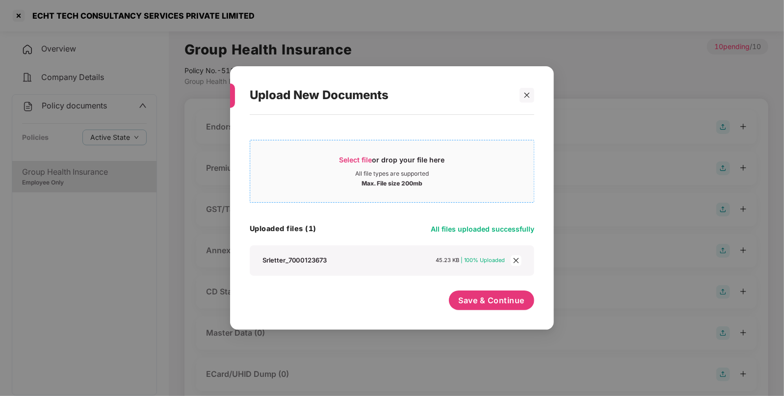
click at [349, 157] on span "Select file" at bounding box center [356, 160] width 33 height 8
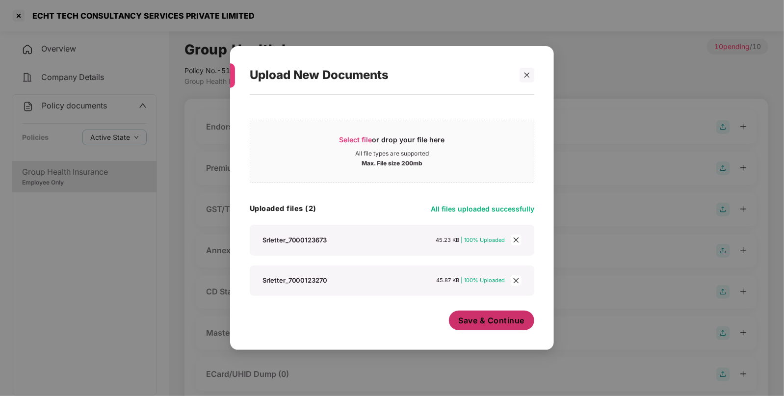
click at [481, 317] on span "Save & Continue" at bounding box center [492, 320] width 66 height 11
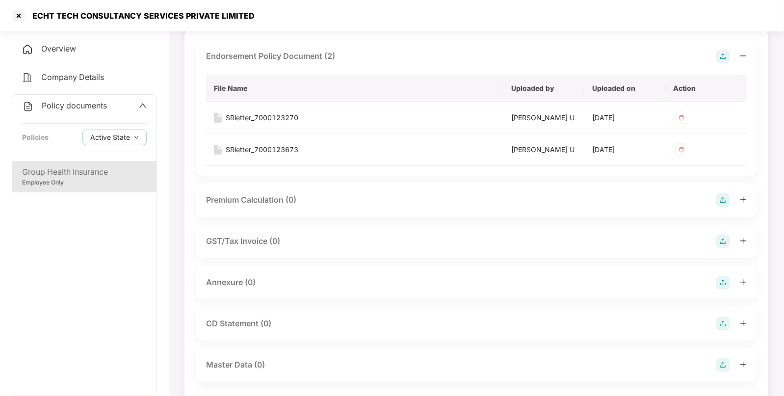
scroll to position [70, 0]
click at [723, 284] on img at bounding box center [723, 284] width 14 height 14
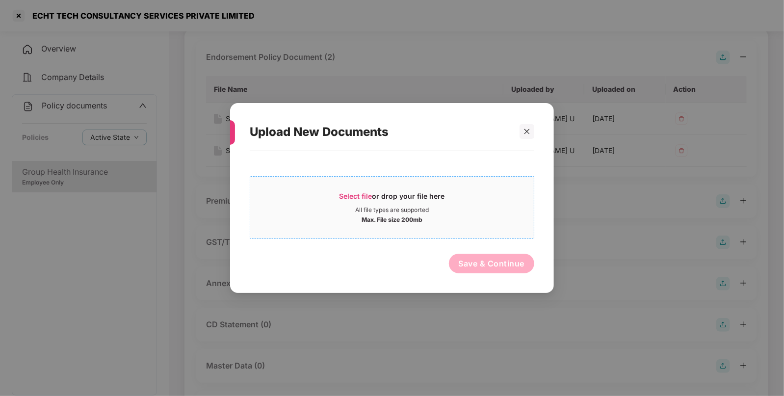
click at [356, 190] on span "Select file or drop your file here All file types are supported Max. File size …" at bounding box center [392, 207] width 284 height 47
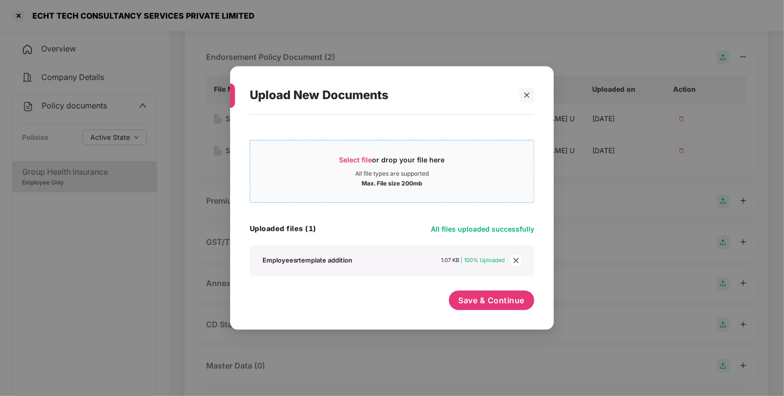
click at [358, 156] on span "Select file" at bounding box center [356, 160] width 33 height 8
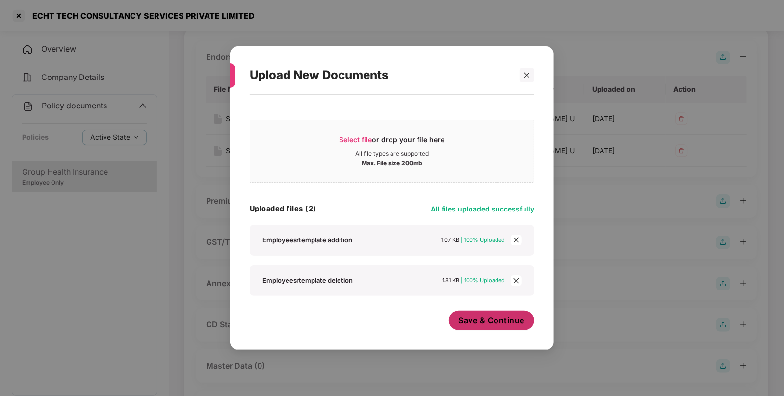
click at [476, 326] on button "Save & Continue" at bounding box center [492, 321] width 86 height 20
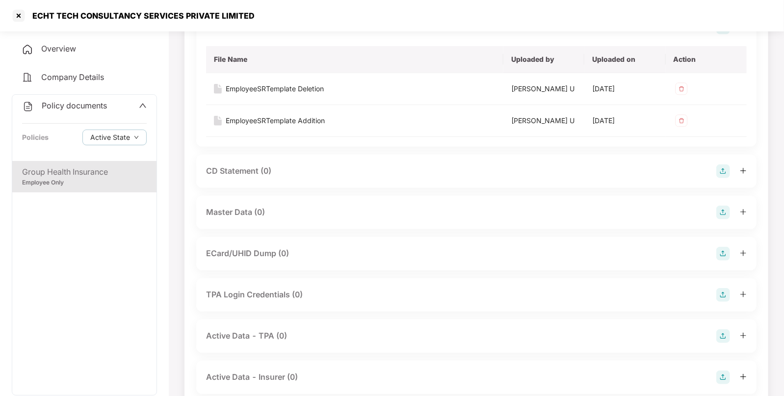
scroll to position [328, 0]
click at [719, 206] on img at bounding box center [723, 210] width 14 height 14
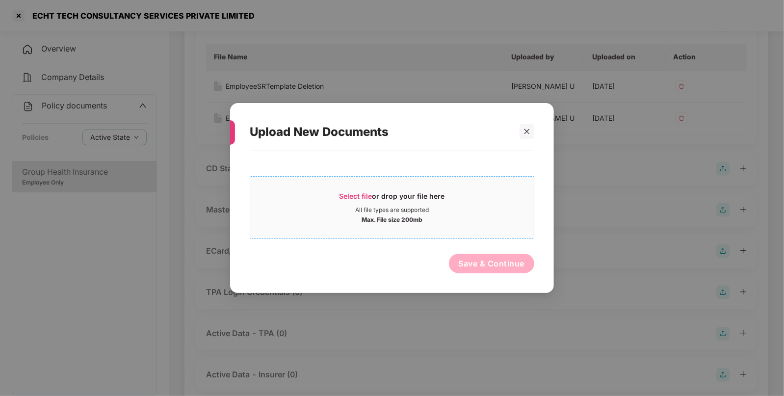
click at [363, 201] on div "Select file or drop your file here" at bounding box center [393, 198] width 106 height 15
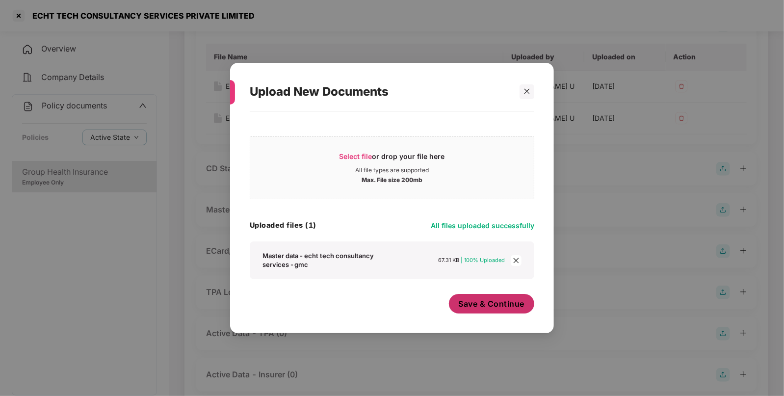
click at [471, 300] on span "Save & Continue" at bounding box center [492, 303] width 66 height 11
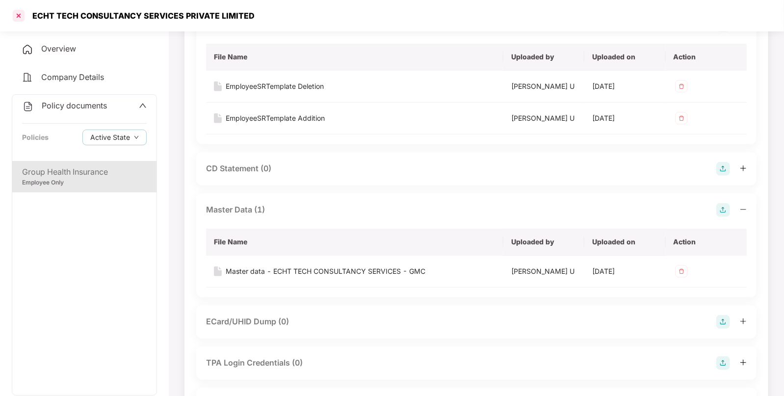
click at [22, 11] on div at bounding box center [19, 16] width 16 height 16
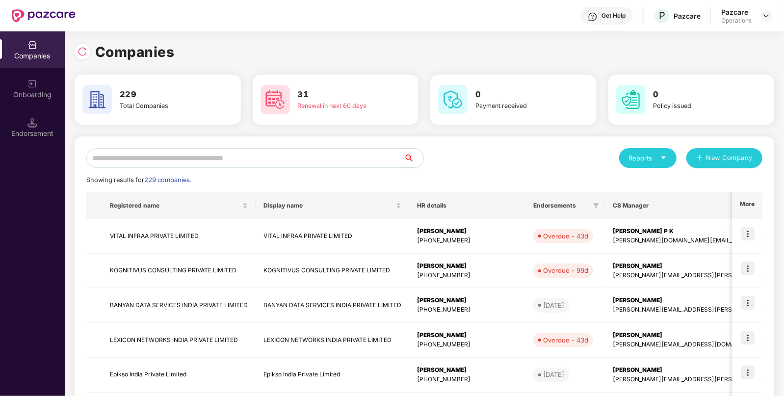
scroll to position [0, 0]
click at [135, 154] on input "text" at bounding box center [244, 158] width 317 height 20
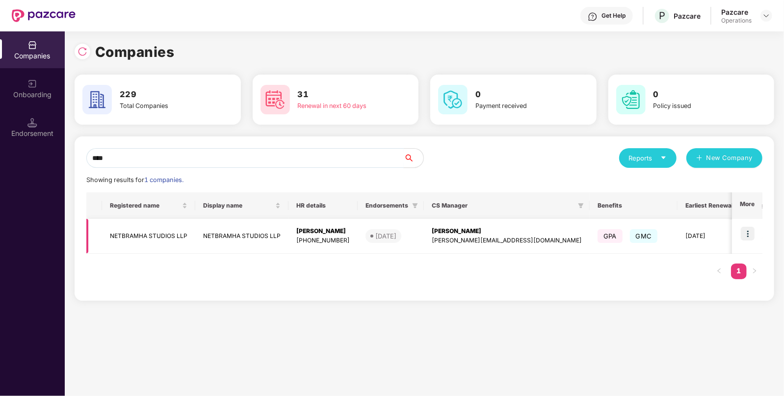
type input "****"
click at [752, 231] on img at bounding box center [748, 234] width 14 height 14
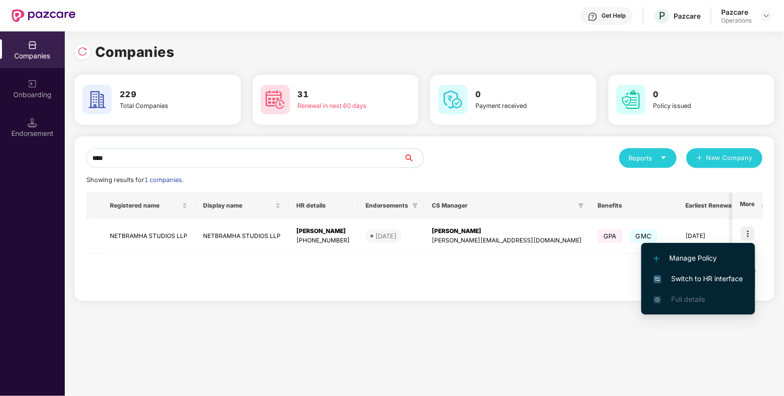
click at [702, 274] on span "Switch to HR interface" at bounding box center [698, 278] width 89 height 11
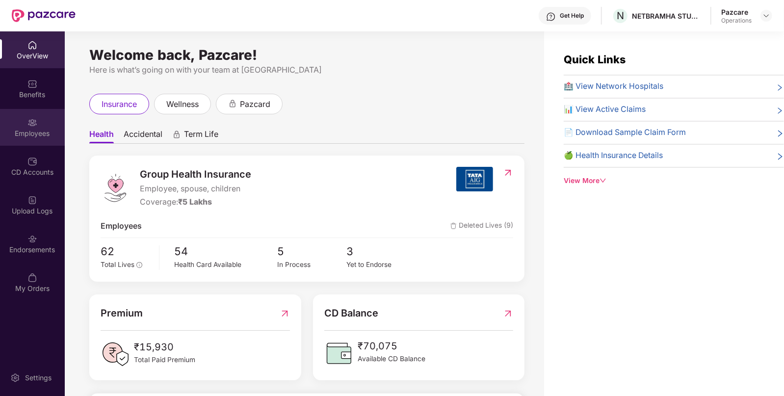
click at [30, 124] on img at bounding box center [32, 123] width 10 height 10
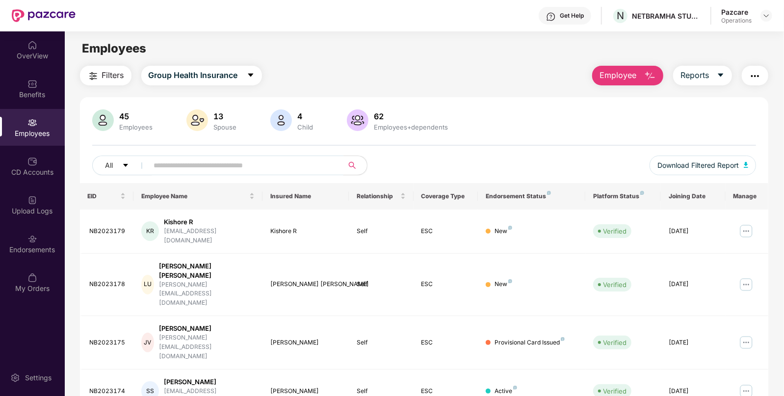
click at [194, 167] on input "text" at bounding box center [242, 165] width 176 height 15
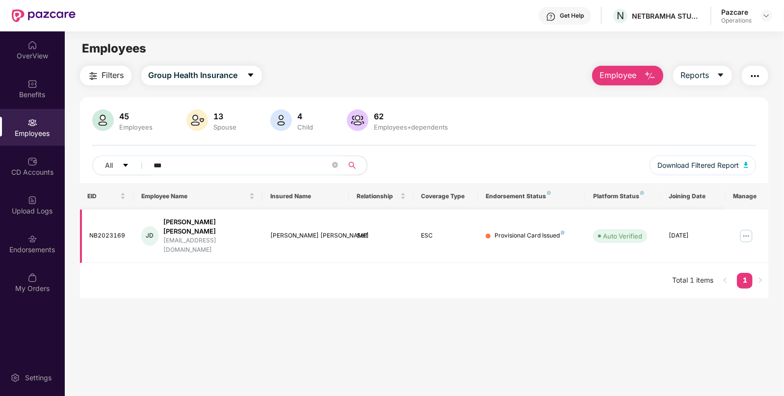
type input "***"
click at [765, 13] on img at bounding box center [767, 16] width 8 height 8
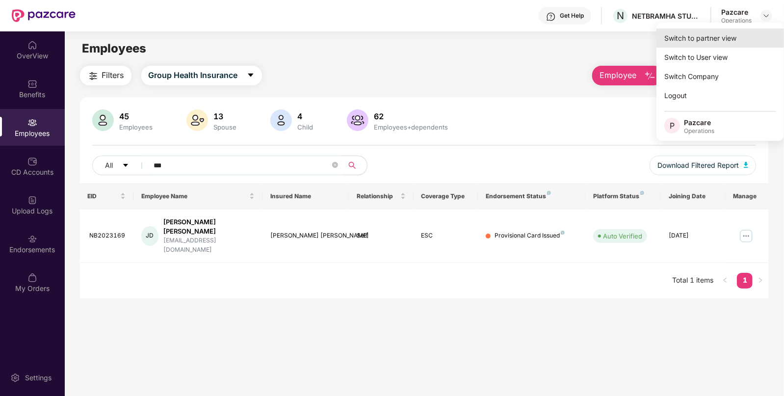
click at [721, 30] on div "Switch to partner view" at bounding box center [721, 37] width 128 height 19
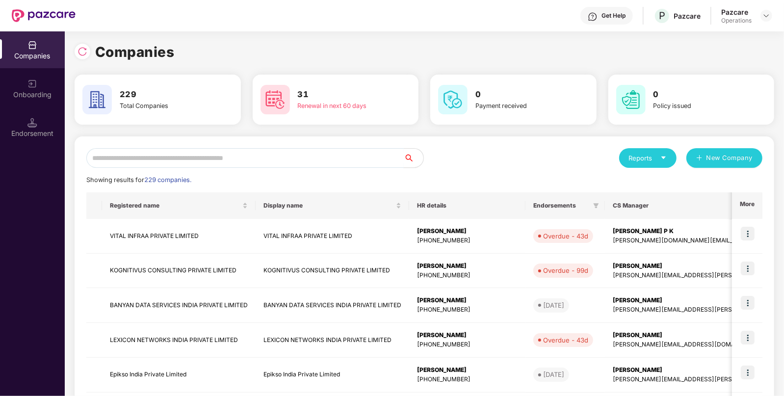
click at [244, 163] on input "text" at bounding box center [244, 158] width 317 height 20
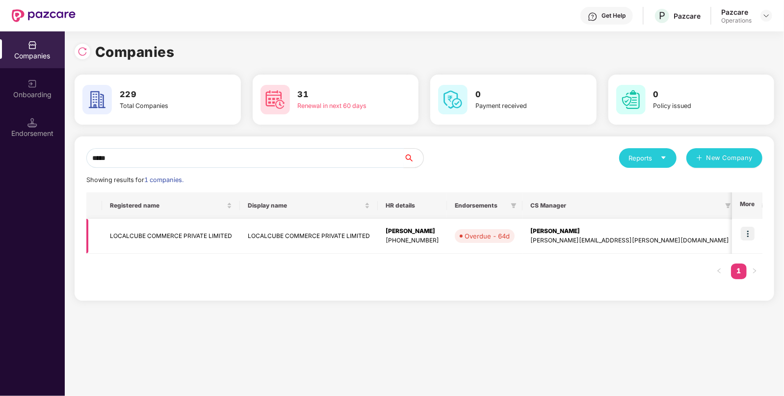
type input "*****"
click at [161, 226] on td "LOCALCUBE COMMERCE PRIVATE LIMITED" at bounding box center [171, 236] width 138 height 35
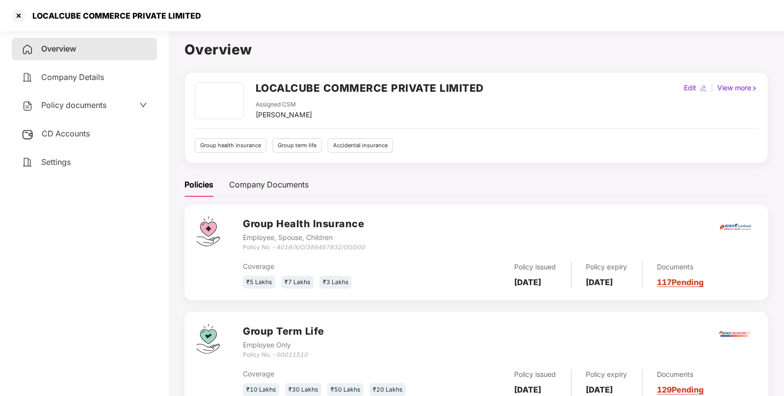
click at [52, 106] on span "Policy documents" at bounding box center [73, 105] width 65 height 10
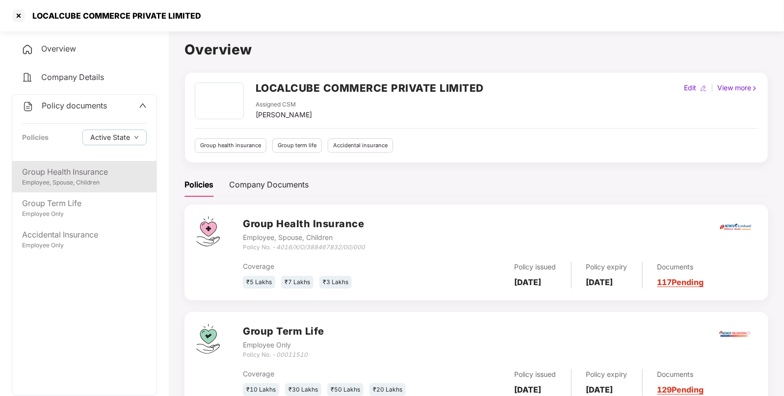
click at [68, 179] on div "Employee, Spouse, Children" at bounding box center [84, 182] width 125 height 9
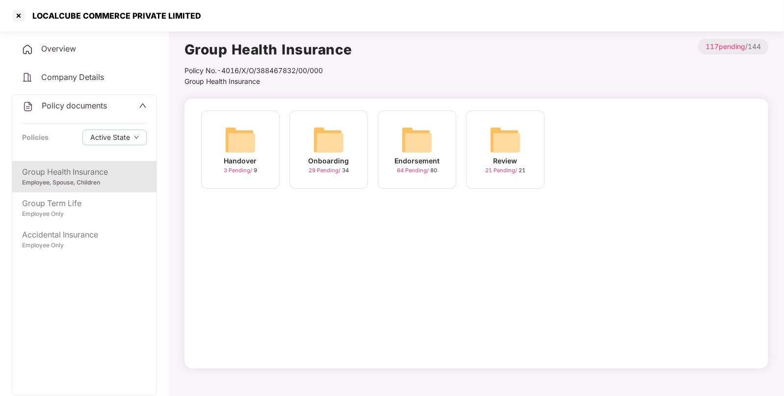
click at [424, 140] on img at bounding box center [416, 139] width 31 height 31
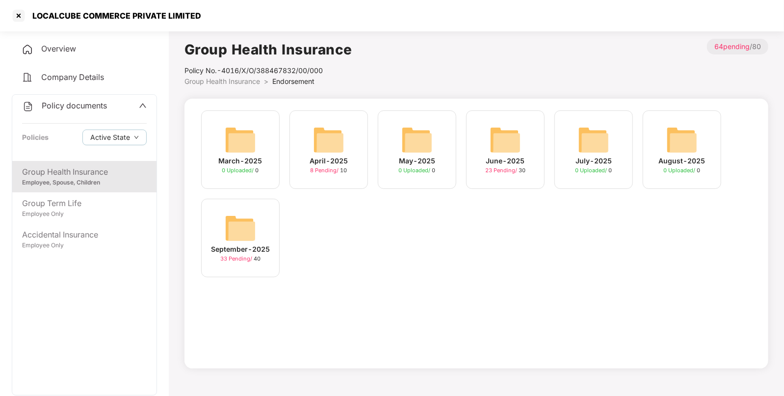
click at [234, 222] on img at bounding box center [240, 227] width 31 height 31
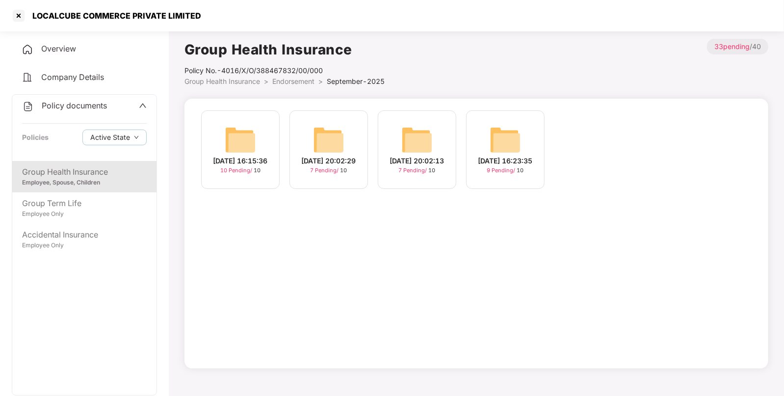
click at [503, 135] on img at bounding box center [505, 139] width 31 height 31
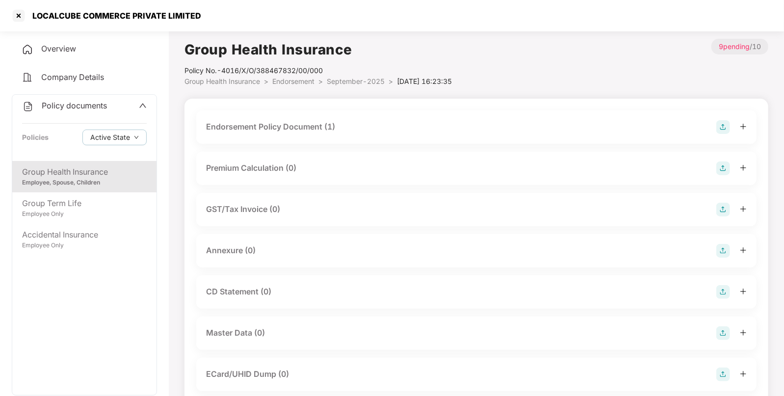
click at [391, 130] on div "Endorsement Policy Document (1)" at bounding box center [476, 127] width 541 height 14
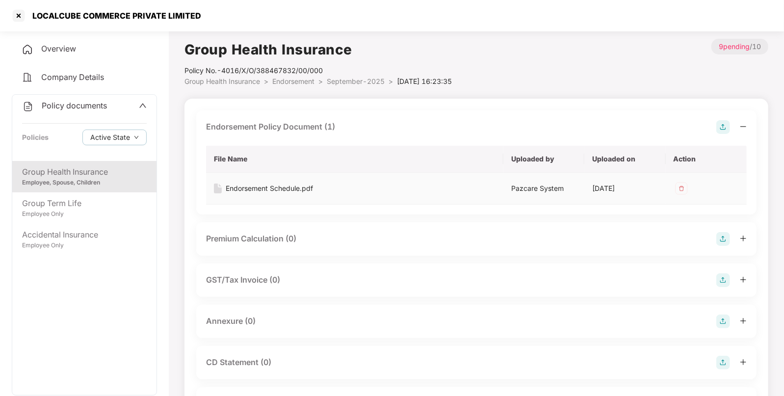
click at [276, 189] on div "Endorsement Schedule.pdf" at bounding box center [269, 188] width 87 height 11
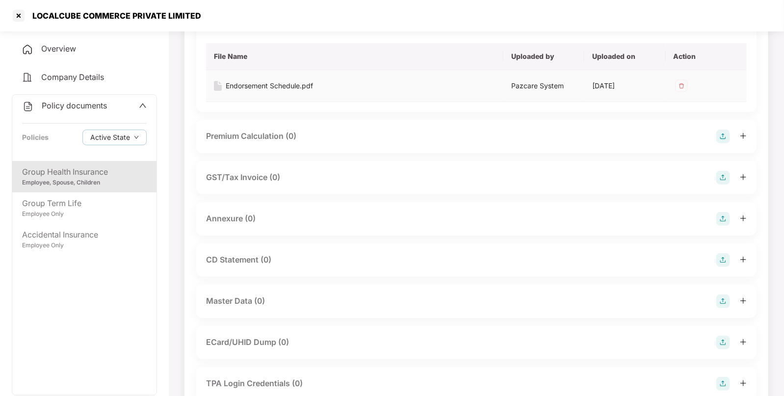
scroll to position [106, 0]
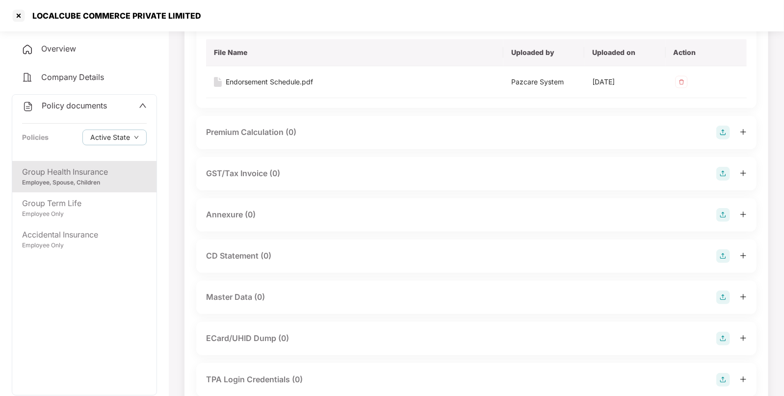
click at [723, 208] on img at bounding box center [723, 215] width 14 height 14
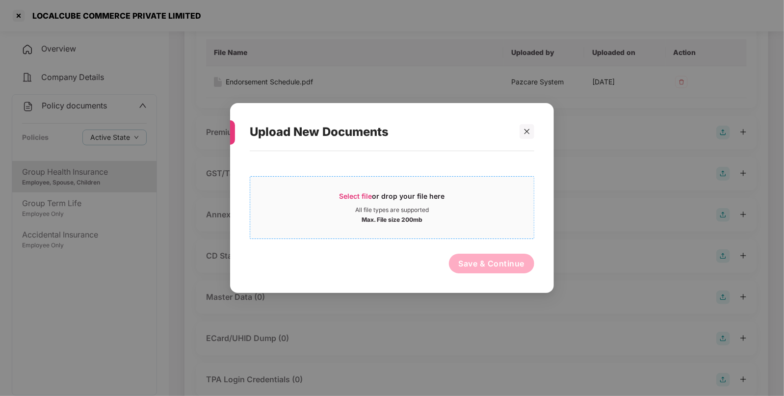
click at [369, 195] on span "Select file" at bounding box center [356, 196] width 33 height 8
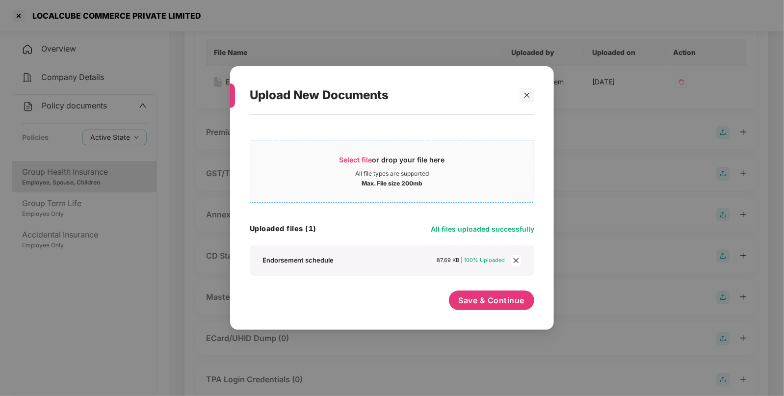
click at [358, 156] on span "Select file" at bounding box center [356, 160] width 33 height 8
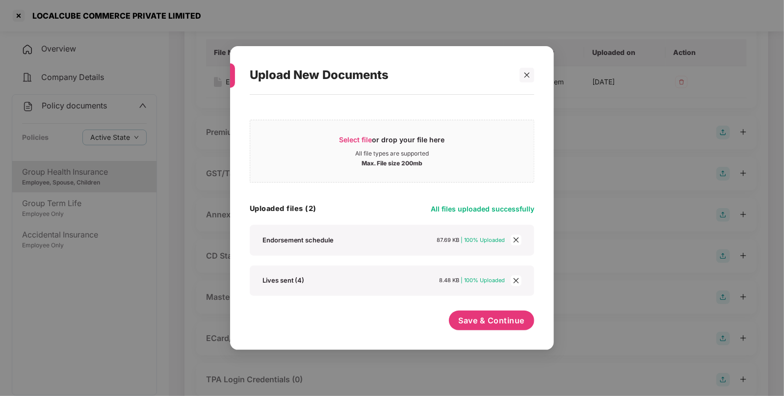
click at [520, 240] on span "close" at bounding box center [516, 240] width 11 height 11
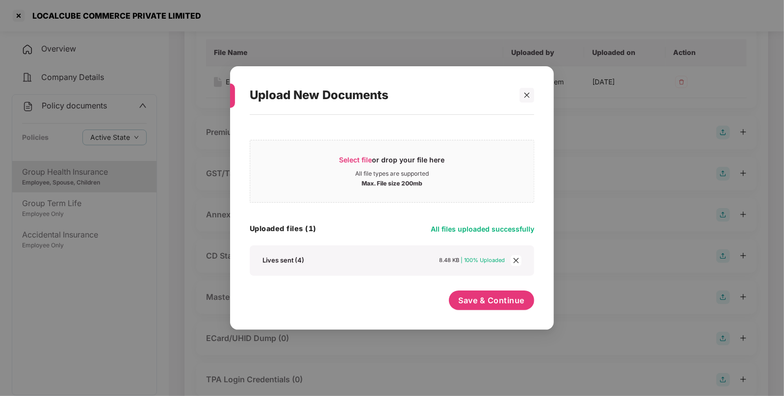
click at [495, 310] on div "Save & Continue" at bounding box center [492, 302] width 86 height 25
click at [492, 301] on span "Save & Continue" at bounding box center [492, 300] width 66 height 11
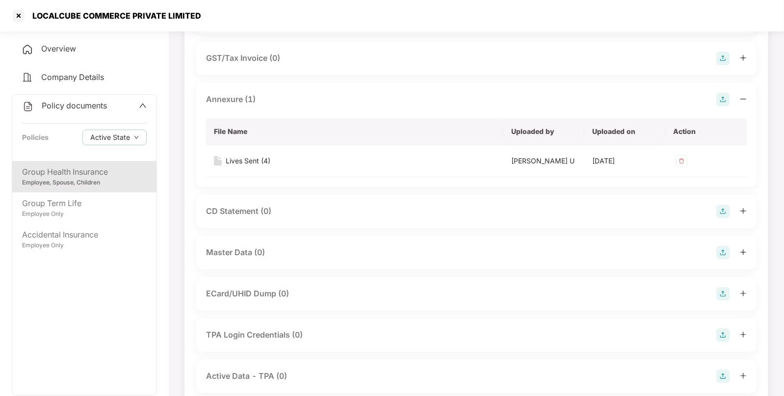
scroll to position [229, 0]
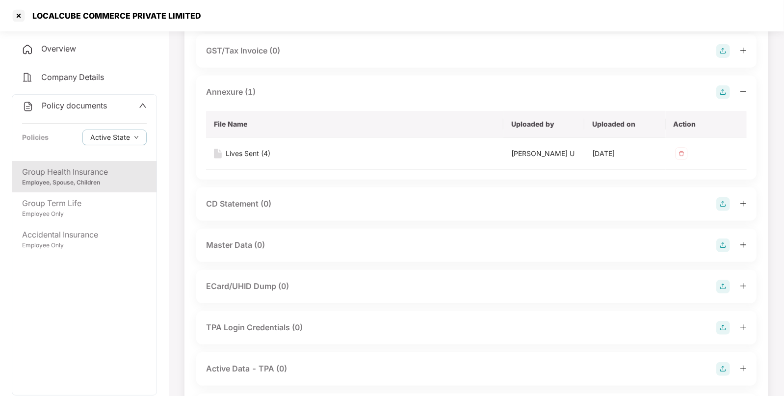
click at [719, 244] on img at bounding box center [723, 245] width 14 height 14
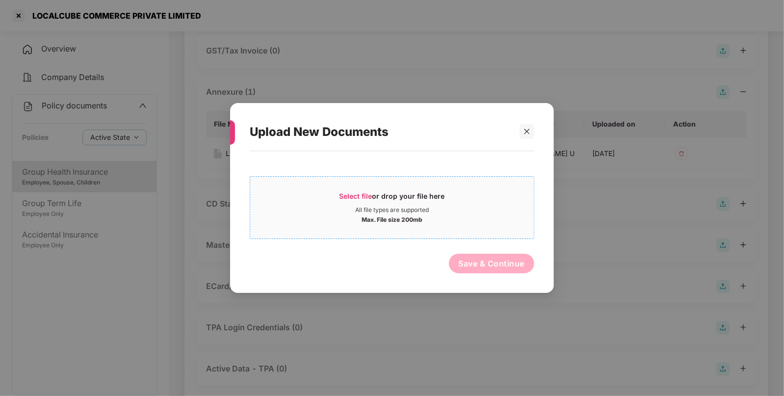
click at [356, 197] on span "Select file" at bounding box center [356, 196] width 33 height 8
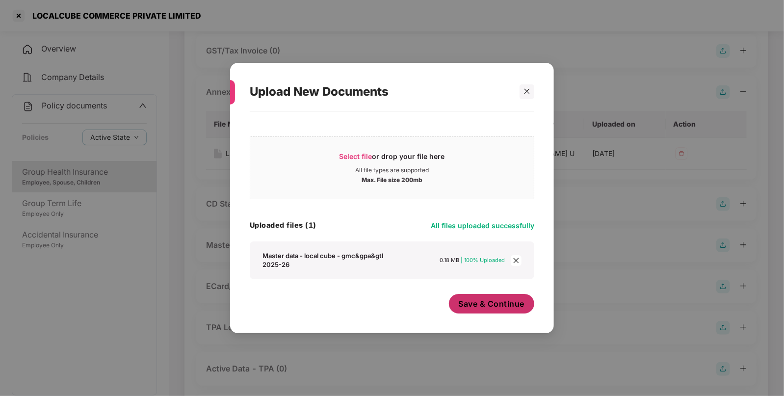
click at [472, 302] on span "Save & Continue" at bounding box center [492, 303] width 66 height 11
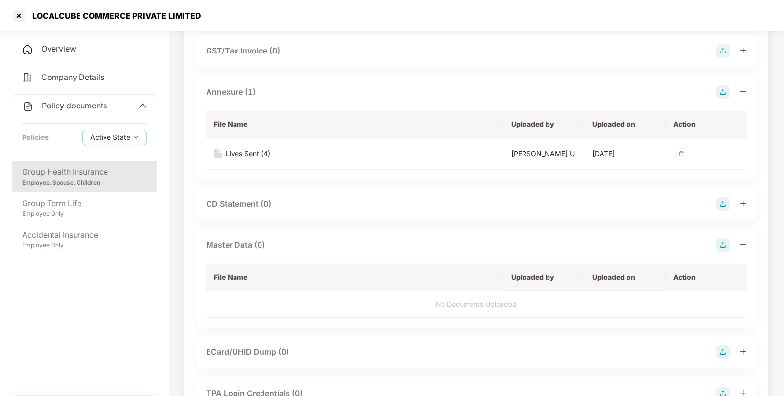
scroll to position [0, 0]
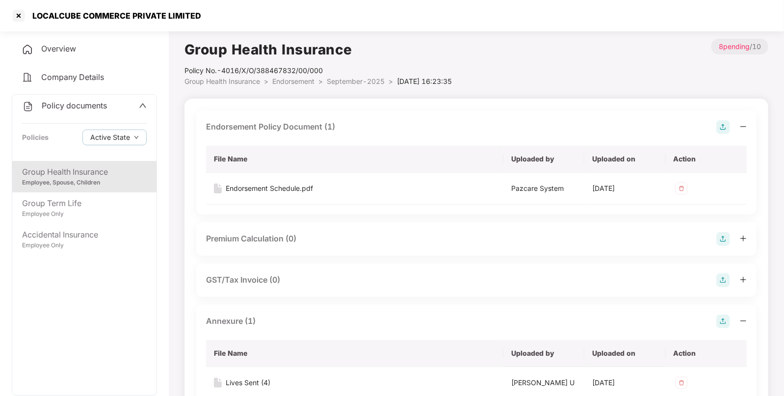
click at [285, 79] on span "Endorsement" at bounding box center [293, 81] width 42 height 8
click at [236, 77] on span "Group Health Insurance" at bounding box center [223, 81] width 76 height 8
click at [226, 80] on span "Group Health Insurance" at bounding box center [223, 81] width 76 height 8
click at [241, 79] on span "Group Health Insurance" at bounding box center [223, 81] width 76 height 8
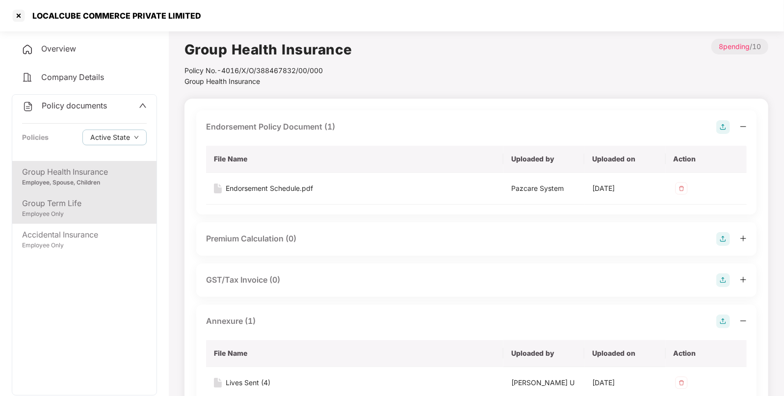
click at [75, 199] on div "Group Term Life" at bounding box center [84, 203] width 125 height 12
click at [79, 184] on div "Employee, Spouse, Children" at bounding box center [84, 182] width 125 height 9
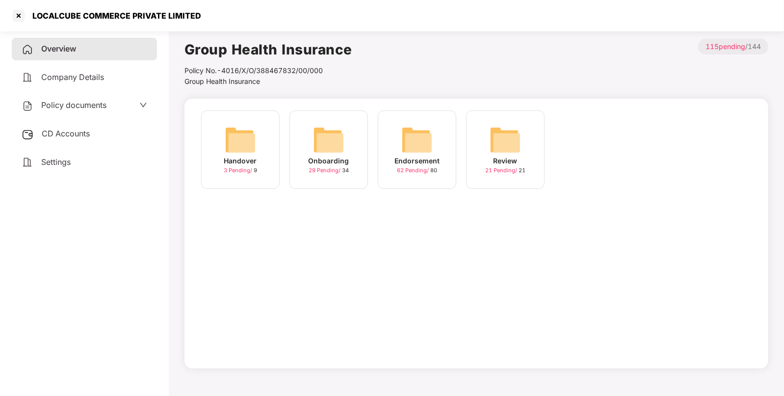
click at [401, 147] on img at bounding box center [416, 139] width 31 height 31
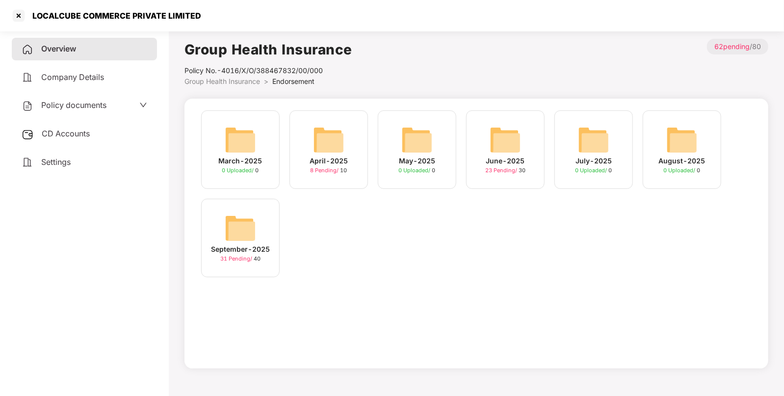
click at [259, 221] on div "September-2025 31 Pending / 40" at bounding box center [240, 238] width 79 height 79
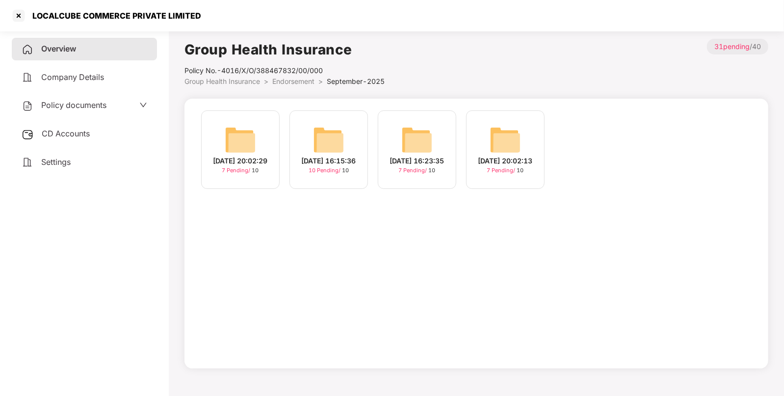
click at [321, 156] on div "[DATE] 16:15:36" at bounding box center [329, 161] width 54 height 11
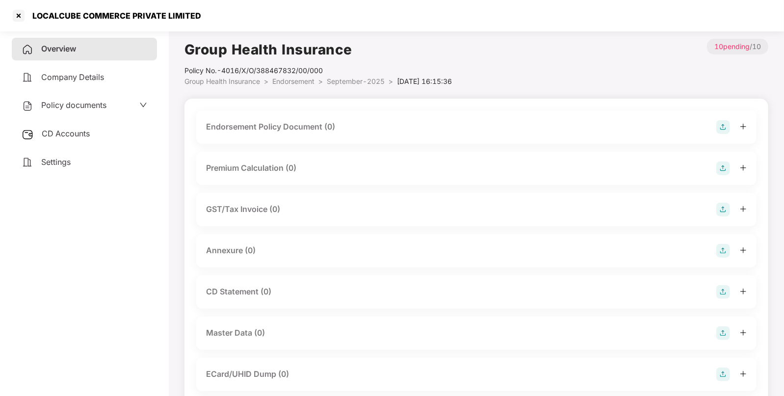
click at [719, 127] on img at bounding box center [723, 127] width 14 height 14
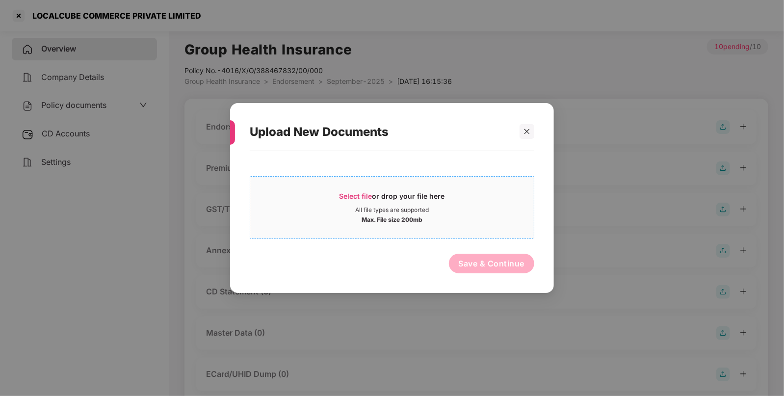
click at [356, 193] on span "Select file" at bounding box center [356, 196] width 33 height 8
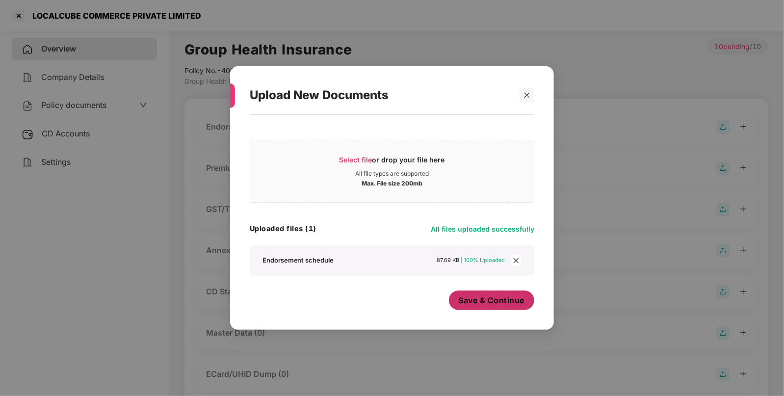
click at [467, 293] on button "Save & Continue" at bounding box center [492, 300] width 86 height 20
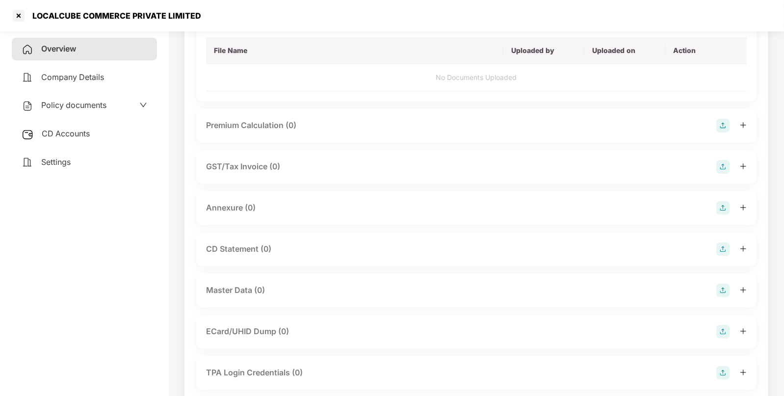
scroll to position [110, 0]
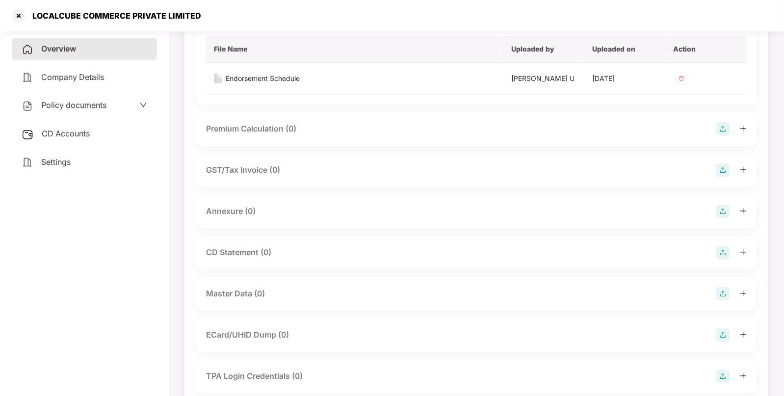
click at [718, 211] on img at bounding box center [723, 212] width 14 height 14
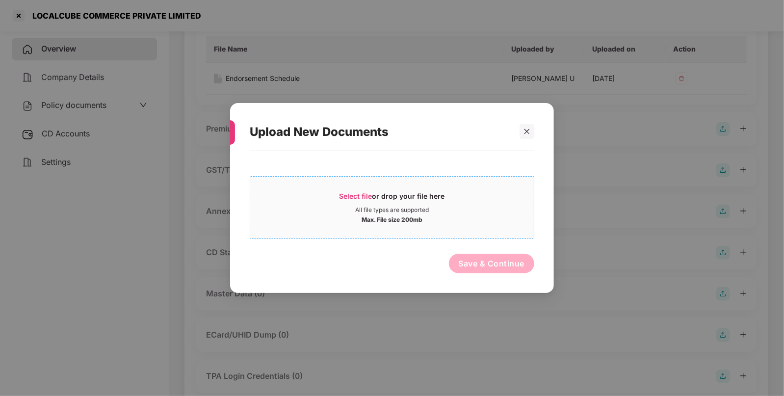
click at [356, 188] on span "Select file or drop your file here All file types are supported Max. File size …" at bounding box center [392, 207] width 284 height 47
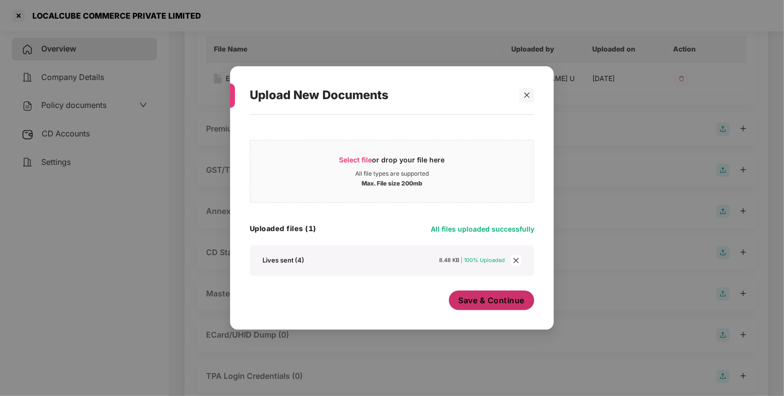
click at [485, 305] on span "Save & Continue" at bounding box center [492, 300] width 66 height 11
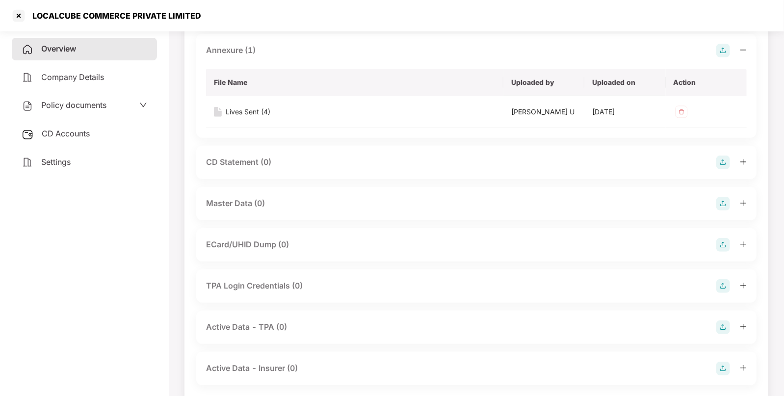
scroll to position [272, 0]
click at [14, 14] on div at bounding box center [19, 16] width 16 height 16
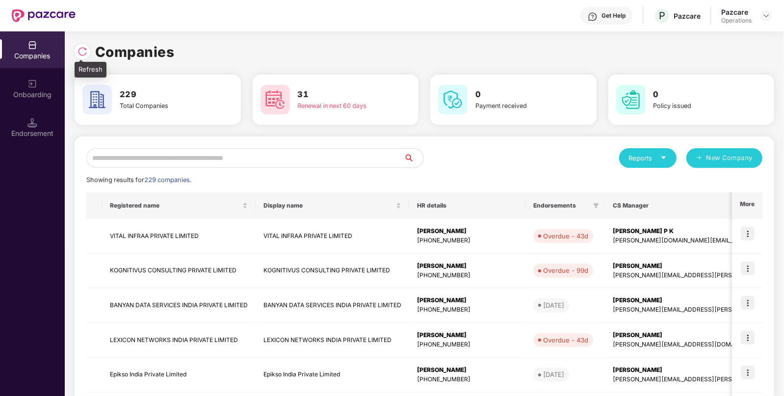
click at [79, 53] on img at bounding box center [83, 52] width 10 height 10
click at [268, 152] on input "text" at bounding box center [244, 158] width 317 height 20
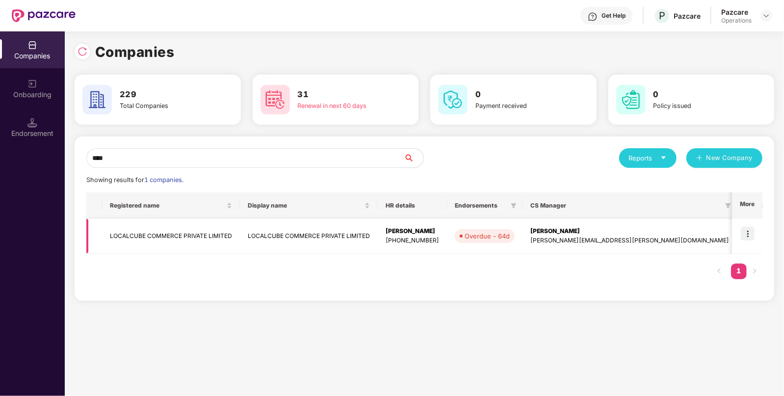
type input "****"
click at [143, 246] on td "LOCALCUBE COMMERCE PRIVATE LIMITED" at bounding box center [171, 236] width 138 height 35
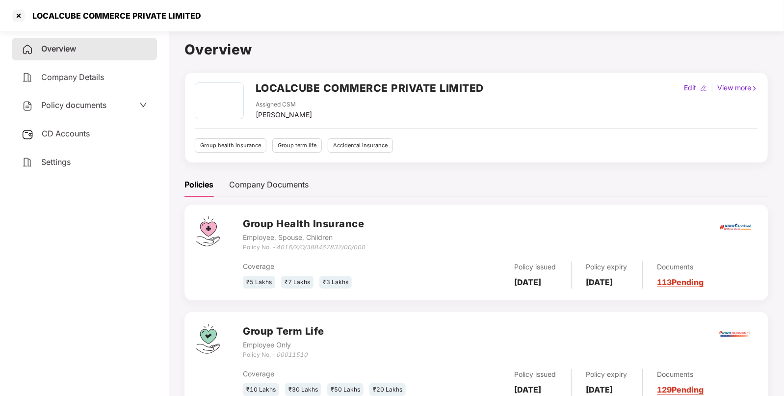
click at [59, 128] on div "CD Accounts" at bounding box center [84, 134] width 145 height 23
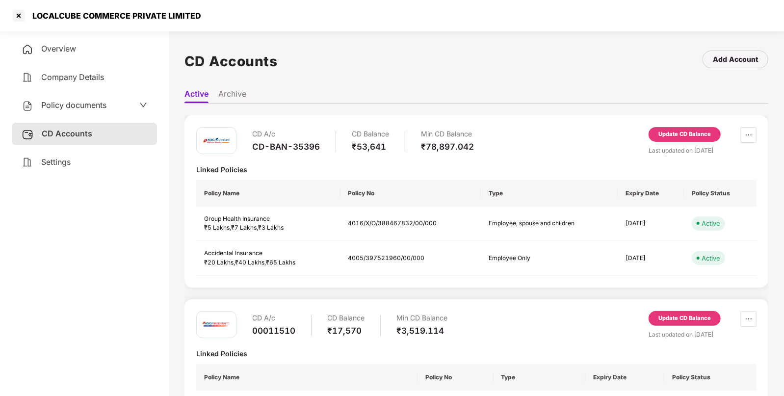
click at [73, 103] on span "Policy documents" at bounding box center [73, 105] width 65 height 10
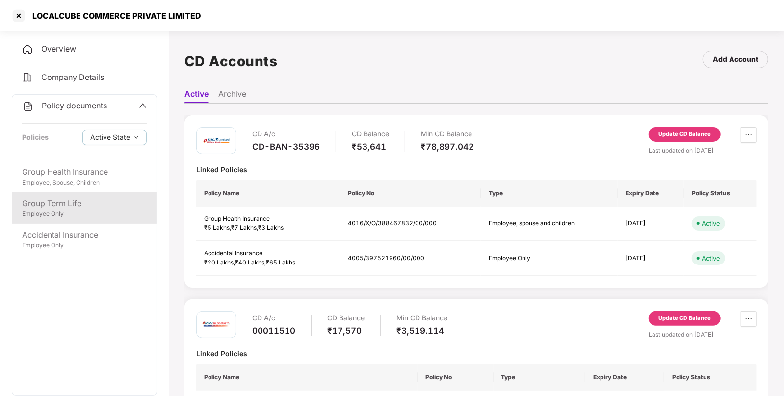
click at [44, 222] on div "Group Term Life Employee Only" at bounding box center [84, 207] width 144 height 31
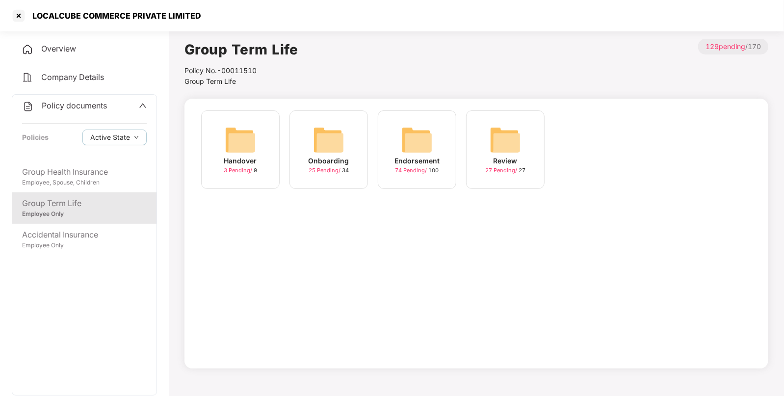
click at [422, 142] on img at bounding box center [416, 139] width 31 height 31
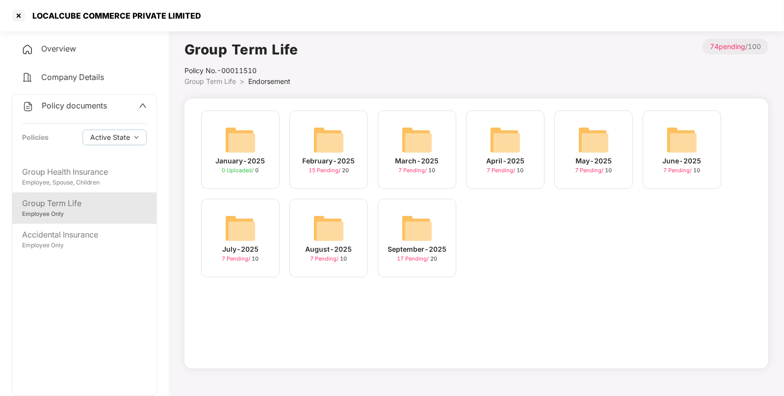
click at [407, 218] on img at bounding box center [416, 227] width 31 height 31
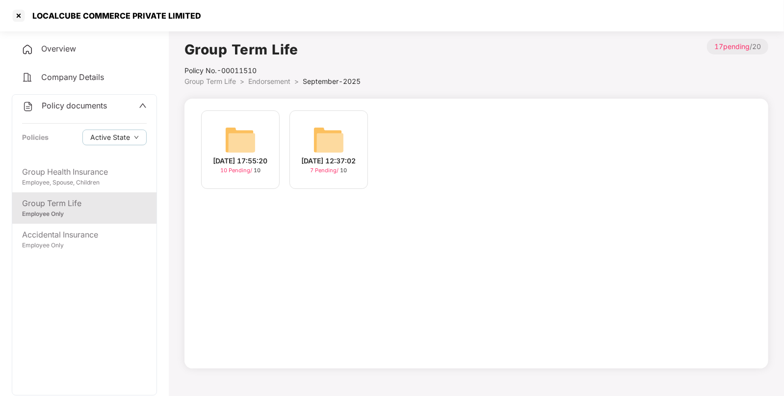
click at [340, 140] on img at bounding box center [328, 139] width 31 height 31
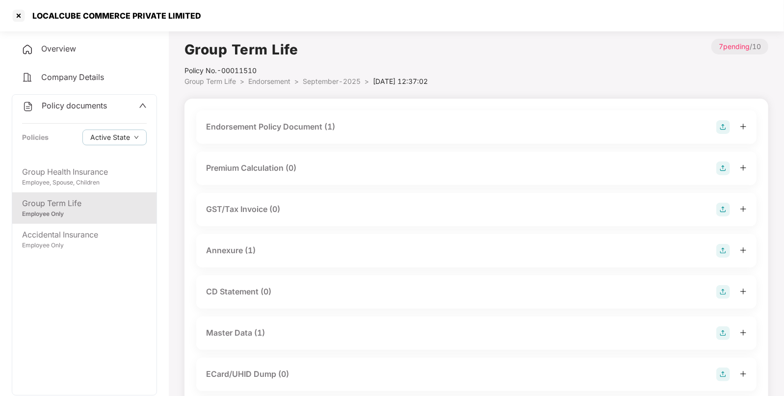
click at [278, 78] on span "Endorsement" at bounding box center [269, 81] width 42 height 8
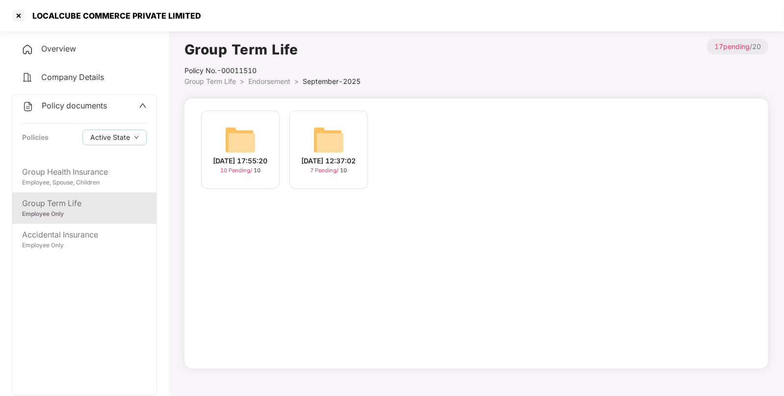
click at [236, 146] on img at bounding box center [240, 139] width 31 height 31
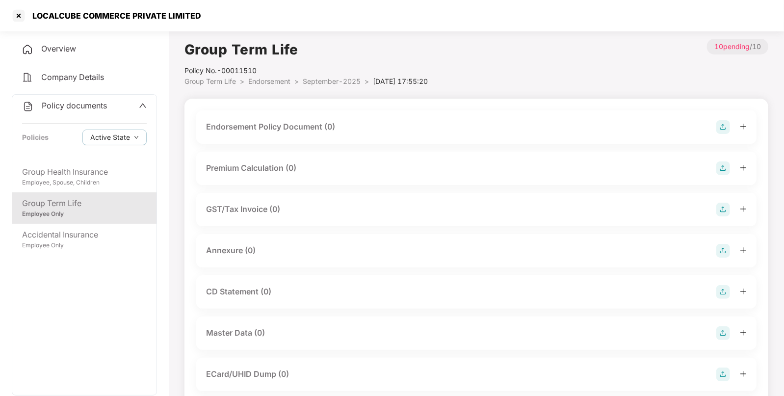
click at [722, 129] on img at bounding box center [723, 127] width 14 height 14
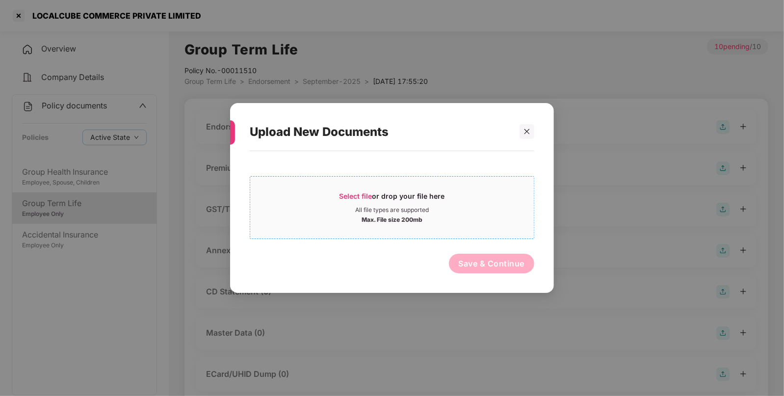
click at [348, 195] on span "Select file" at bounding box center [356, 196] width 33 height 8
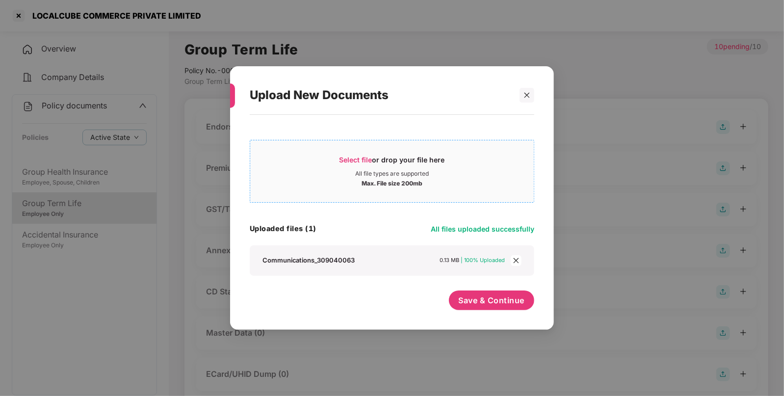
click at [349, 153] on span "Select file or drop your file here All file types are supported Max. File size …" at bounding box center [392, 171] width 284 height 47
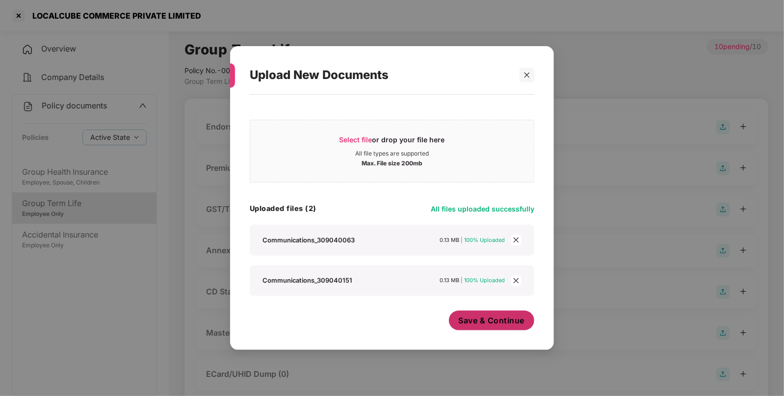
drag, startPoint x: 502, startPoint y: 336, endPoint x: 492, endPoint y: 322, distance: 17.6
click at [492, 322] on div "Select file or drop your file here All file types are supported Max. File size …" at bounding box center [392, 217] width 324 height 245
click at [492, 322] on span "Save & Continue" at bounding box center [492, 320] width 66 height 11
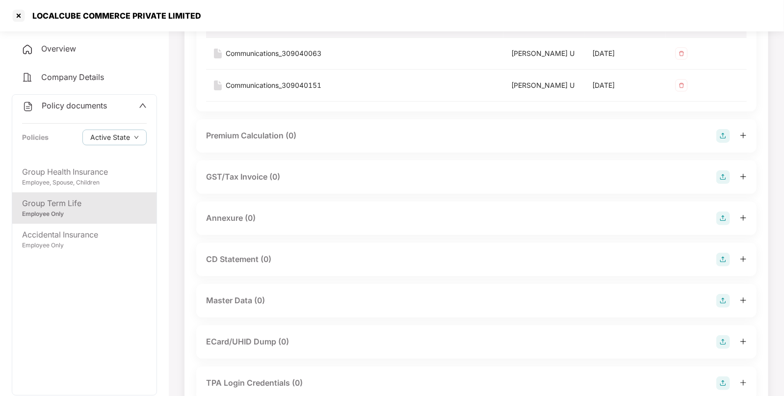
scroll to position [135, 0]
click at [717, 216] on img at bounding box center [723, 218] width 14 height 14
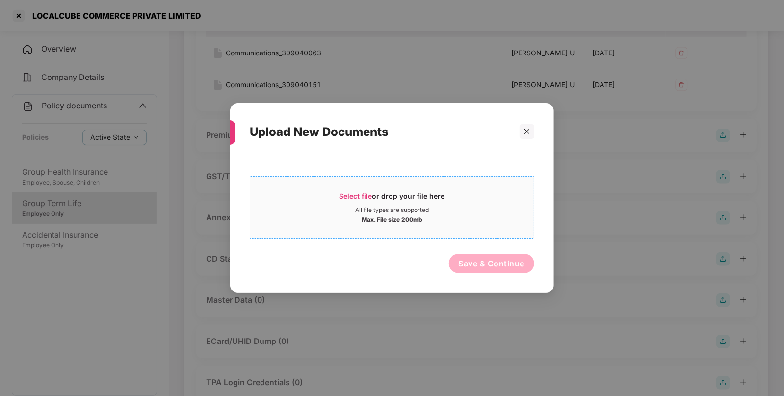
click at [355, 193] on span "Select file" at bounding box center [356, 196] width 33 height 8
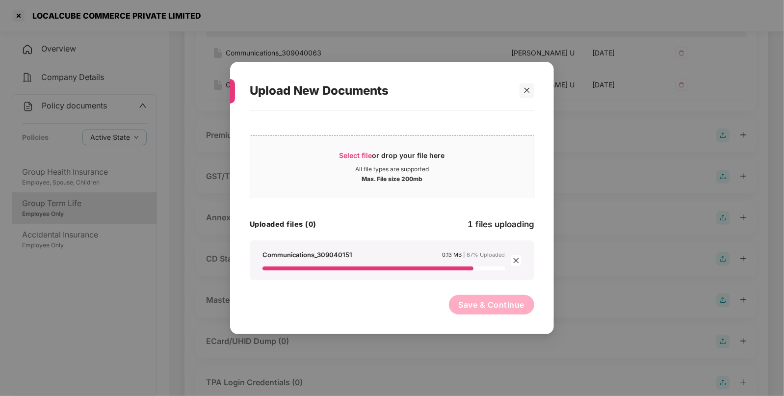
click at [347, 159] on div "Select file or drop your file here" at bounding box center [393, 158] width 106 height 15
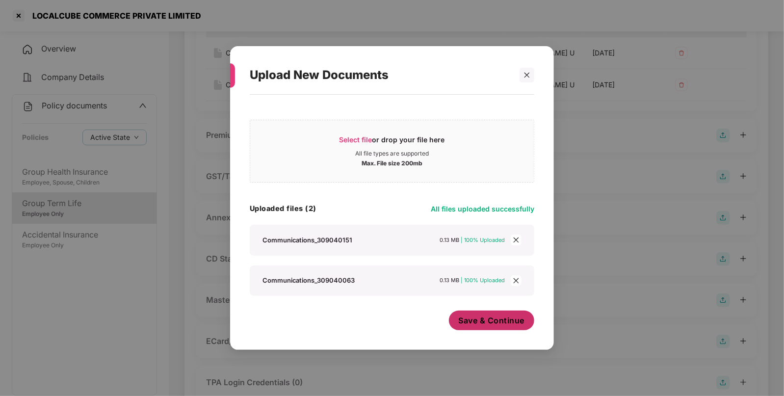
click at [473, 328] on button "Save & Continue" at bounding box center [492, 321] width 86 height 20
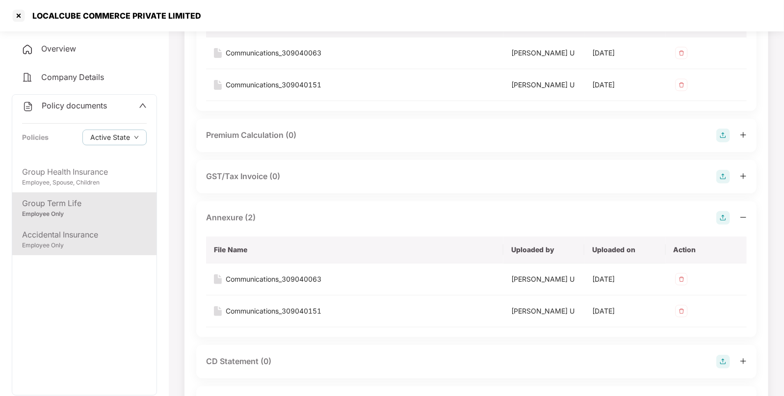
click at [95, 231] on div "Accidental Insurance" at bounding box center [84, 235] width 125 height 12
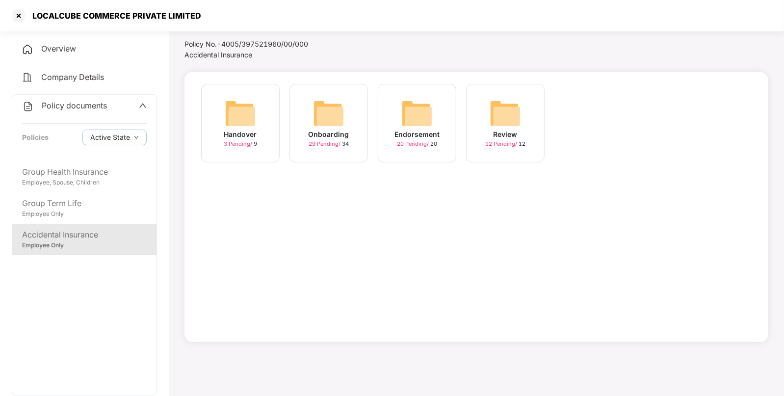
click at [413, 120] on img at bounding box center [416, 113] width 31 height 31
click at [56, 72] on span "Company Details" at bounding box center [72, 77] width 63 height 10
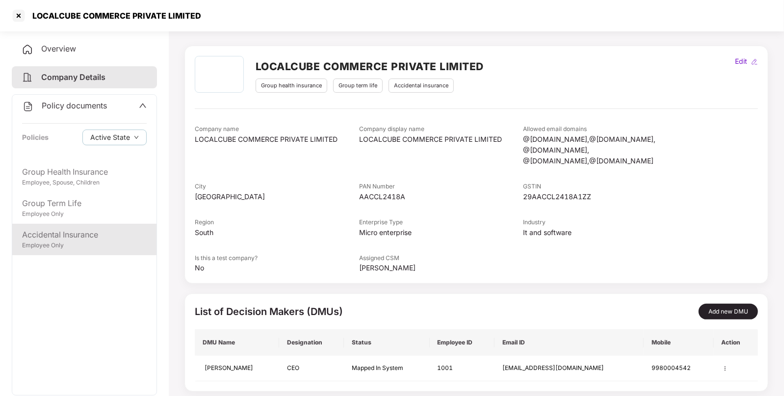
click at [46, 237] on div "Accidental Insurance" at bounding box center [84, 235] width 125 height 12
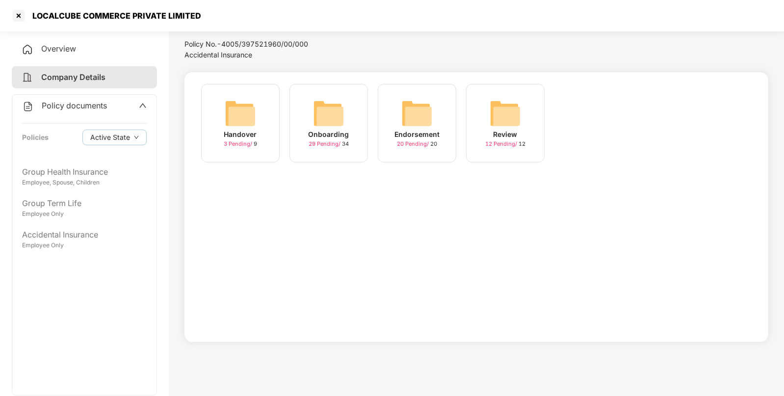
click at [321, 123] on img at bounding box center [328, 113] width 31 height 31
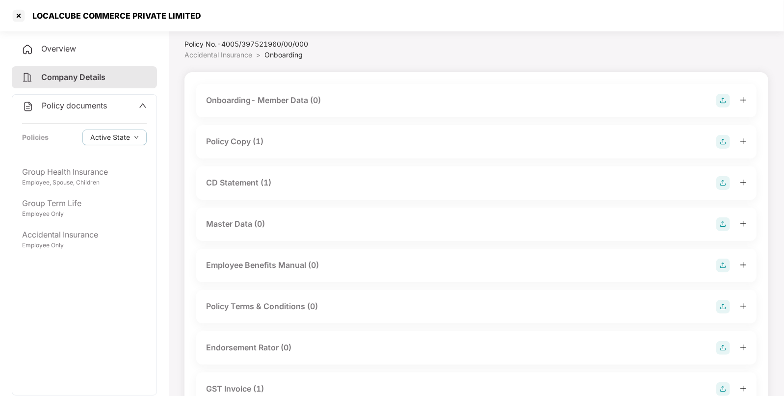
click at [254, 141] on div "Policy Copy (1)" at bounding box center [234, 141] width 57 height 12
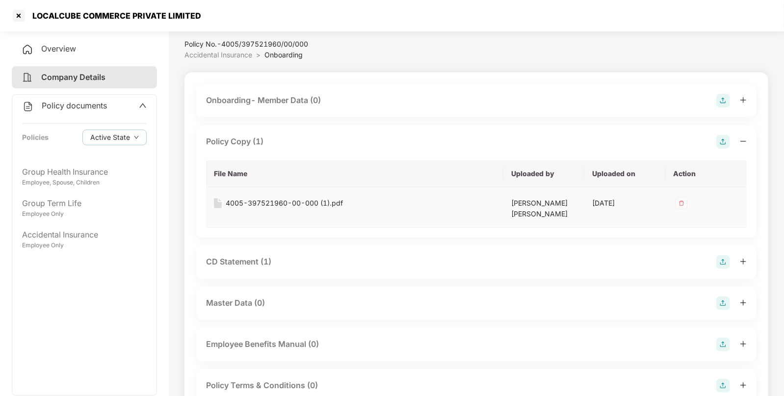
click at [292, 199] on div "4005-397521960-00-000 (1).pdf" at bounding box center [284, 203] width 117 height 11
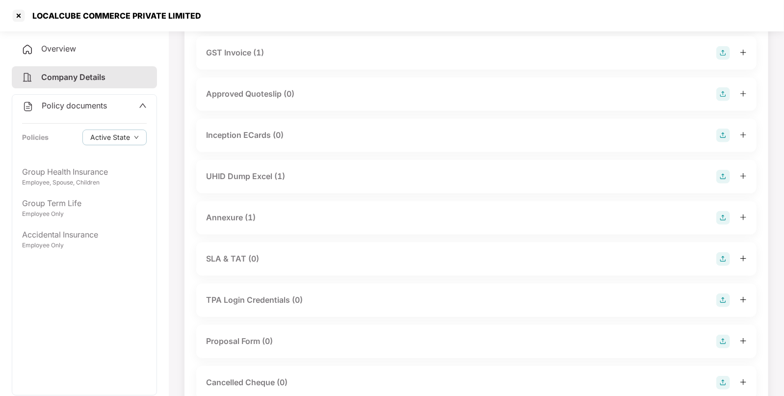
scroll to position [446, 0]
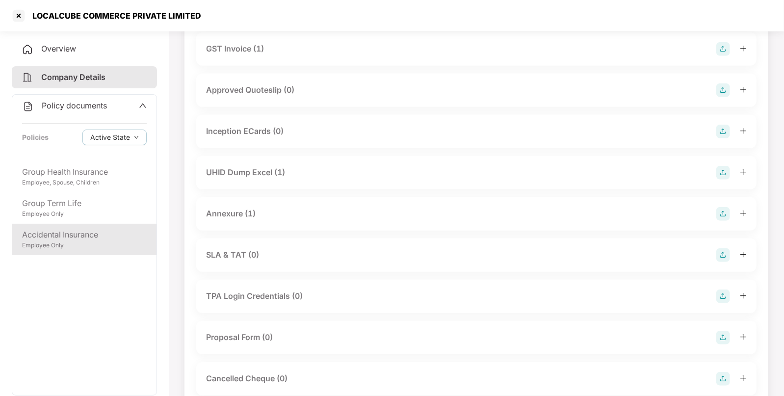
click at [71, 224] on div "Accidental Insurance Employee Only" at bounding box center [84, 239] width 144 height 31
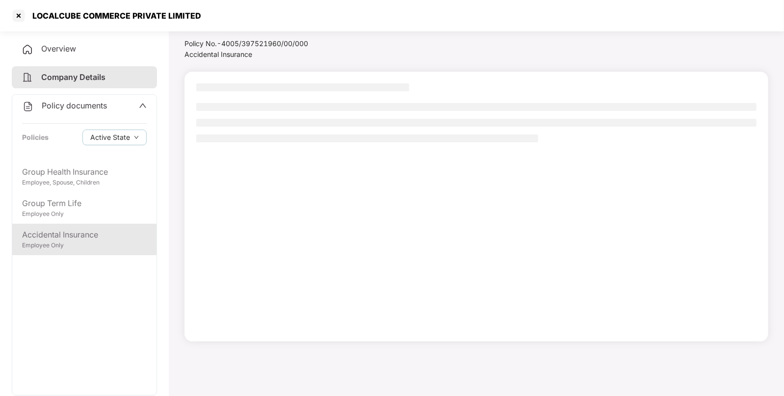
scroll to position [26, 0]
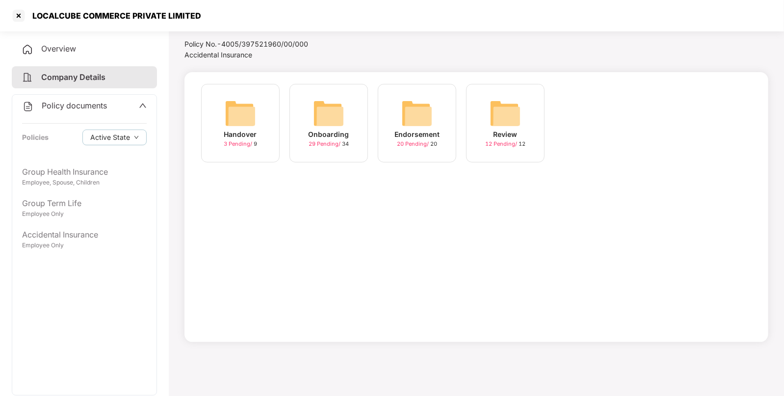
click at [415, 107] on img at bounding box center [416, 113] width 31 height 31
click at [237, 115] on img at bounding box center [240, 113] width 31 height 31
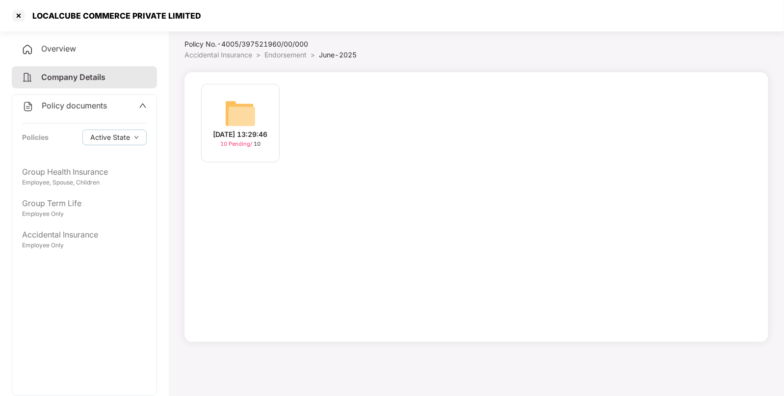
click at [249, 108] on img at bounding box center [240, 113] width 31 height 31
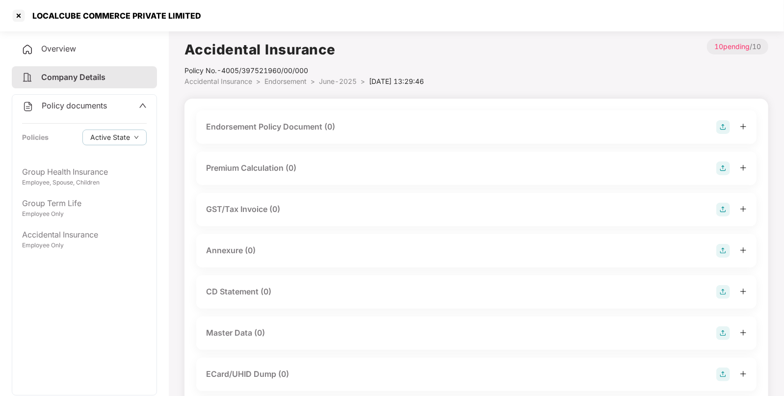
click at [720, 123] on img at bounding box center [723, 127] width 14 height 14
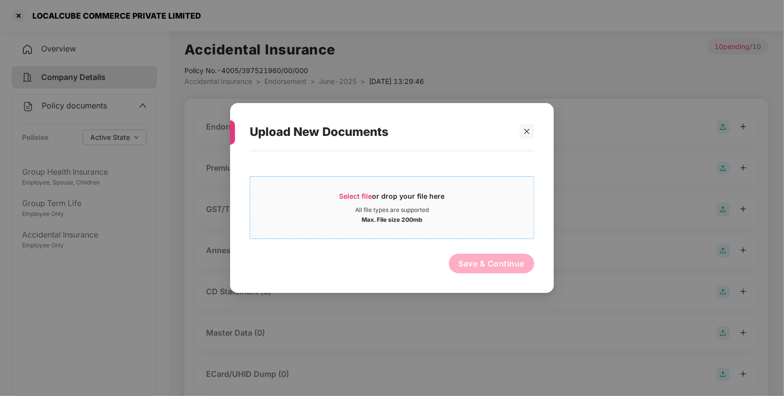
click at [356, 197] on span "Select file" at bounding box center [356, 196] width 33 height 8
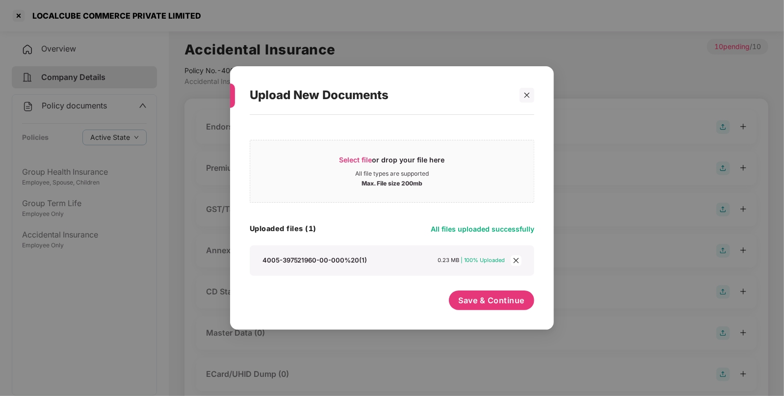
click at [466, 290] on div "Select file or drop your file here All file types are supported Max. File size …" at bounding box center [392, 217] width 285 height 195
click at [466, 290] on button "Save & Continue" at bounding box center [492, 300] width 86 height 20
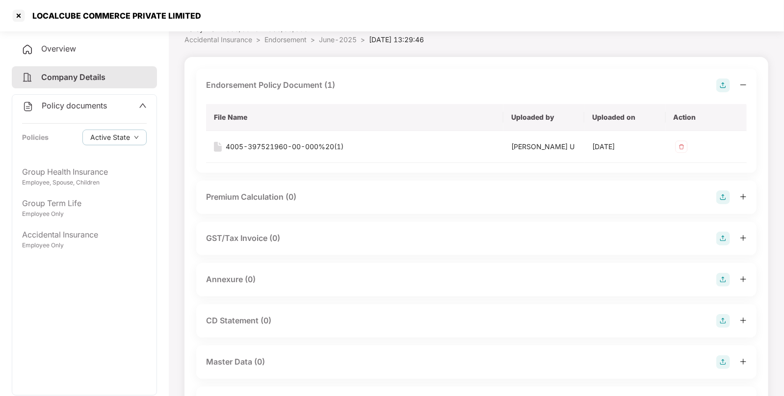
scroll to position [53, 0]
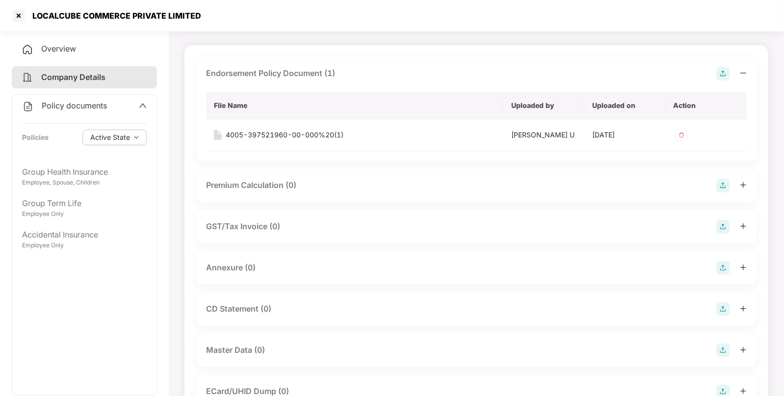
click at [725, 263] on img at bounding box center [723, 268] width 14 height 14
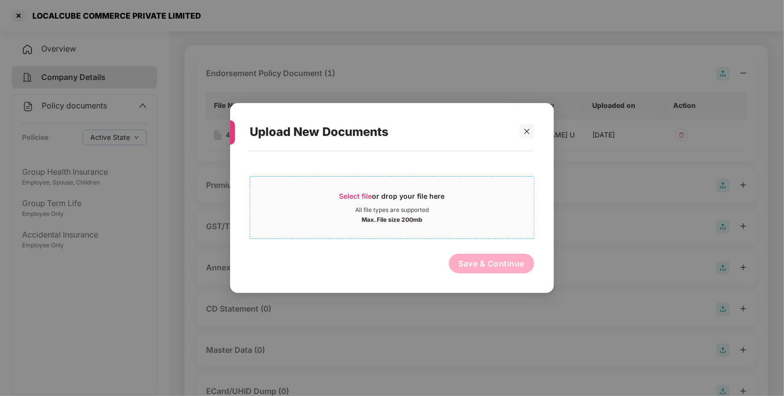
click at [346, 197] on span "Select file" at bounding box center [356, 196] width 33 height 8
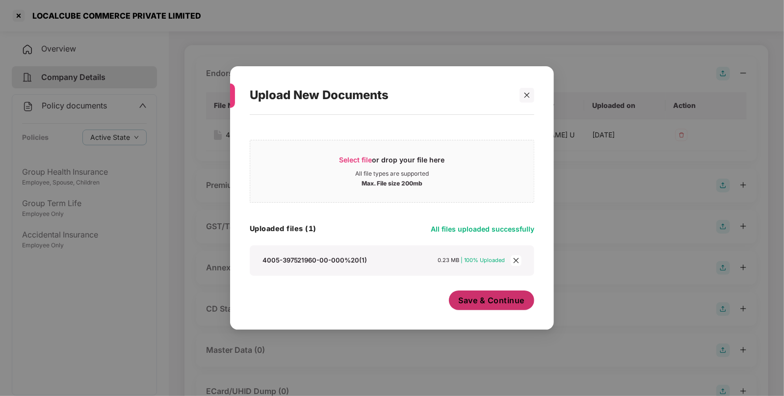
click at [476, 297] on span "Save & Continue" at bounding box center [492, 300] width 66 height 11
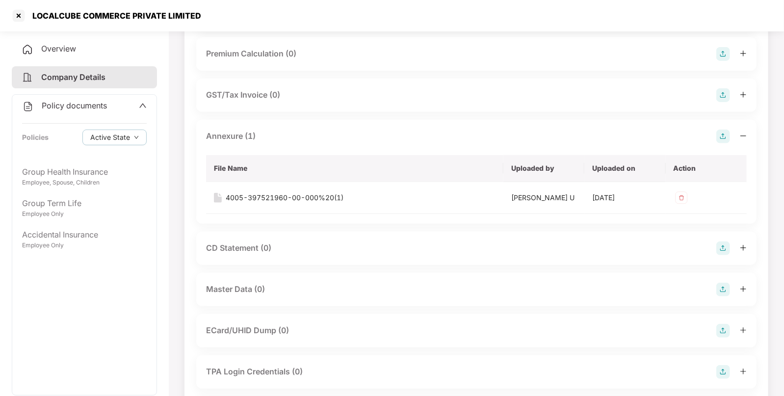
scroll to position [0, 0]
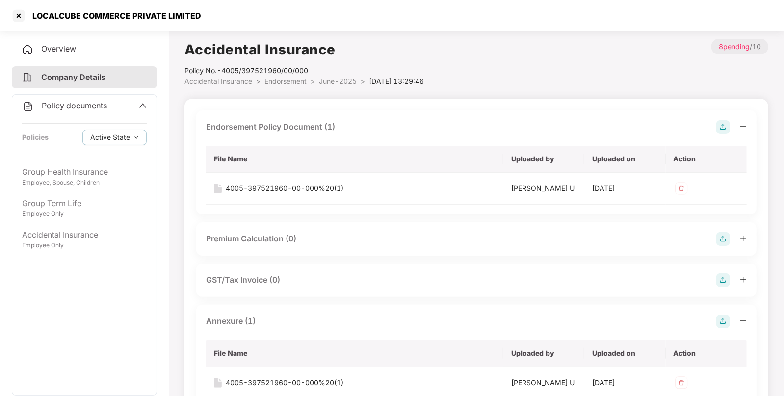
click at [287, 79] on span "Endorsement" at bounding box center [285, 81] width 42 height 8
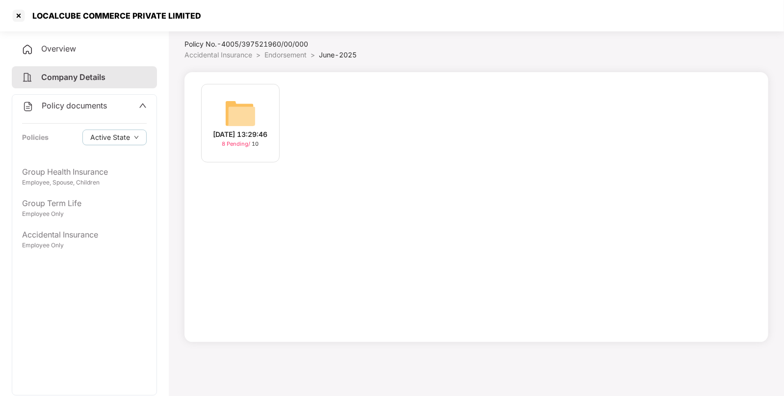
click at [278, 53] on span "Endorsement" at bounding box center [285, 55] width 42 height 8
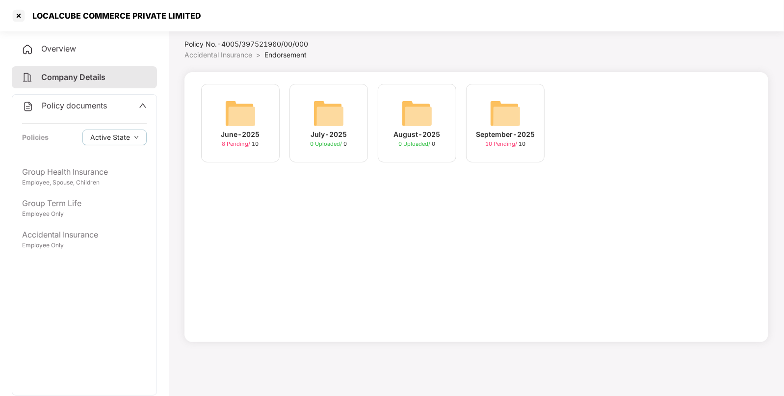
click at [478, 120] on div "September-2025 10 Pending / 10" at bounding box center [505, 123] width 79 height 79
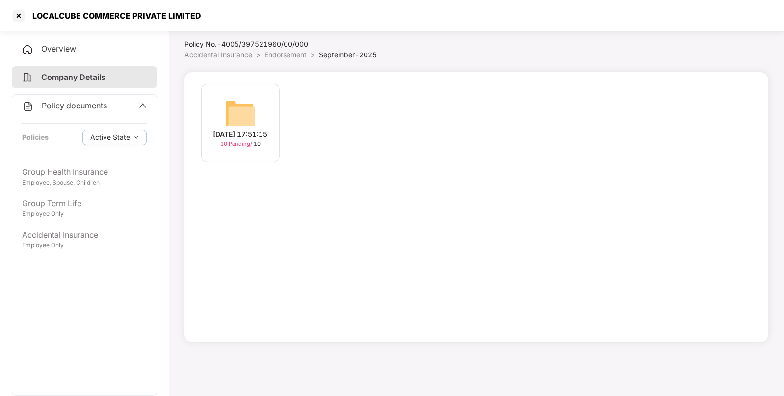
click at [233, 105] on img at bounding box center [240, 113] width 31 height 31
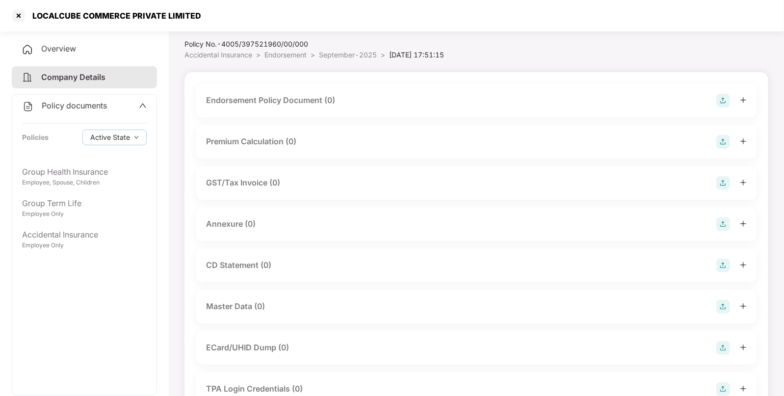
click at [724, 97] on img at bounding box center [723, 101] width 14 height 14
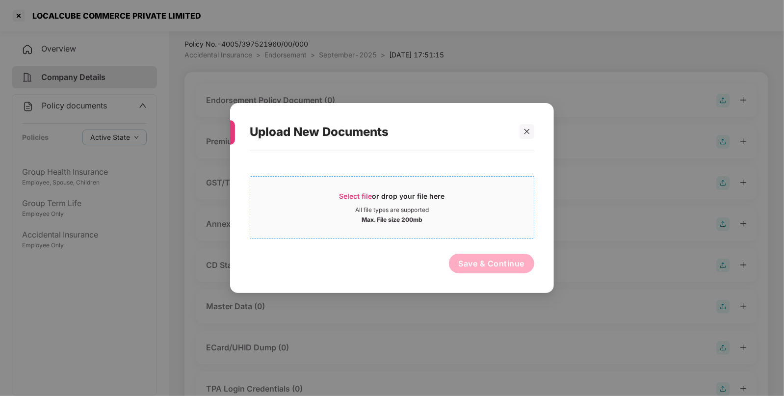
click at [363, 201] on div "Select file or drop your file here" at bounding box center [393, 198] width 106 height 15
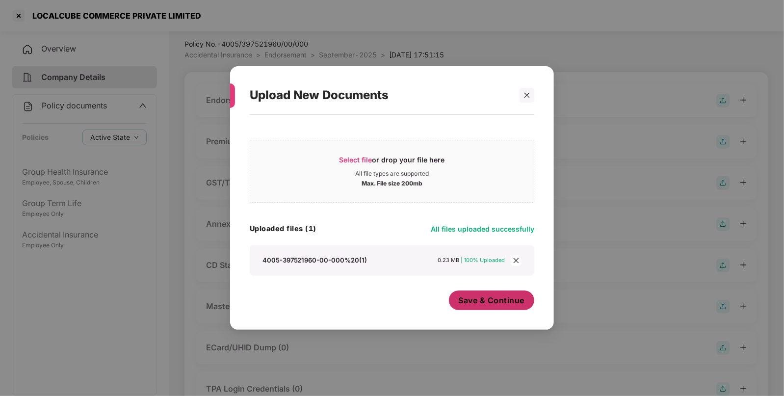
click at [476, 298] on span "Save & Continue" at bounding box center [492, 300] width 66 height 11
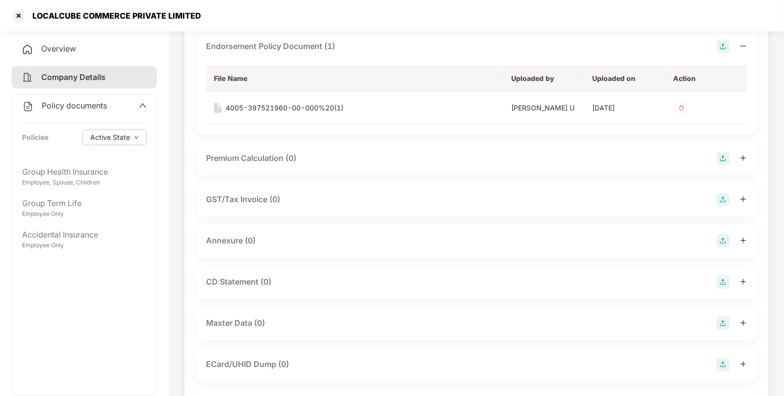
scroll to position [84, 0]
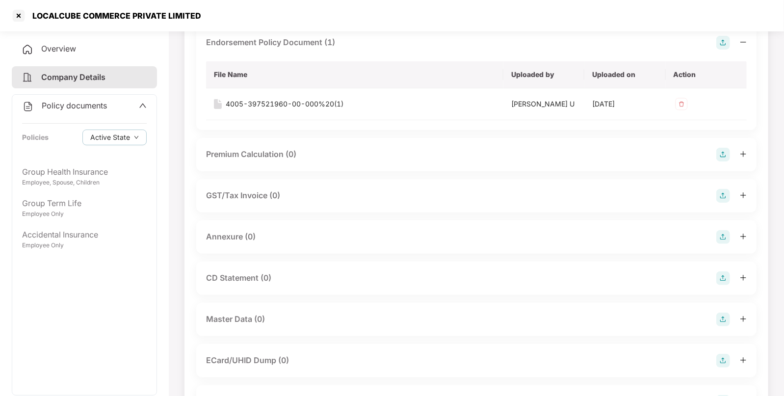
click at [722, 236] on img at bounding box center [723, 237] width 14 height 14
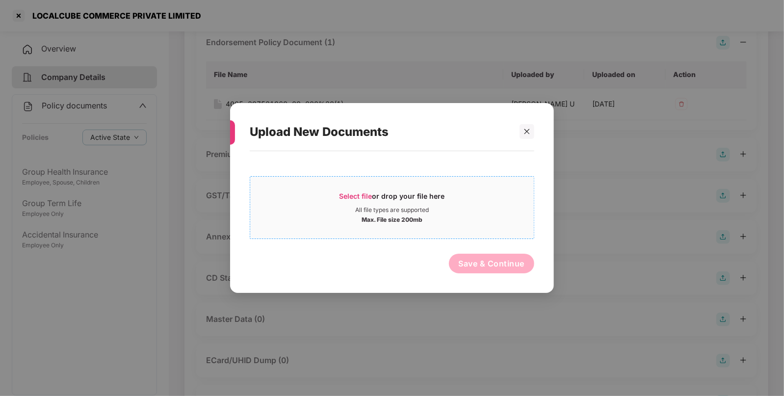
click at [350, 194] on span "Select file" at bounding box center [356, 196] width 33 height 8
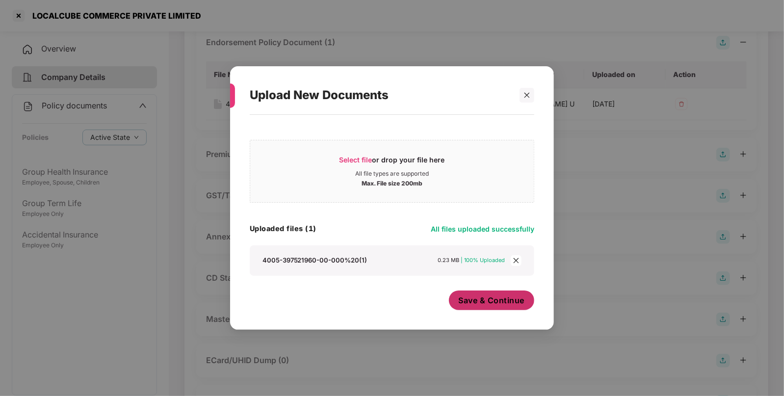
click at [484, 296] on span "Save & Continue" at bounding box center [492, 300] width 66 height 11
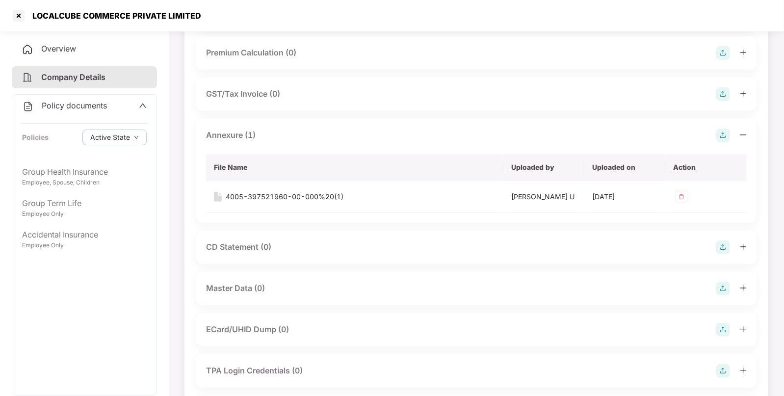
scroll to position [290, 0]
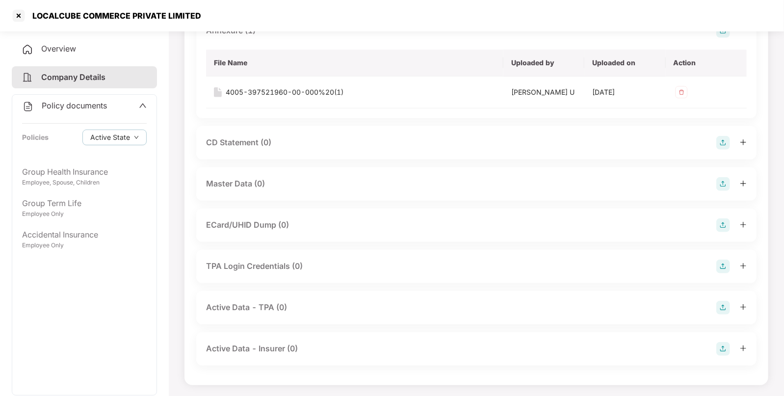
click at [724, 184] on img at bounding box center [723, 184] width 14 height 14
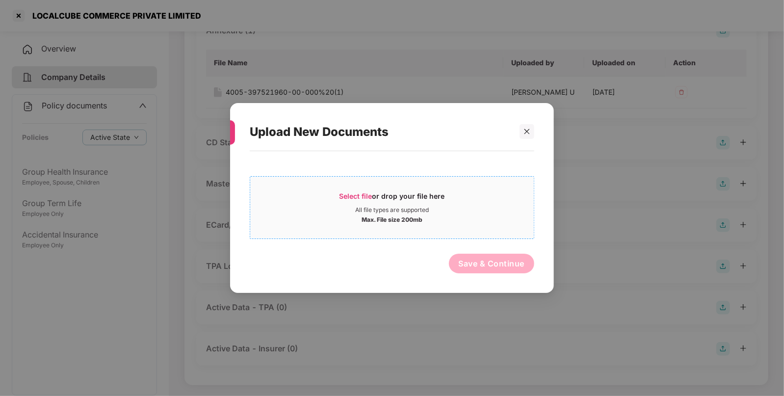
click at [364, 195] on span "Select file" at bounding box center [356, 196] width 33 height 8
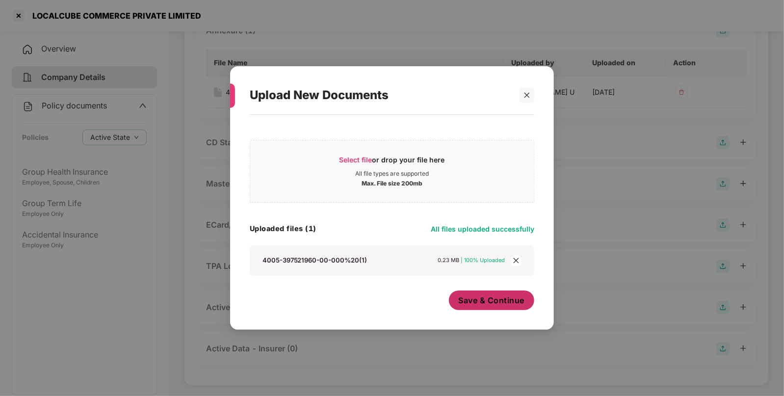
click at [468, 298] on span "Save & Continue" at bounding box center [492, 300] width 66 height 11
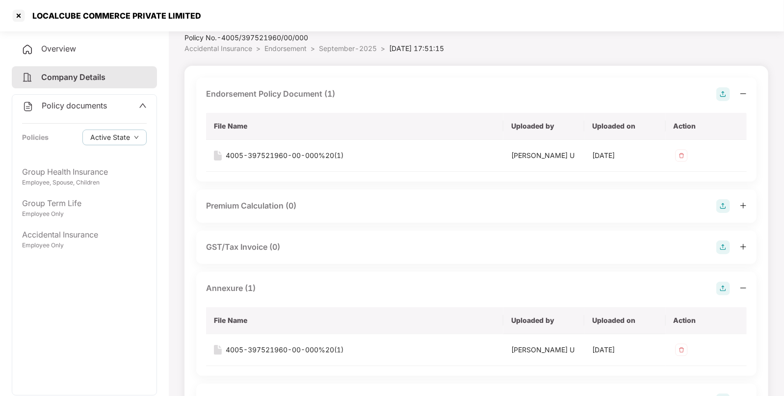
scroll to position [0, 0]
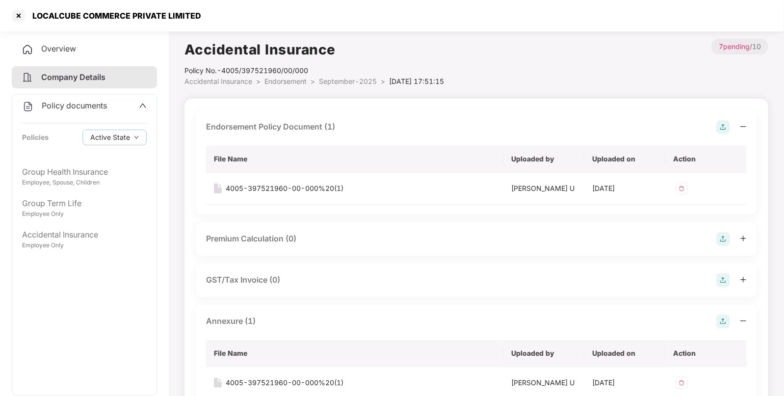
click at [210, 83] on span "Accidental Insurance" at bounding box center [219, 81] width 68 height 8
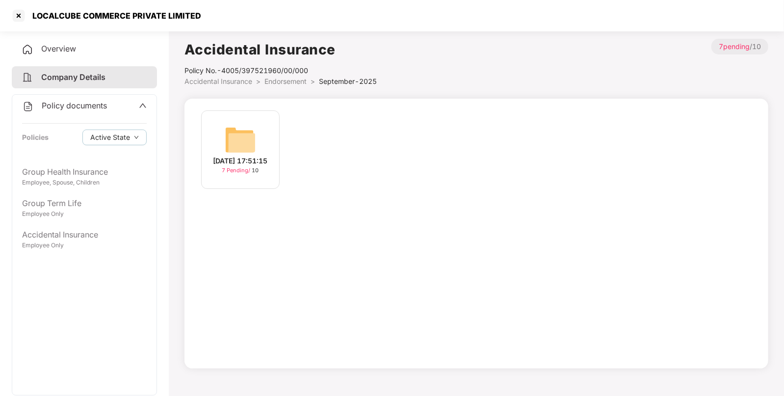
scroll to position [26, 0]
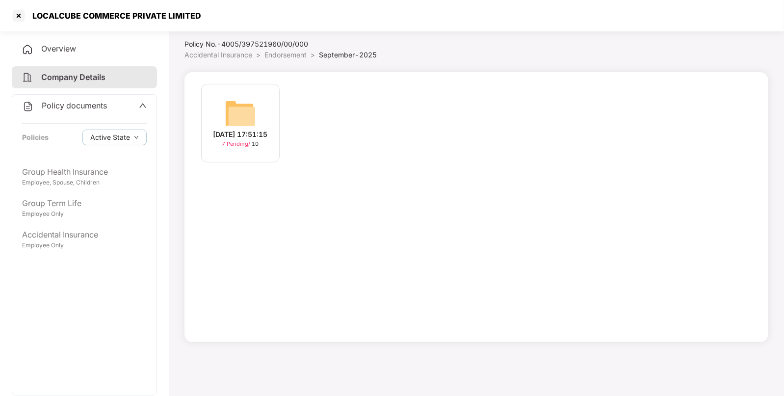
click at [273, 56] on span "Endorsement" at bounding box center [285, 55] width 42 height 8
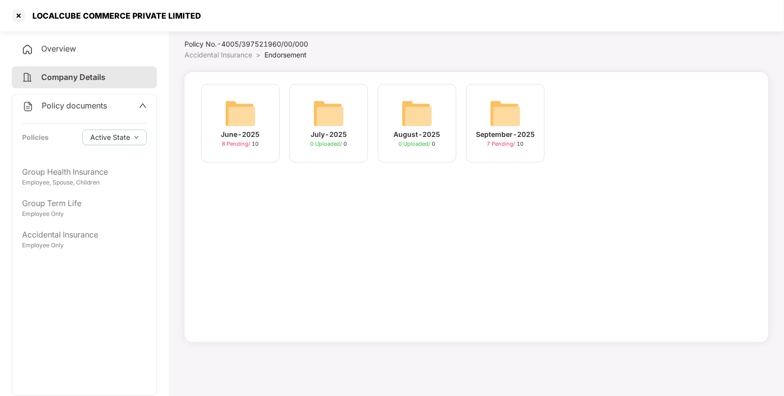
click at [259, 115] on div "June-2025 8 Pending / 10" at bounding box center [240, 123] width 79 height 79
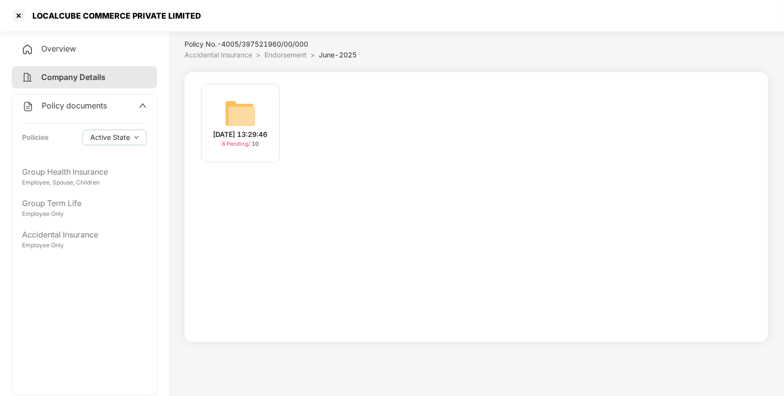
click at [258, 113] on div "[DATE] 13:29:46 8 Pending / 10" at bounding box center [240, 123] width 79 height 79
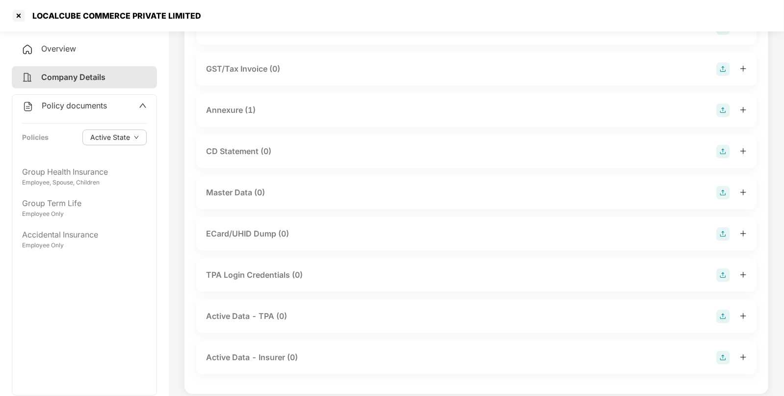
scroll to position [145, 0]
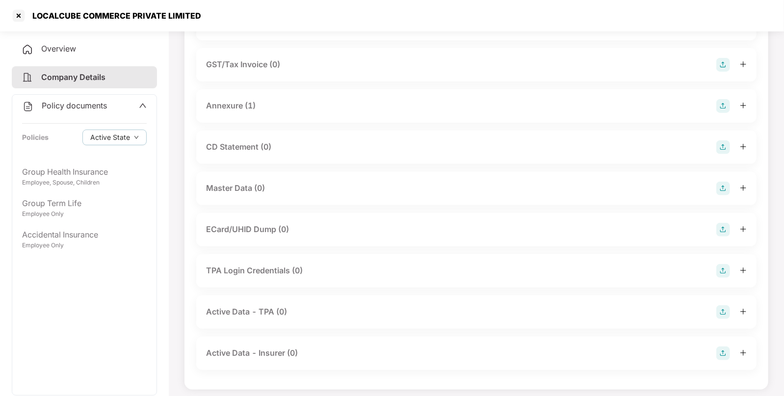
click at [722, 186] on img at bounding box center [723, 189] width 14 height 14
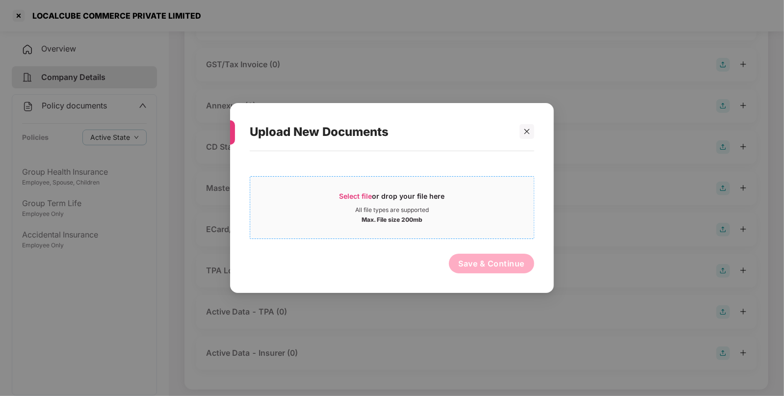
click at [353, 192] on span "Select file" at bounding box center [356, 196] width 33 height 8
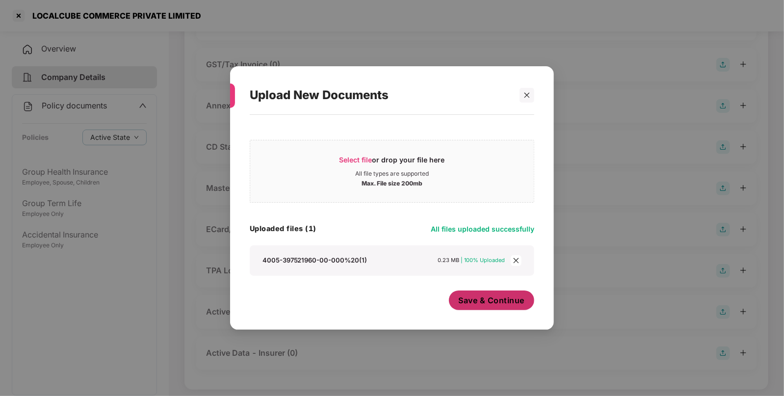
click at [461, 295] on span "Save & Continue" at bounding box center [492, 300] width 66 height 11
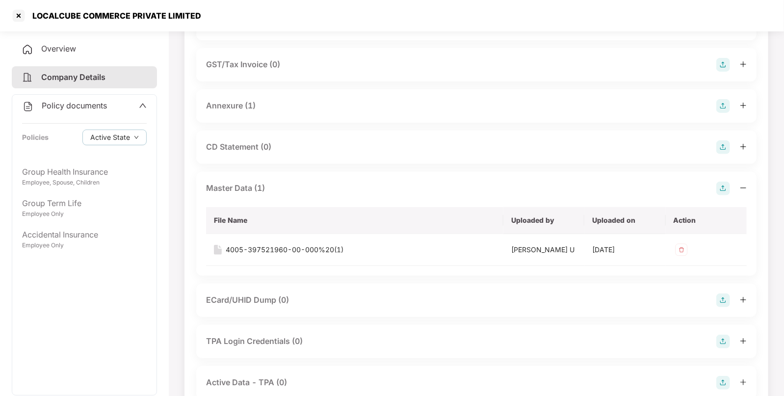
scroll to position [0, 0]
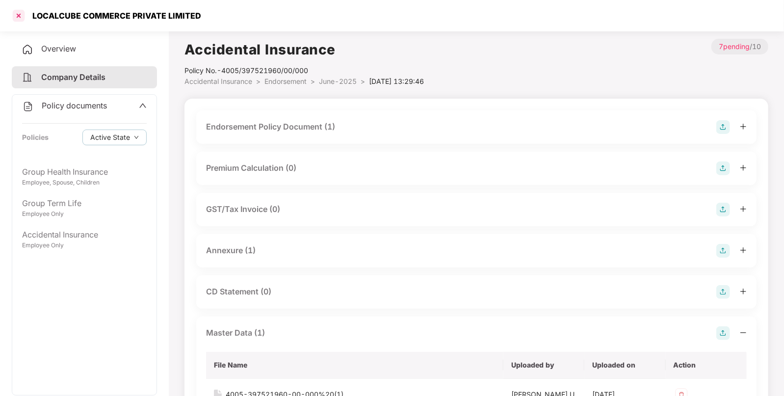
click at [18, 9] on div at bounding box center [19, 16] width 16 height 16
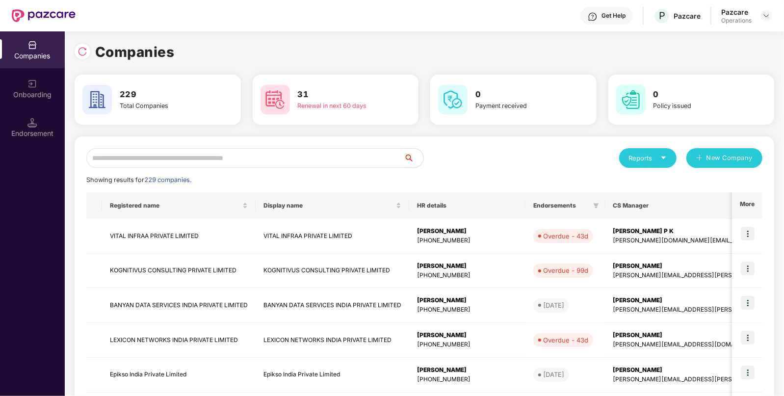
click at [244, 155] on input "text" at bounding box center [244, 158] width 317 height 20
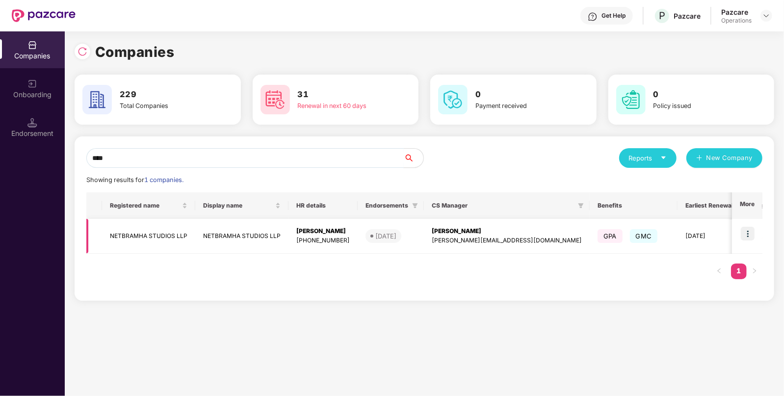
type input "****"
click at [750, 231] on img at bounding box center [748, 234] width 14 height 14
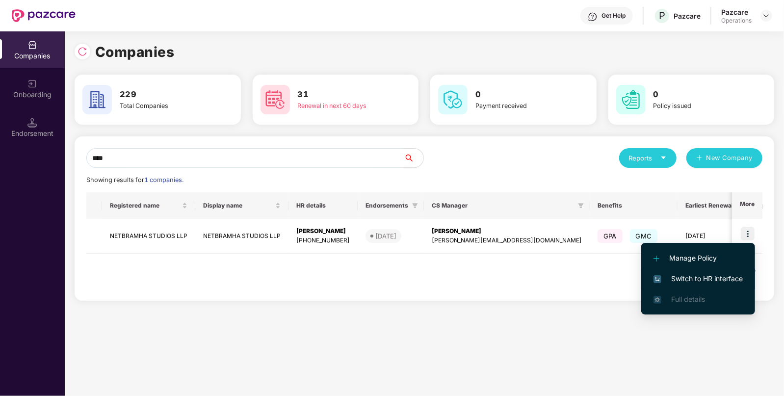
click at [705, 274] on span "Switch to HR interface" at bounding box center [698, 278] width 89 height 11
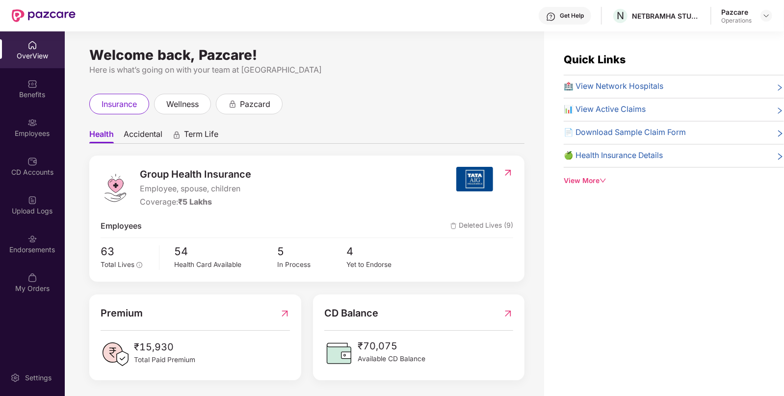
click at [34, 238] on img at bounding box center [32, 239] width 10 height 10
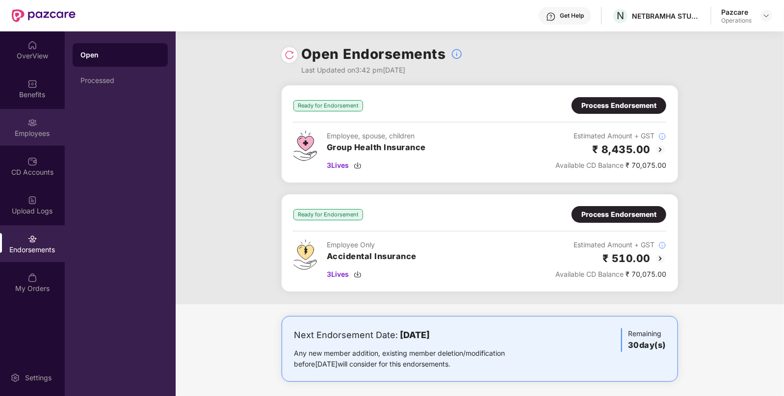
click at [23, 126] on div "Employees" at bounding box center [32, 127] width 65 height 37
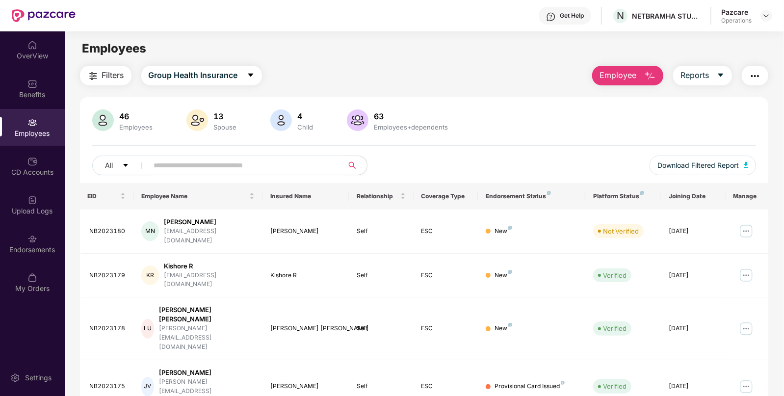
click at [753, 70] on img "button" at bounding box center [755, 76] width 12 height 12
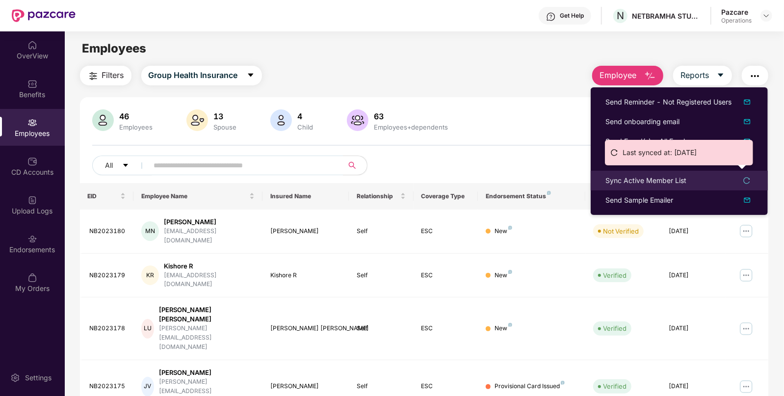
click at [627, 181] on div "Sync Active Member List" at bounding box center [646, 180] width 81 height 11
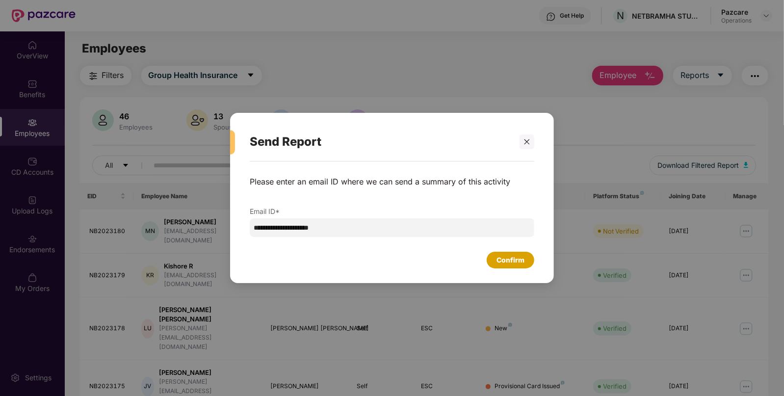
click at [503, 262] on div "Confirm" at bounding box center [511, 260] width 28 height 11
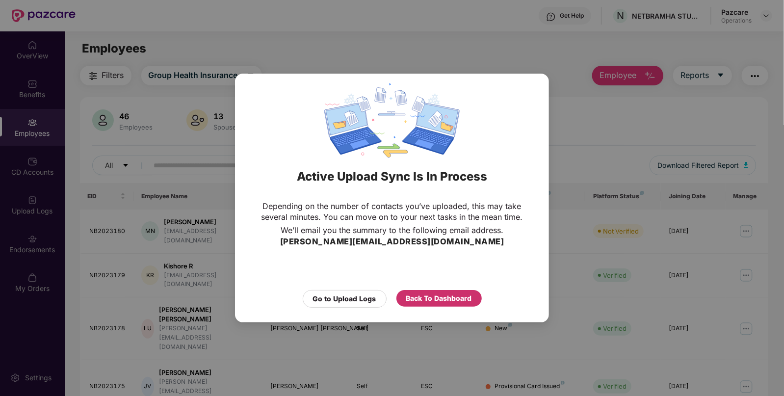
click at [420, 290] on div "Back To Dashboard" at bounding box center [438, 298] width 85 height 17
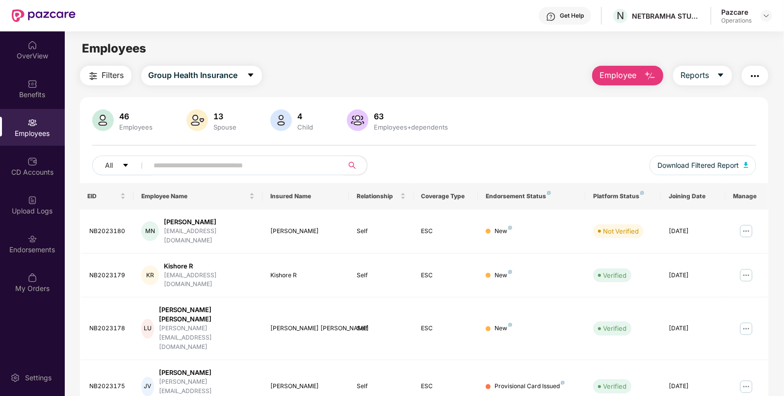
click at [116, 81] on span "Filters" at bounding box center [113, 75] width 22 height 12
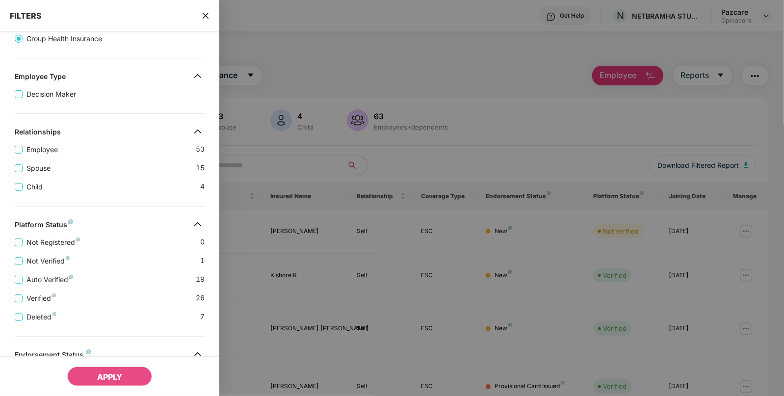
scroll to position [240, 0]
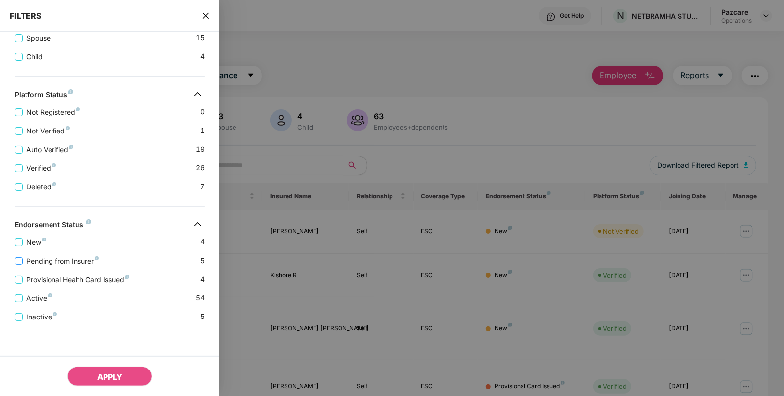
click at [52, 264] on span "Pending from Insurer" at bounding box center [63, 261] width 80 height 11
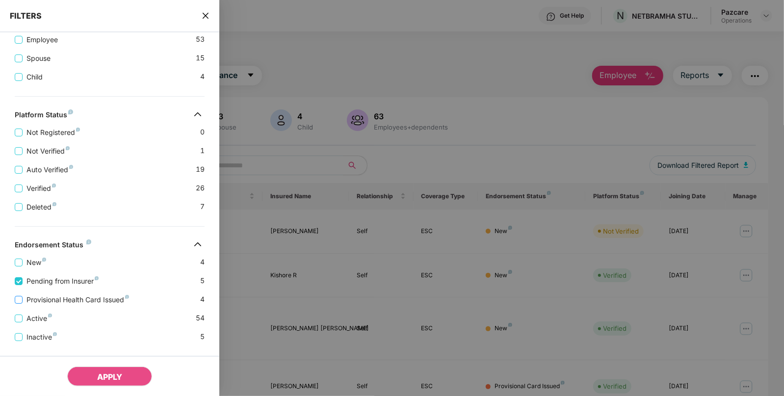
click at [45, 297] on span "Provisional Health Card Issued" at bounding box center [78, 299] width 110 height 11
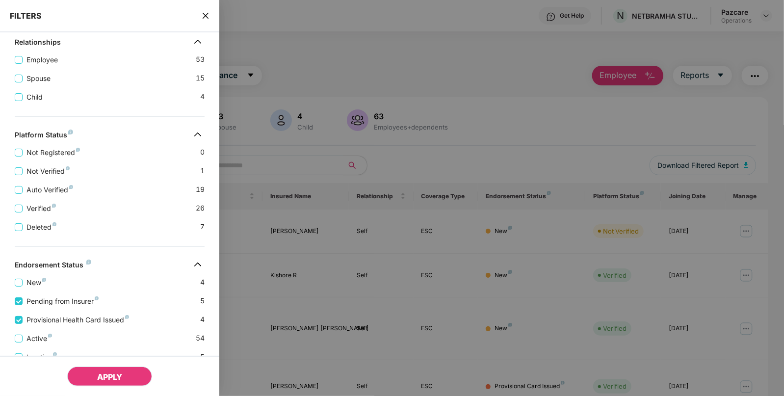
click at [99, 373] on span "APPLY" at bounding box center [109, 377] width 25 height 10
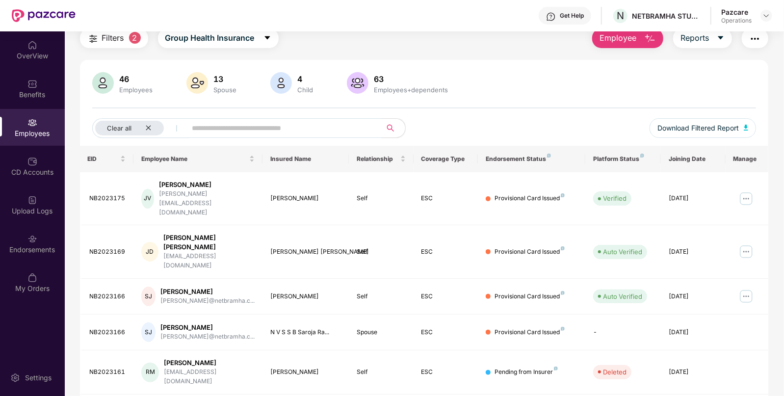
scroll to position [38, 0]
click at [40, 193] on div "Upload Logs" at bounding box center [32, 204] width 65 height 37
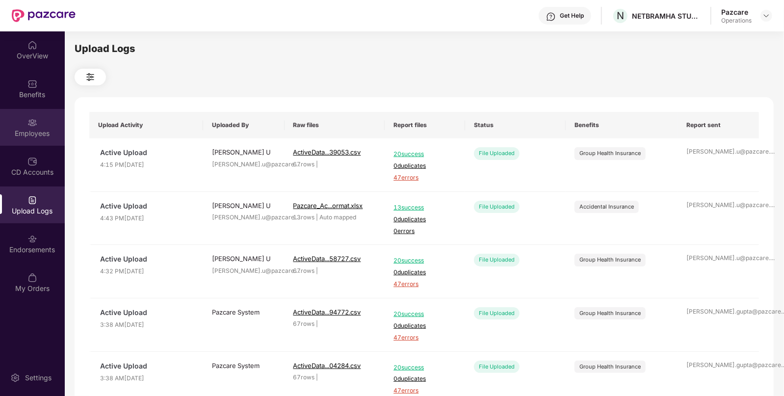
click at [42, 121] on div "Employees" at bounding box center [32, 127] width 65 height 37
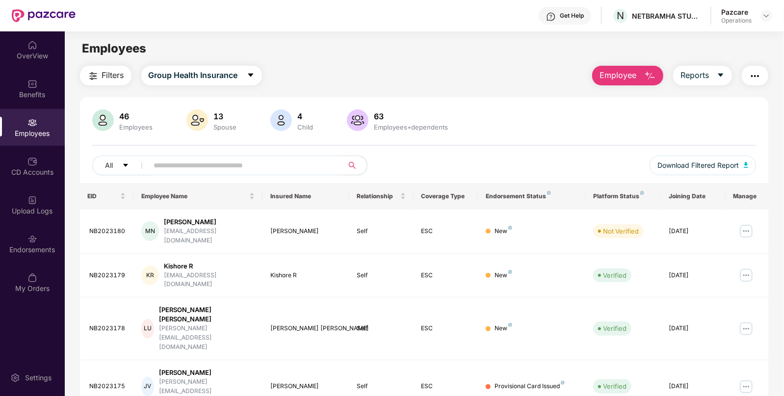
click at [110, 83] on button "Filters" at bounding box center [106, 76] width 52 height 20
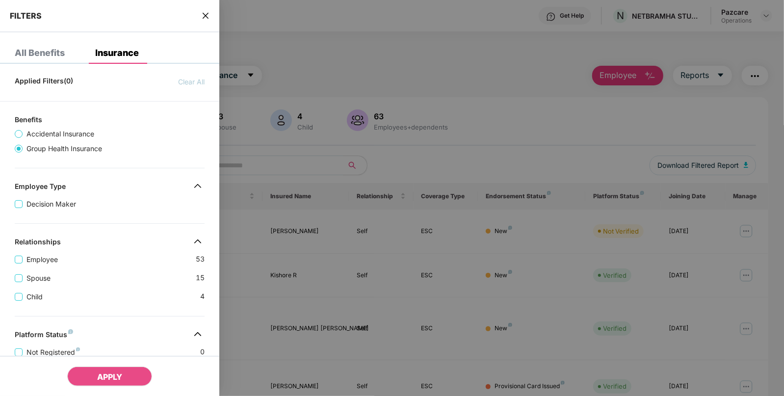
scroll to position [240, 0]
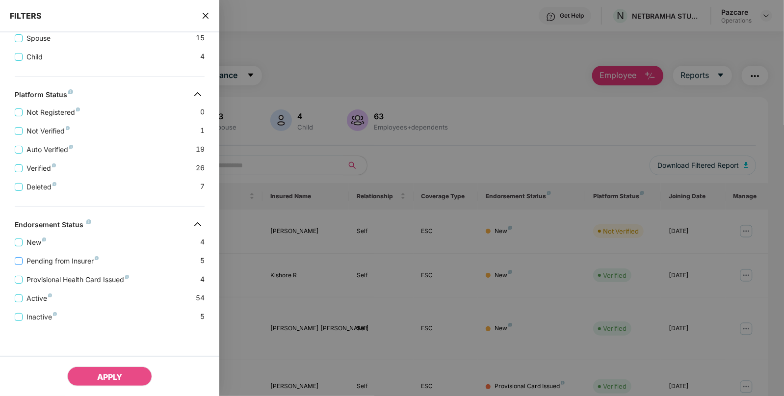
click at [66, 260] on span "Pending from Insurer" at bounding box center [63, 261] width 80 height 11
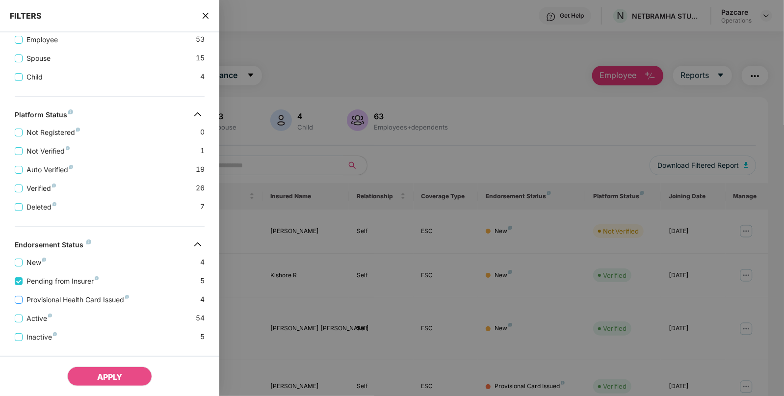
click at [65, 296] on span "Provisional Health Card Issued" at bounding box center [78, 299] width 110 height 11
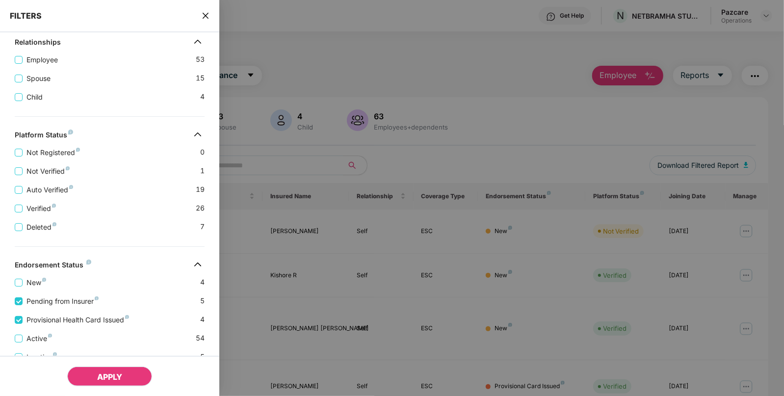
click at [105, 378] on span "APPLY" at bounding box center [109, 377] width 25 height 10
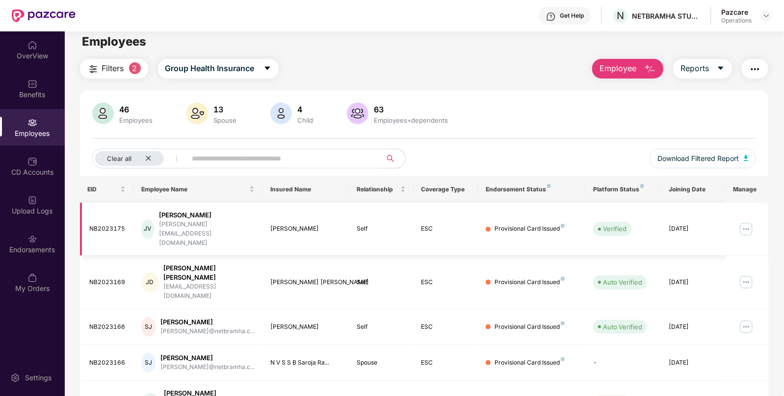
scroll to position [0, 0]
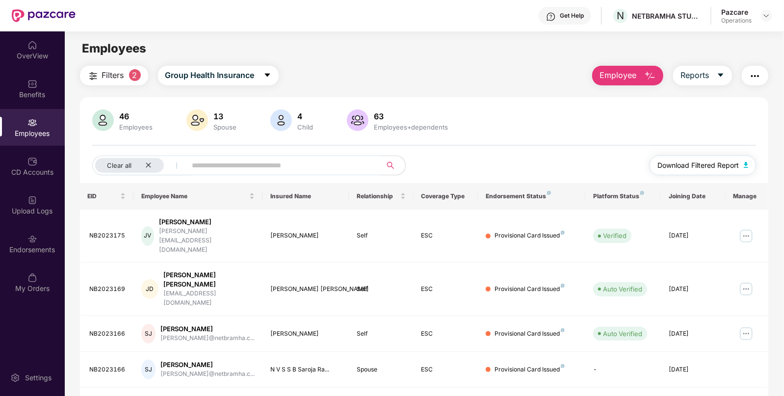
click at [697, 162] on span "Download Filtered Report" at bounding box center [698, 165] width 81 height 11
click at [750, 76] on img "button" at bounding box center [755, 76] width 12 height 12
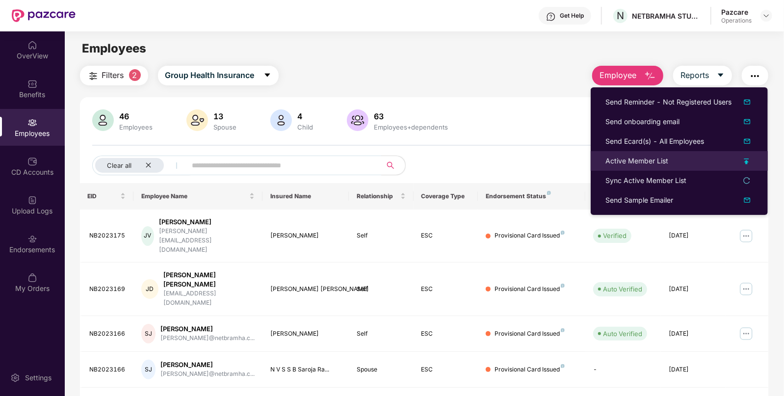
click at [633, 159] on div "Active Member List" at bounding box center [637, 161] width 63 height 11
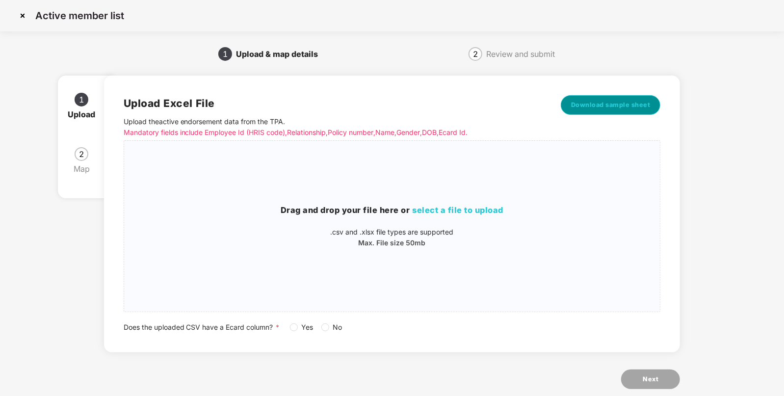
click at [600, 112] on button "Download sample sheet" at bounding box center [611, 105] width 100 height 20
